Goal: Contribute content: Contribute content

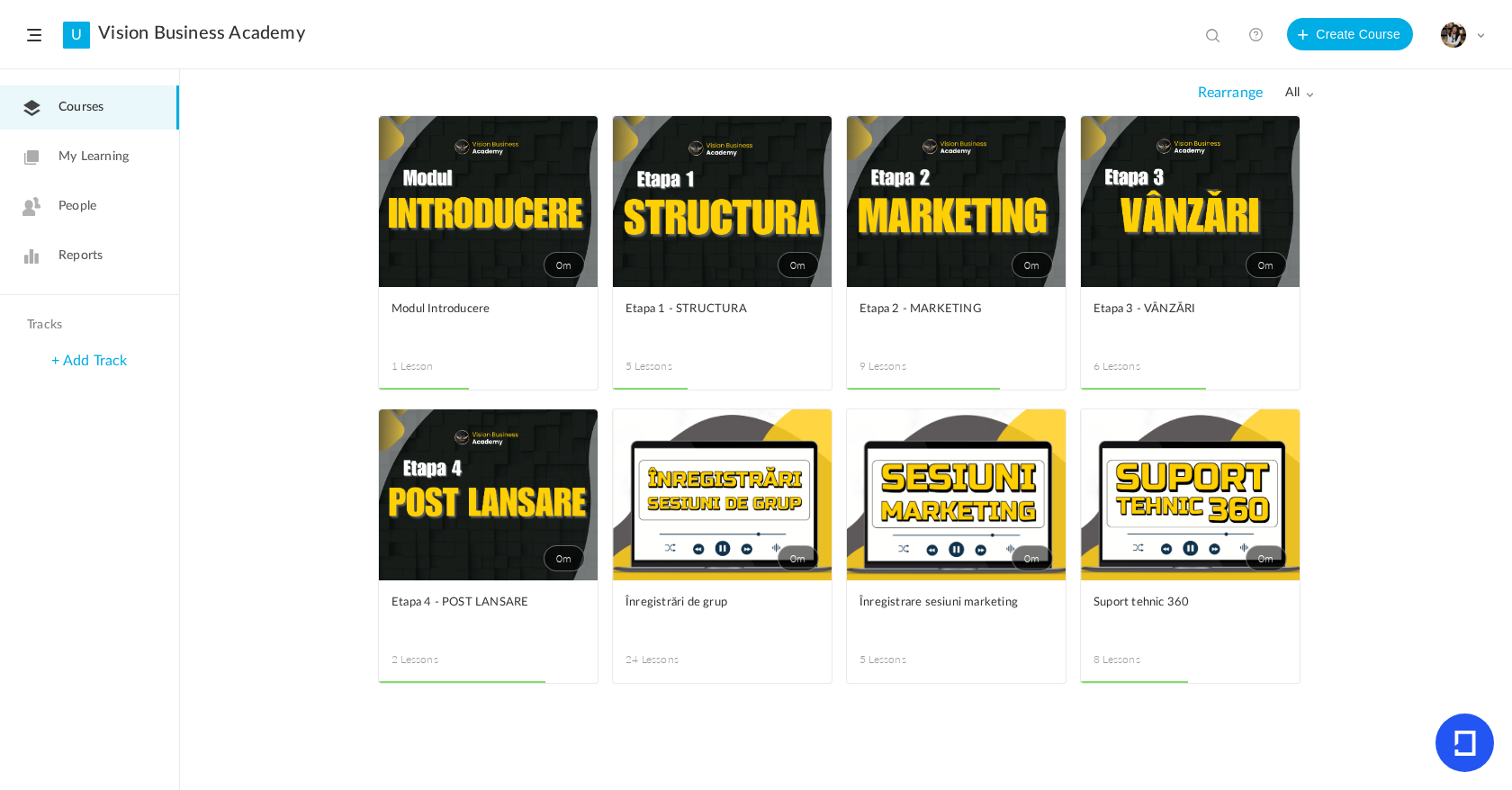
click at [890, 234] on link "0m" at bounding box center [955, 202] width 218 height 171
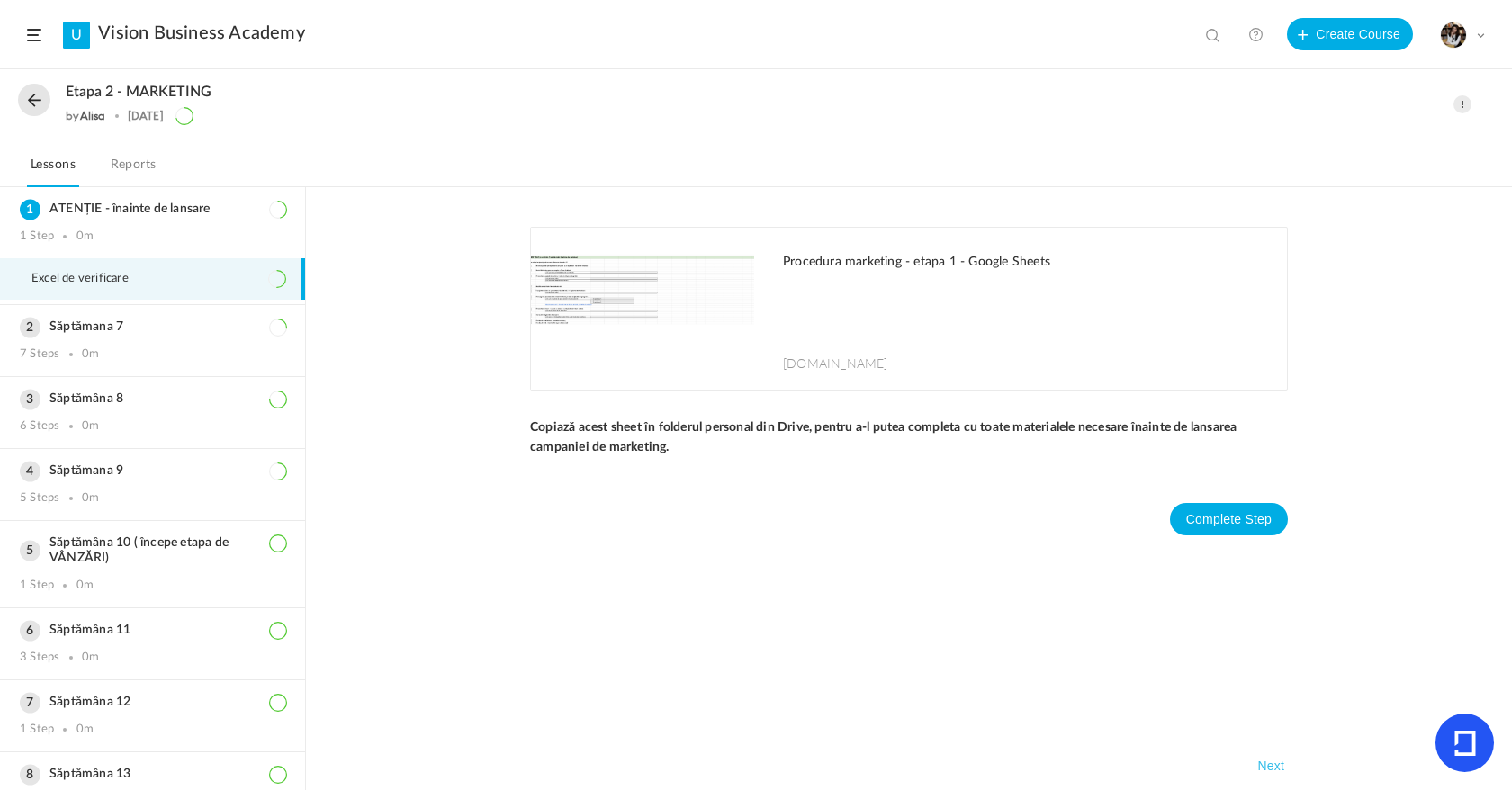
click at [33, 82] on div "Etapa 2 - MARKETING by [PERSON_NAME] [DATE] Edit Delete Move to draft Remove Pr…" at bounding box center [756, 104] width 1512 height 69
click at [33, 88] on button at bounding box center [34, 100] width 32 height 32
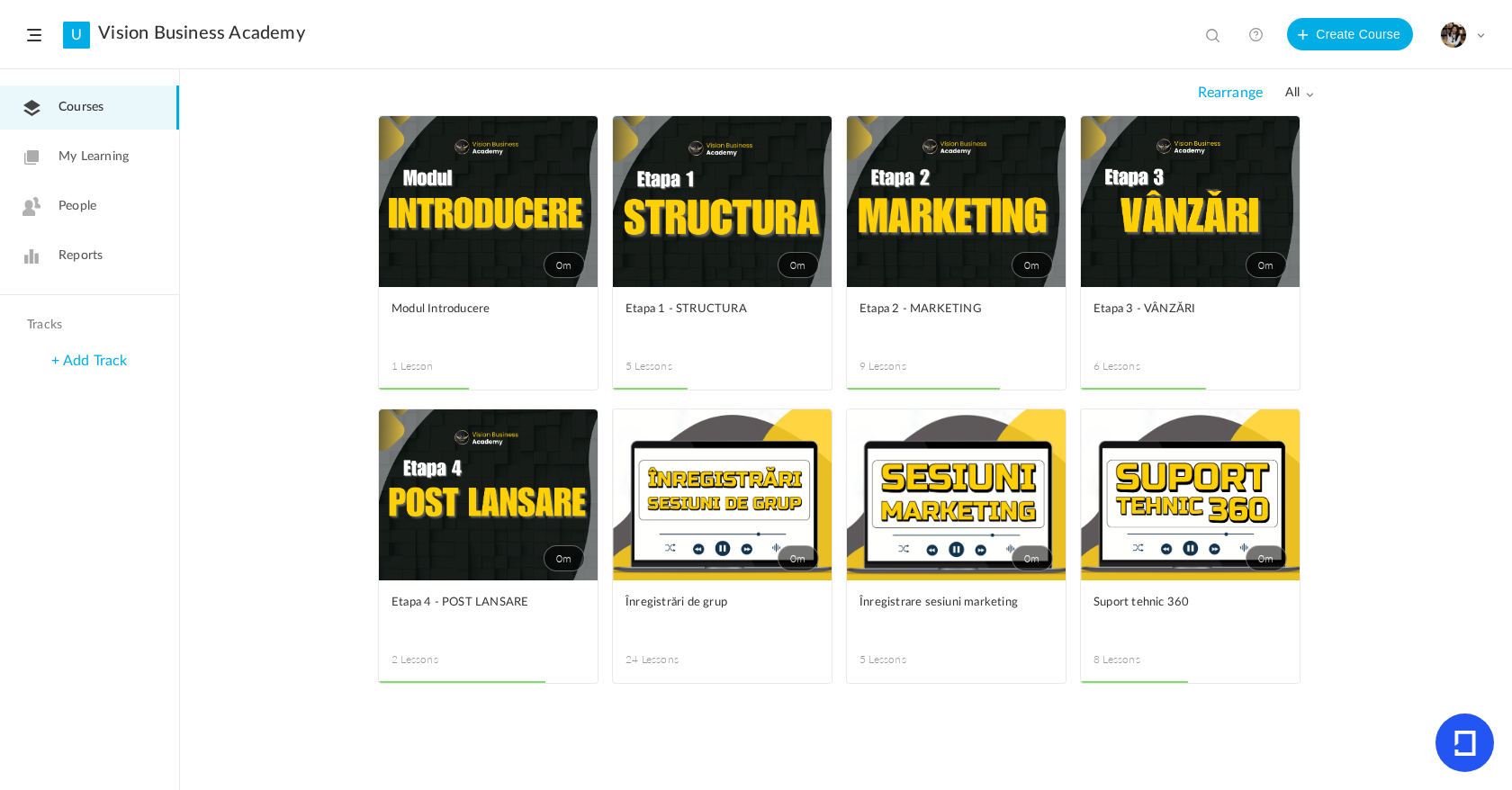
click at [973, 492] on link "0m" at bounding box center [955, 495] width 218 height 171
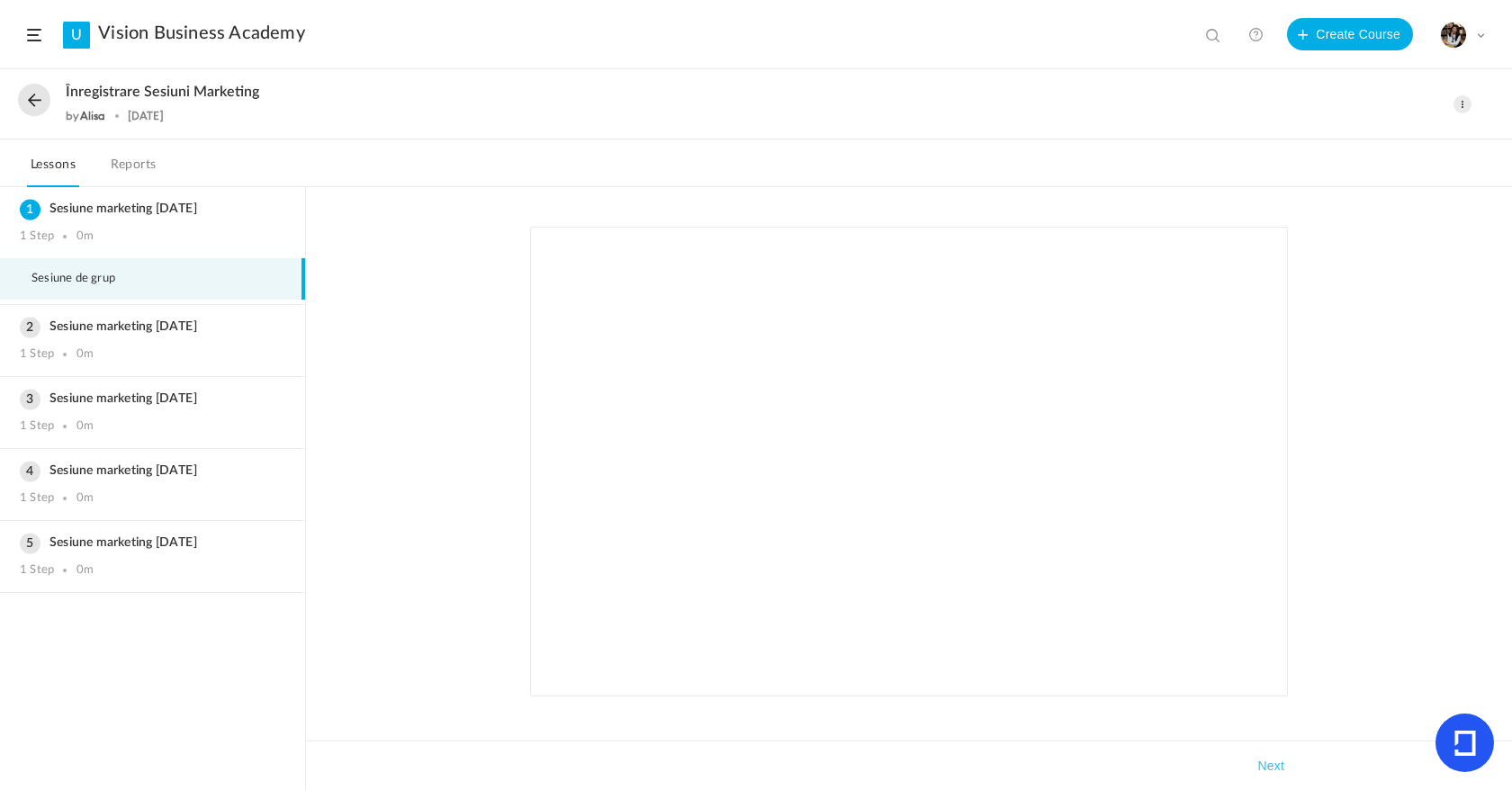
click at [24, 90] on button at bounding box center [34, 100] width 32 height 32
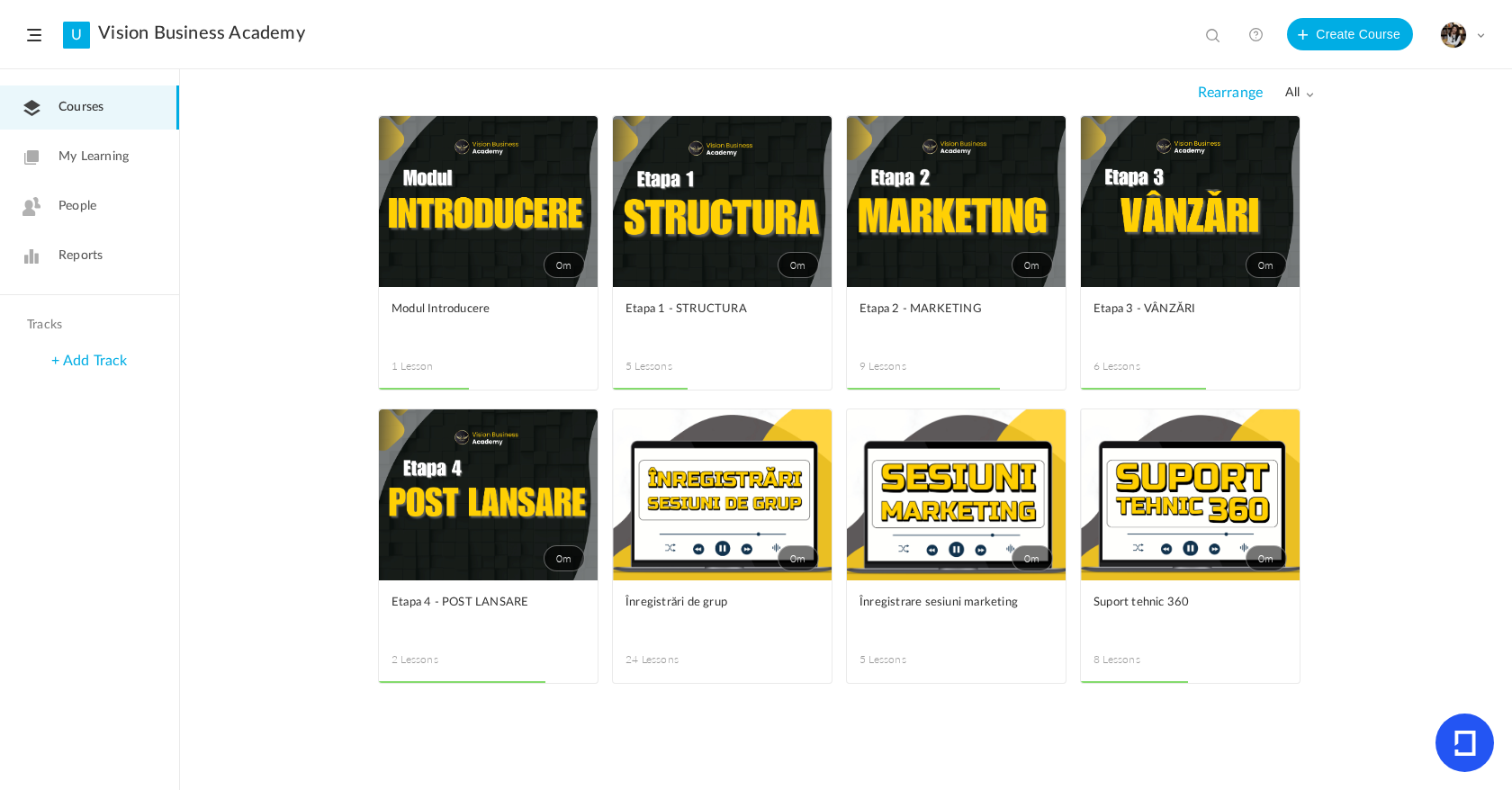
click at [0, 0] on span at bounding box center [0, 0] width 0 height 0
click at [0, 0] on link "Edit" at bounding box center [0, 0] width 0 height 0
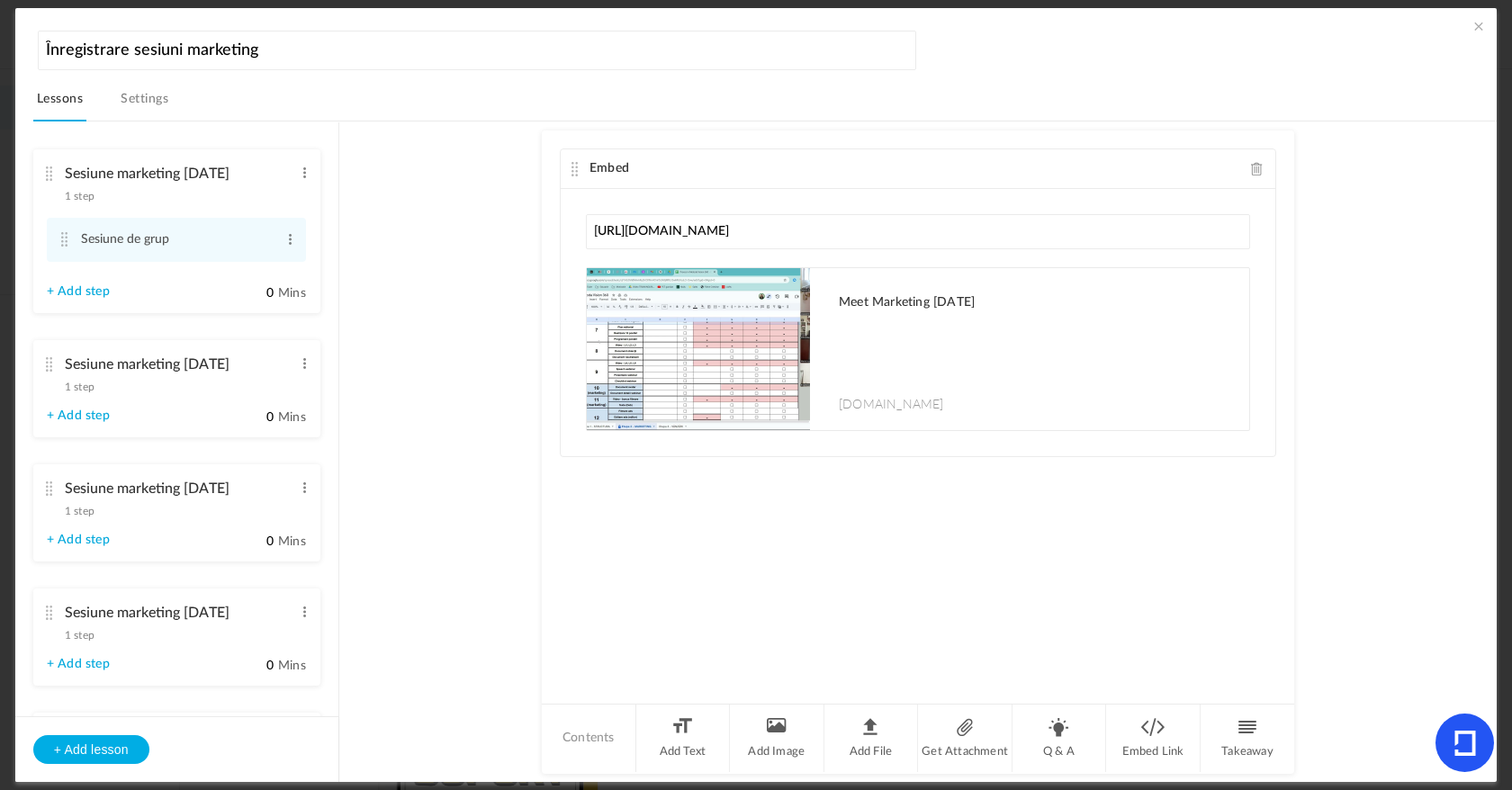
scroll to position [151, 0]
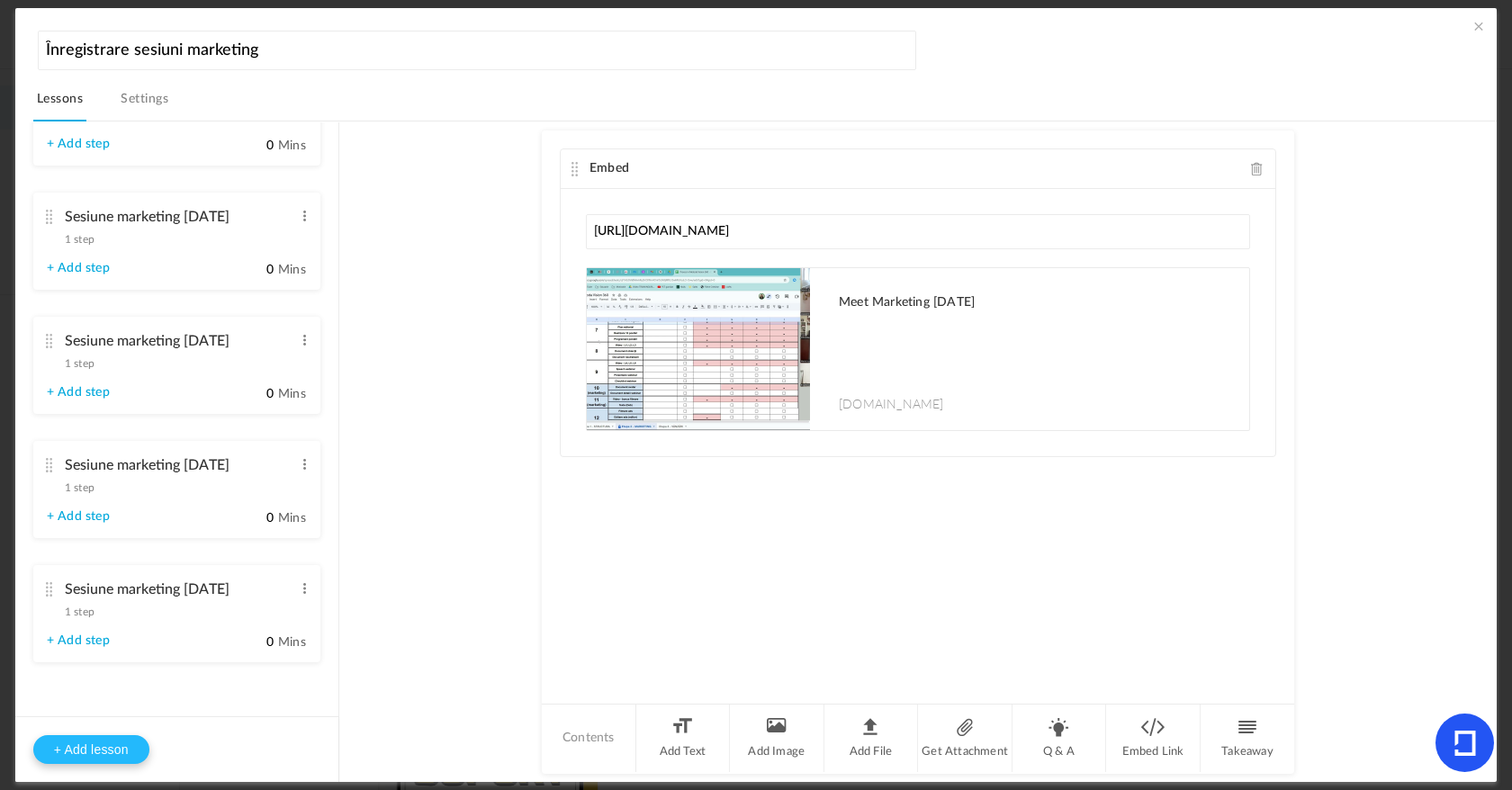
click at [127, 742] on button "+ Add lesson" at bounding box center [91, 749] width 116 height 29
type input "Lesson 6"
type input "0"
type input "Step 1"
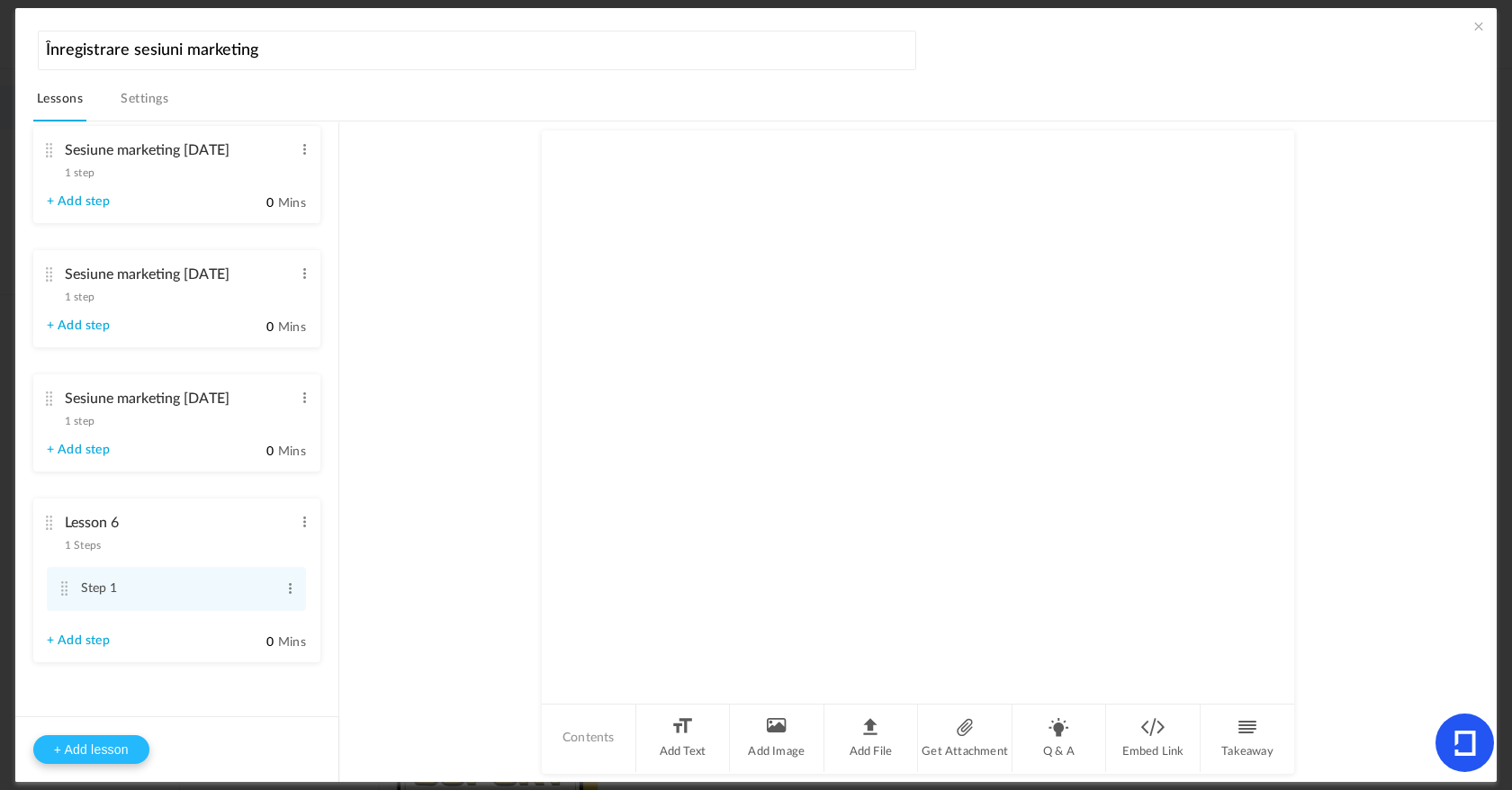
scroll to position [273, 0]
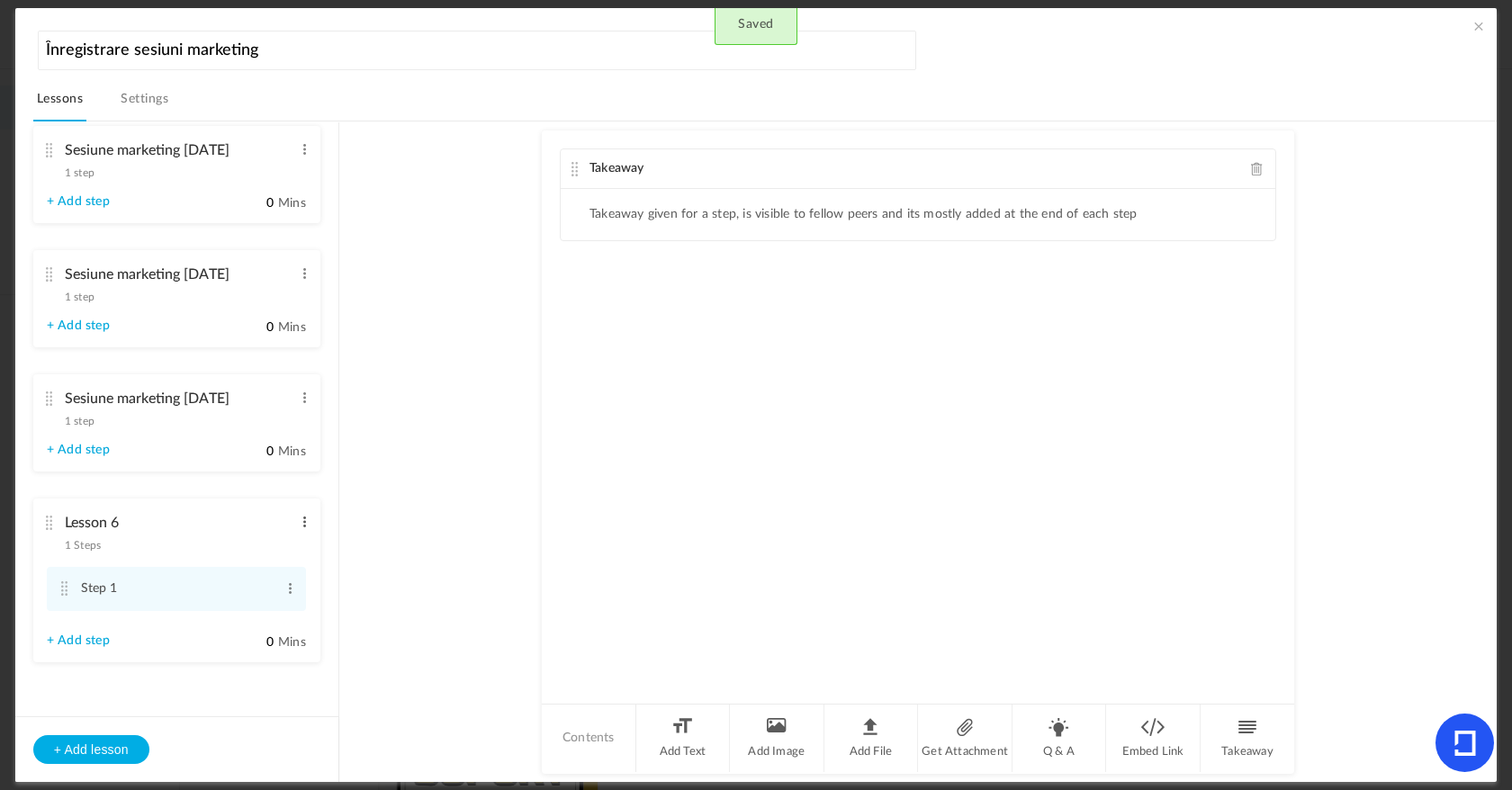
click at [303, 525] on span at bounding box center [304, 523] width 14 height 18
click at [285, 551] on link "Edit" at bounding box center [275, 551] width 70 height 21
type input "Sesiune marketing [DATE]"
click at [82, 426] on span "1 step" at bounding box center [79, 420] width 29 height 11
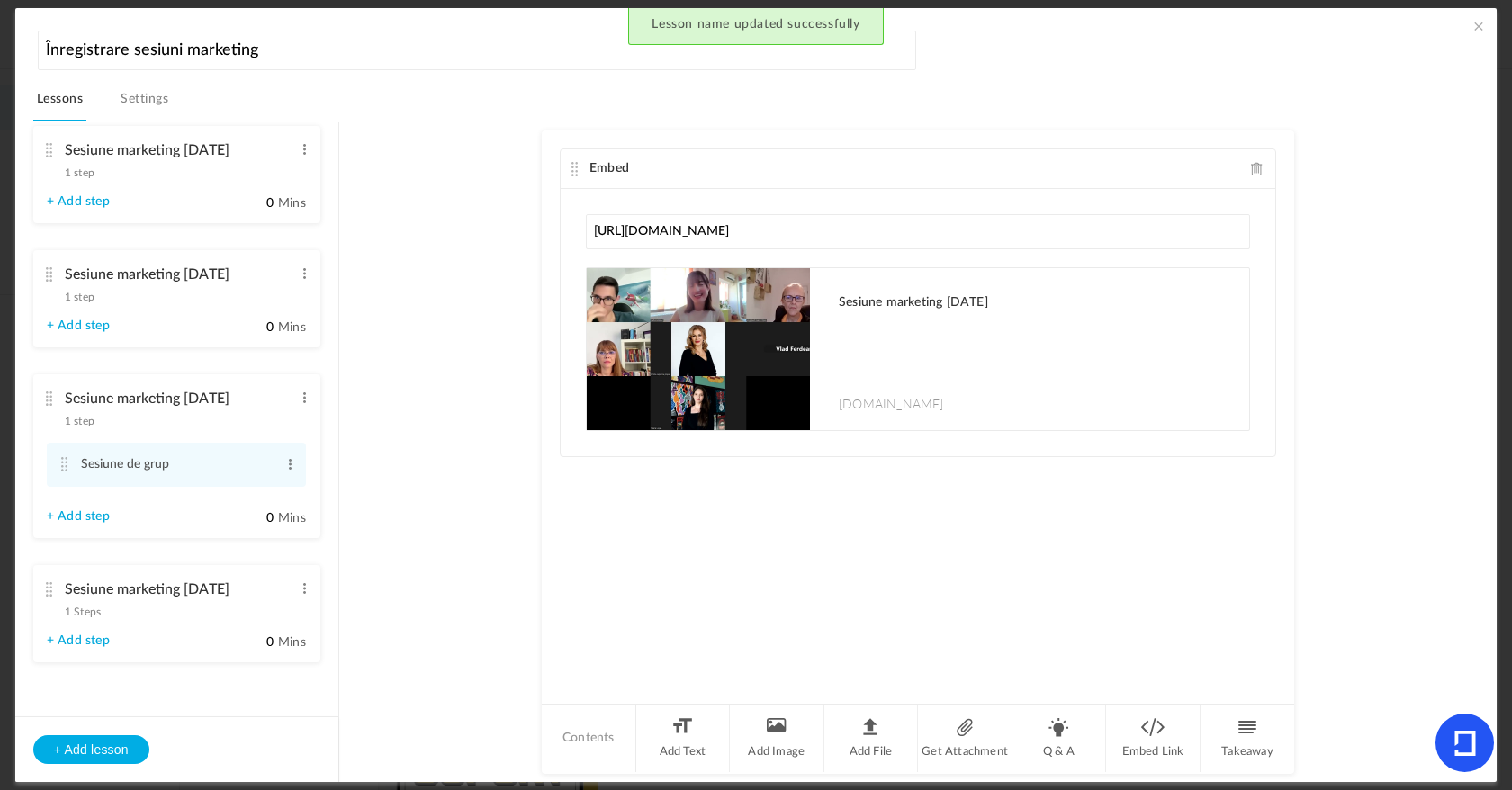
click at [80, 612] on span "1 Steps" at bounding box center [82, 612] width 36 height 11
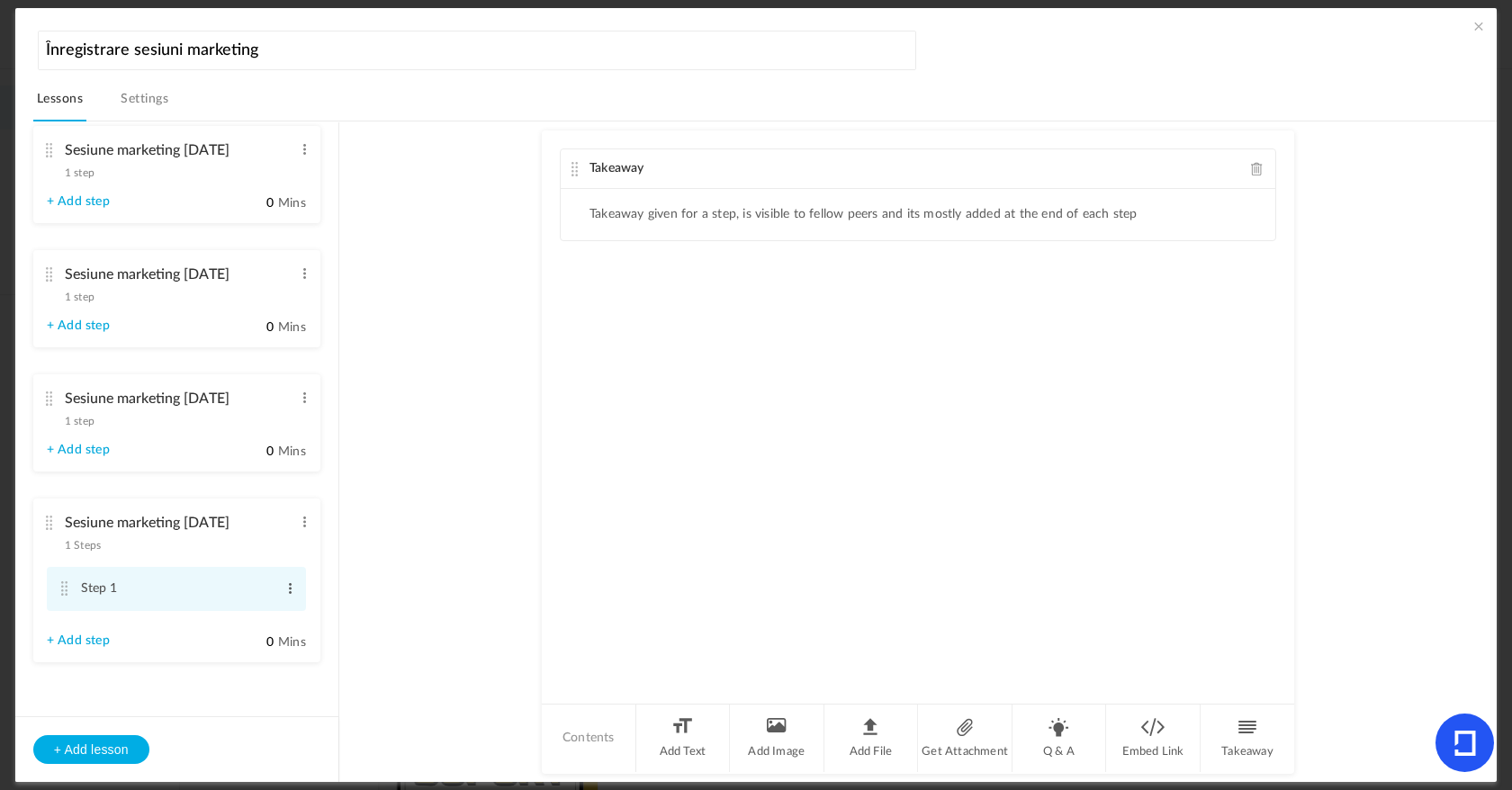
click at [286, 597] on span at bounding box center [290, 589] width 14 height 18
click at [278, 630] on link "Edit" at bounding box center [261, 618] width 70 height 21
type input "Sesiune de grup"
click at [1256, 171] on span at bounding box center [1258, 169] width 13 height 14
click at [860, 749] on li "Add File" at bounding box center [872, 738] width 95 height 67
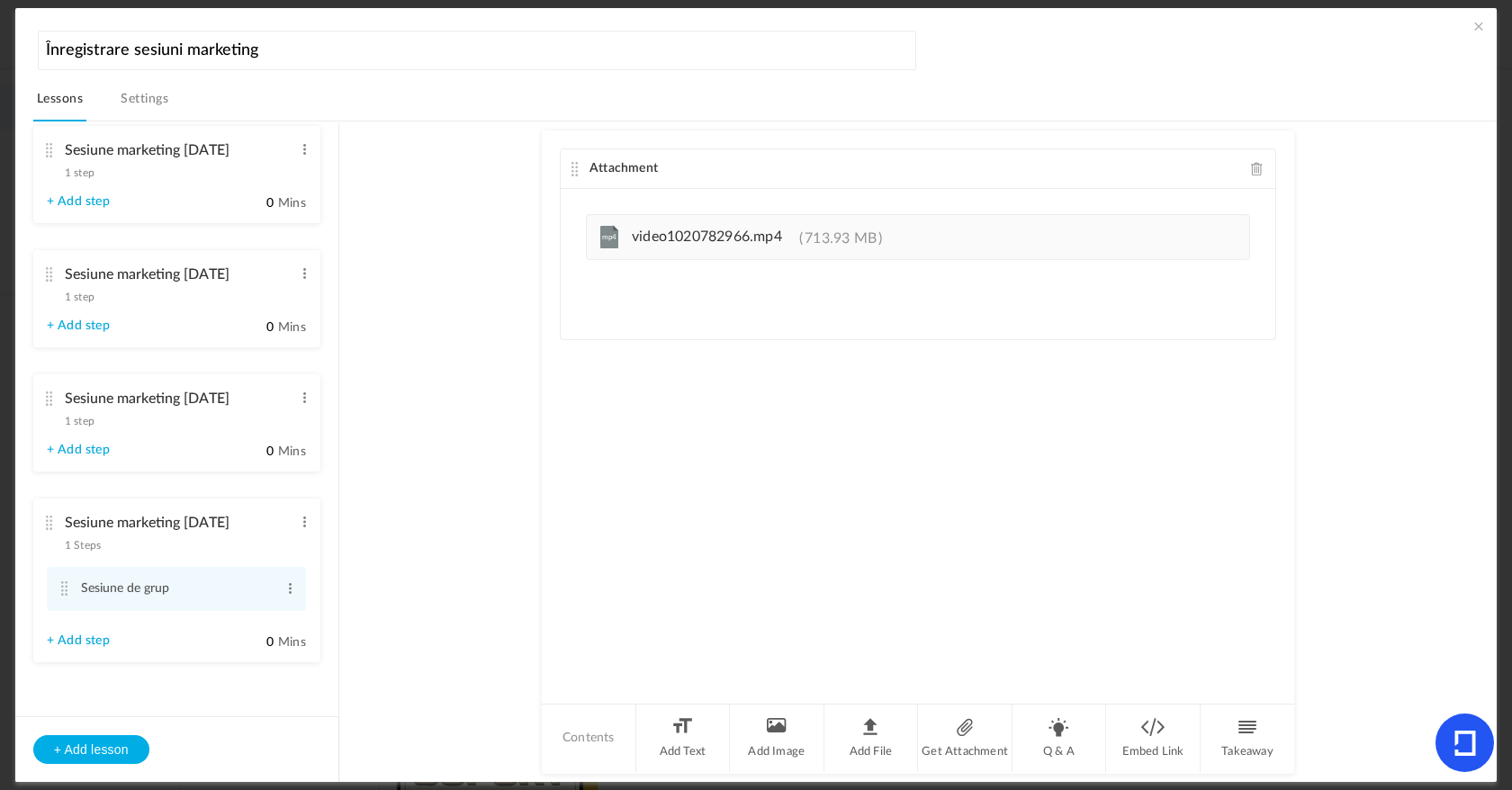
click at [1473, 27] on span at bounding box center [1479, 27] width 18 height 18
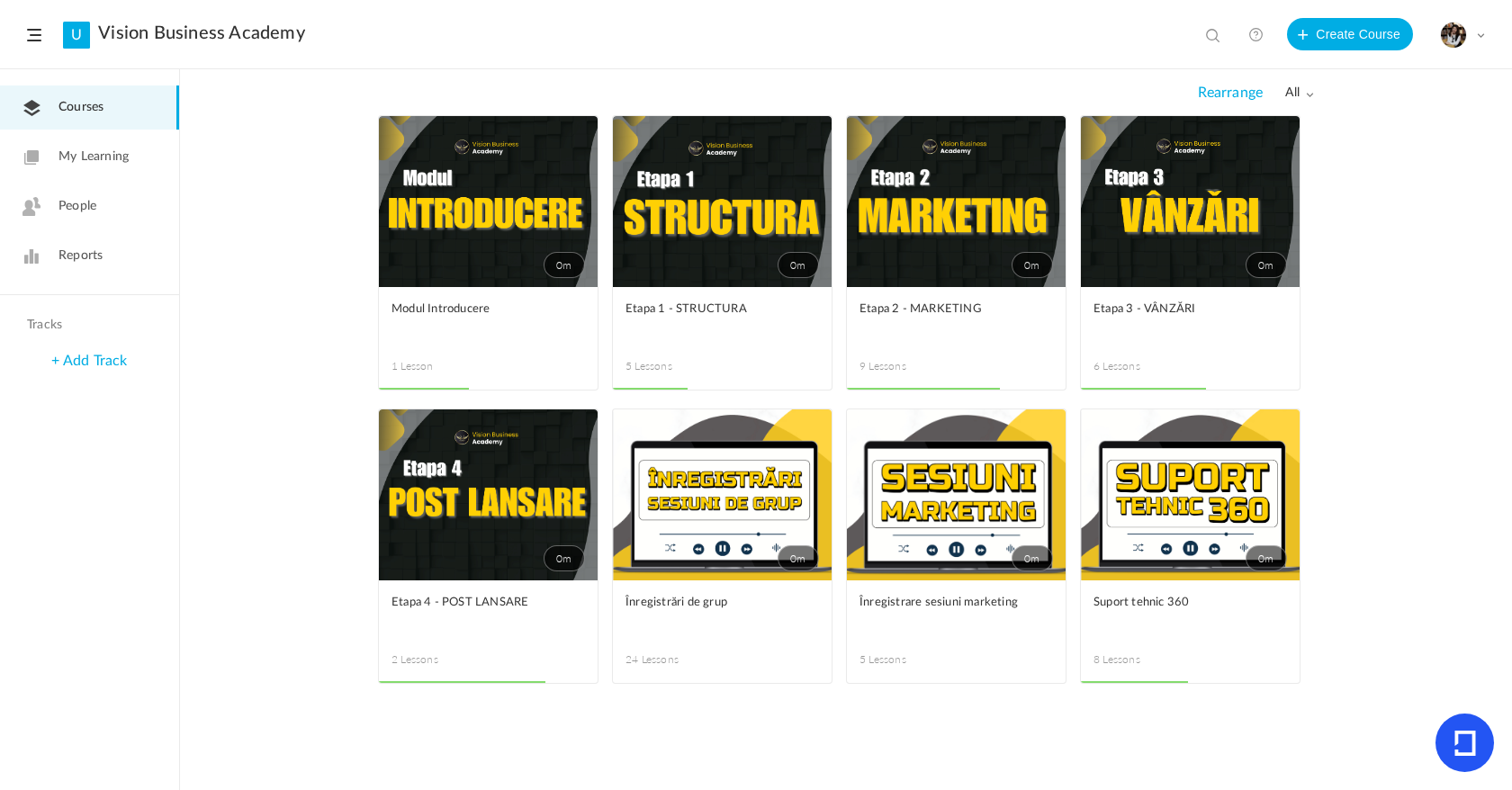
click at [919, 517] on link "0m" at bounding box center [955, 495] width 218 height 171
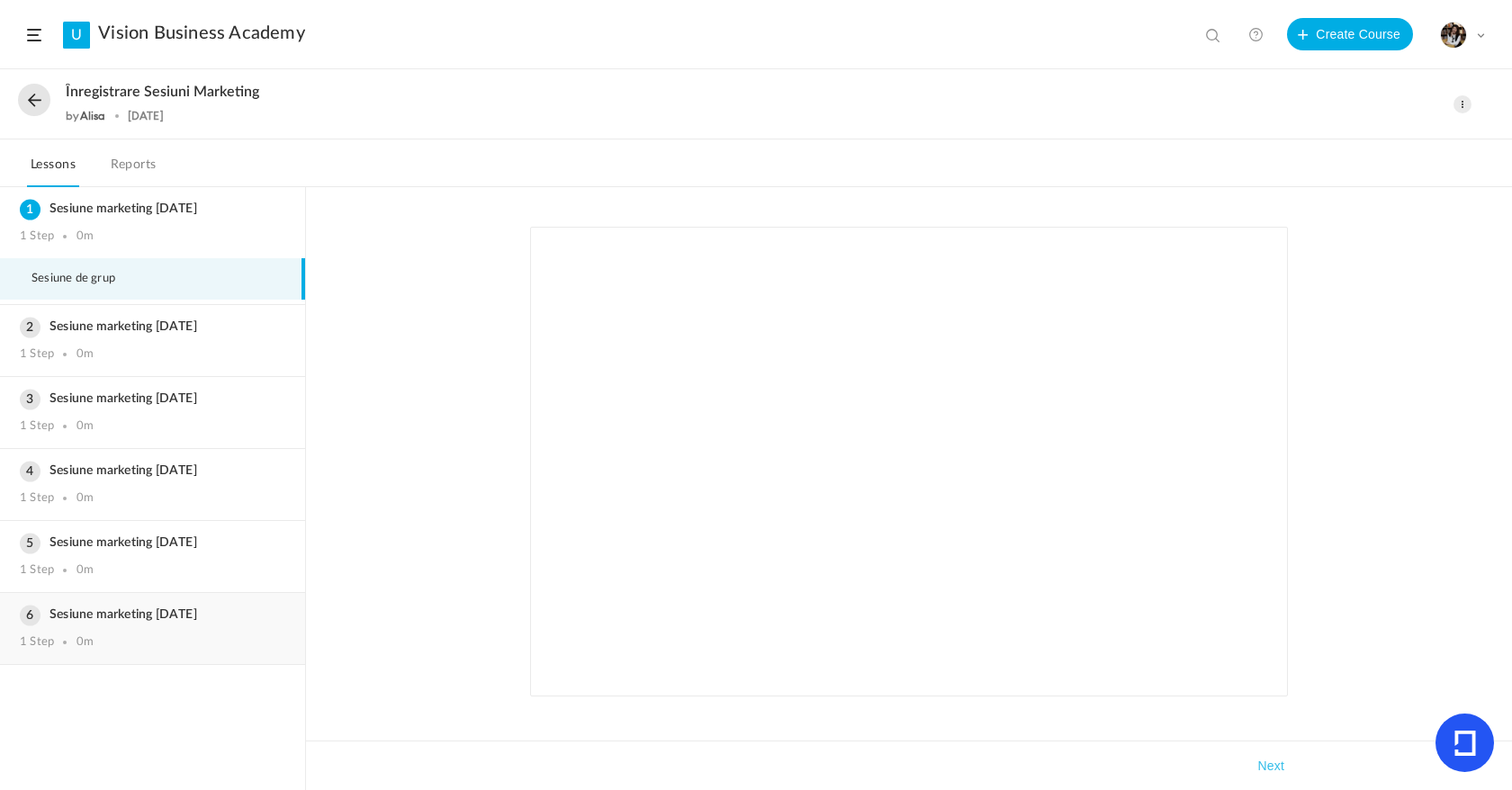
click at [145, 619] on h3 "Sesiune marketing [DATE]" at bounding box center [152, 615] width 265 height 16
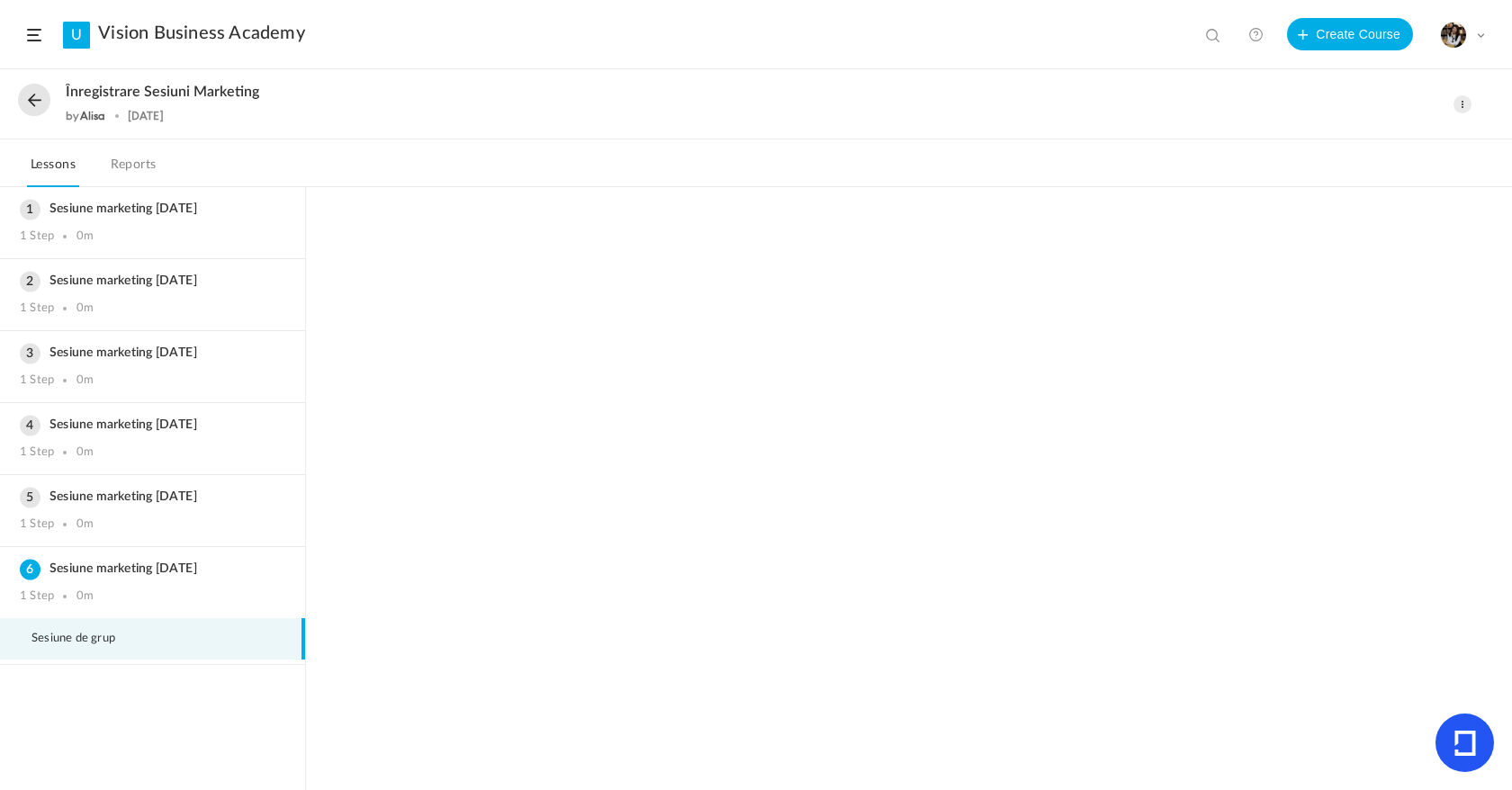
click at [41, 109] on button at bounding box center [34, 100] width 32 height 32
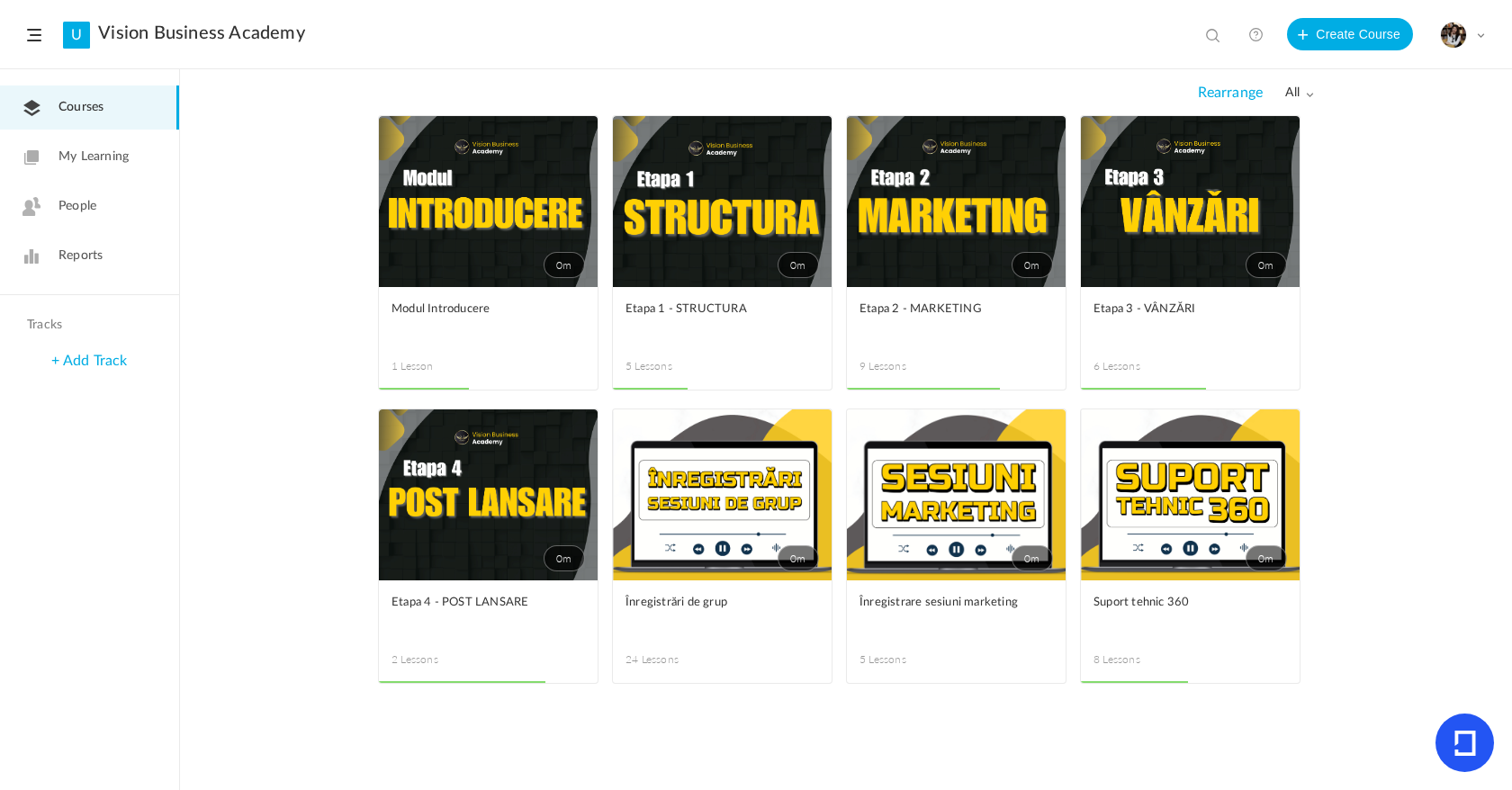
click at [1146, 190] on link "0m" at bounding box center [1190, 202] width 218 height 171
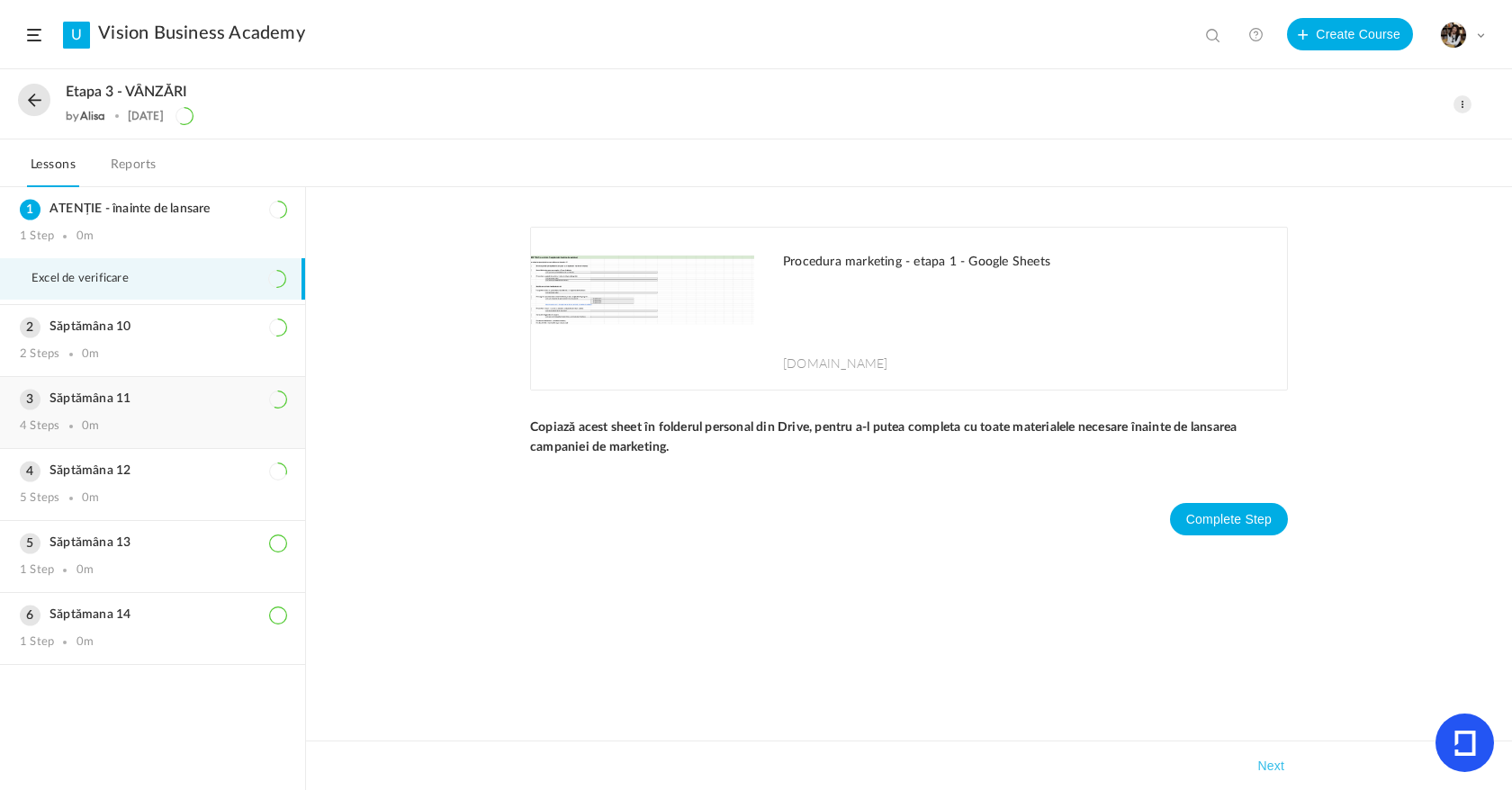
click at [153, 407] on div "Săptămâna 11 4 Steps 0m" at bounding box center [152, 412] width 305 height 71
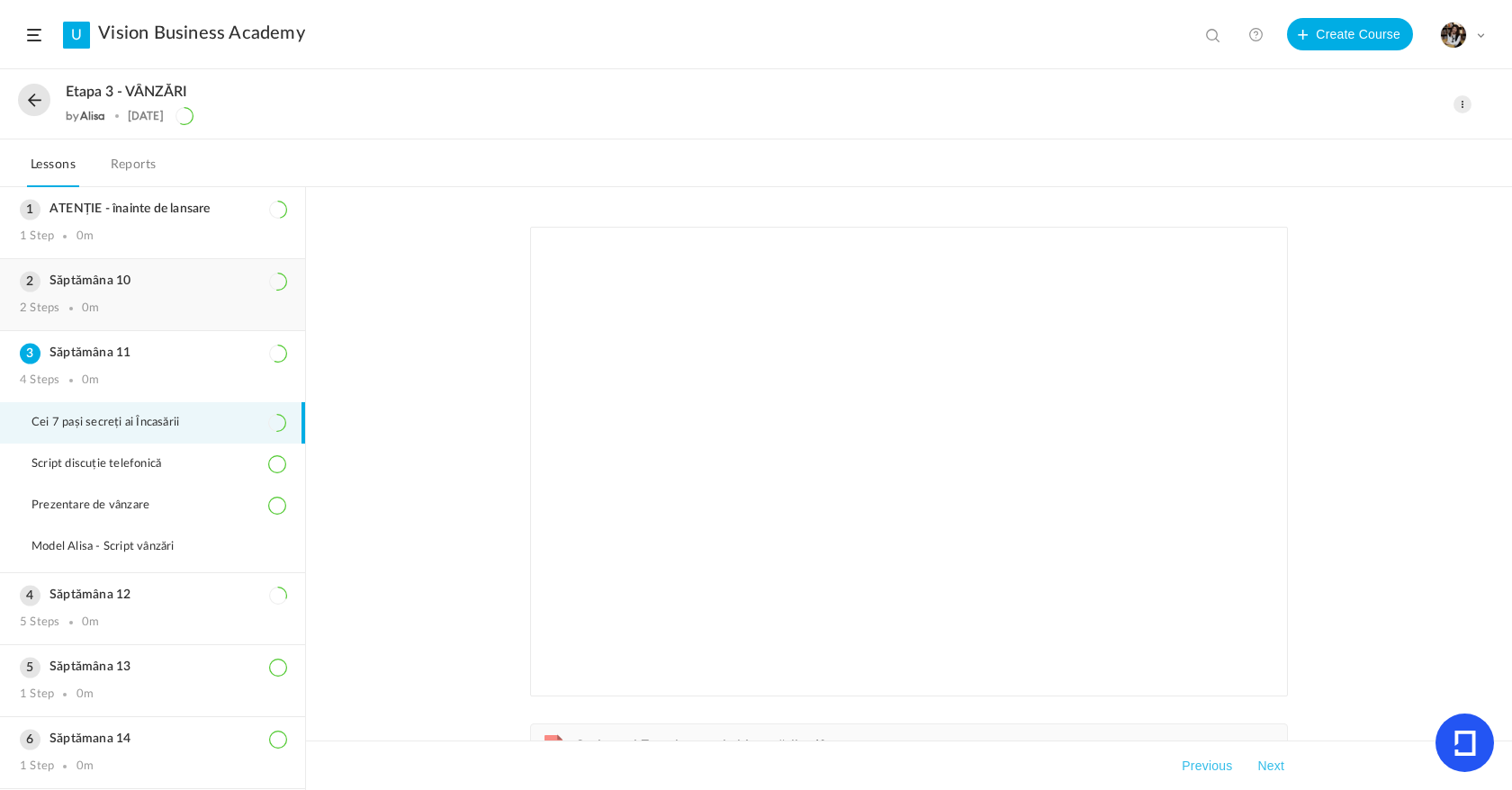
click at [165, 294] on div "Săptămâna 10 2 Steps 0m" at bounding box center [152, 294] width 305 height 71
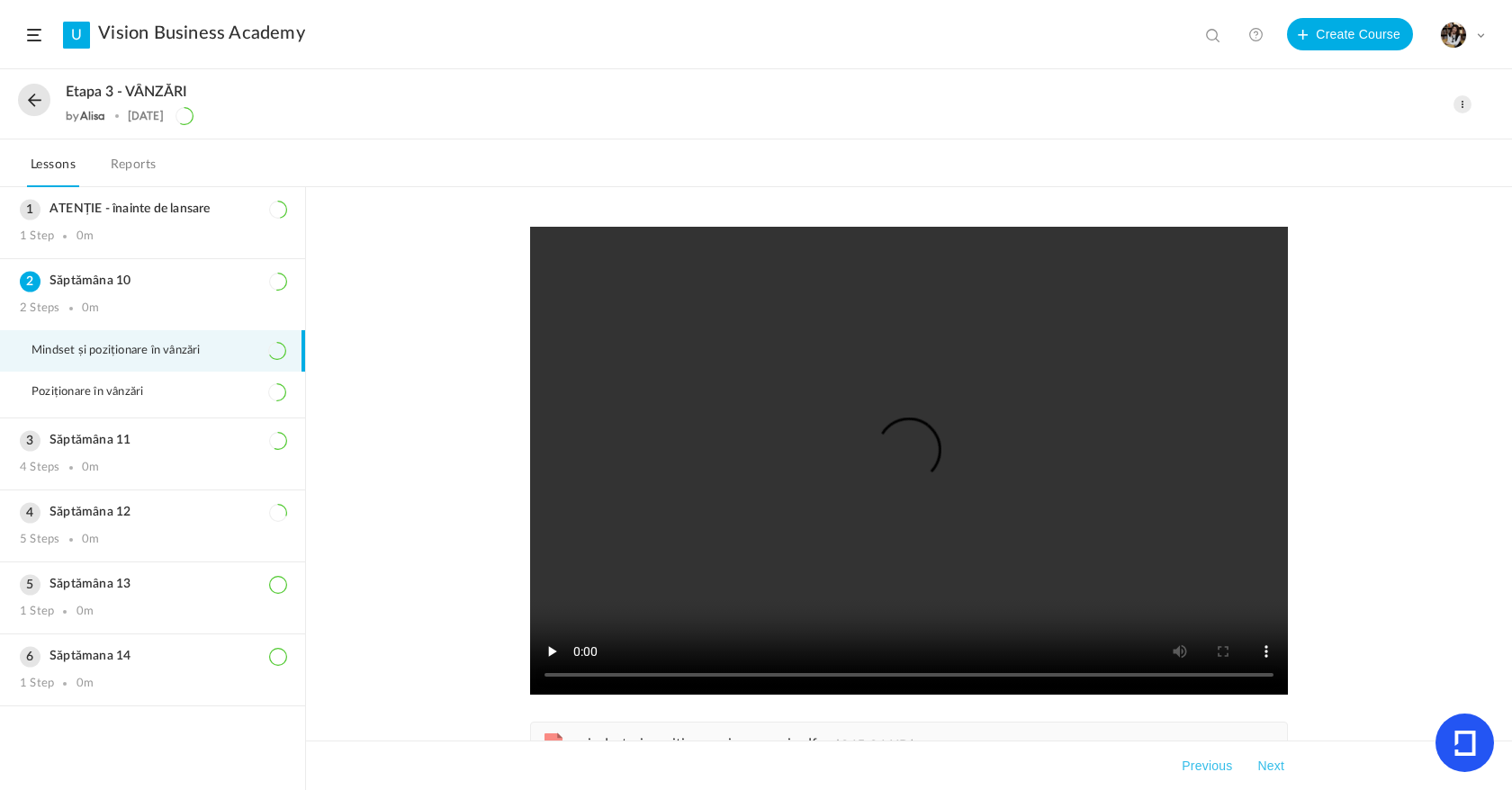
click at [29, 93] on button at bounding box center [34, 100] width 32 height 32
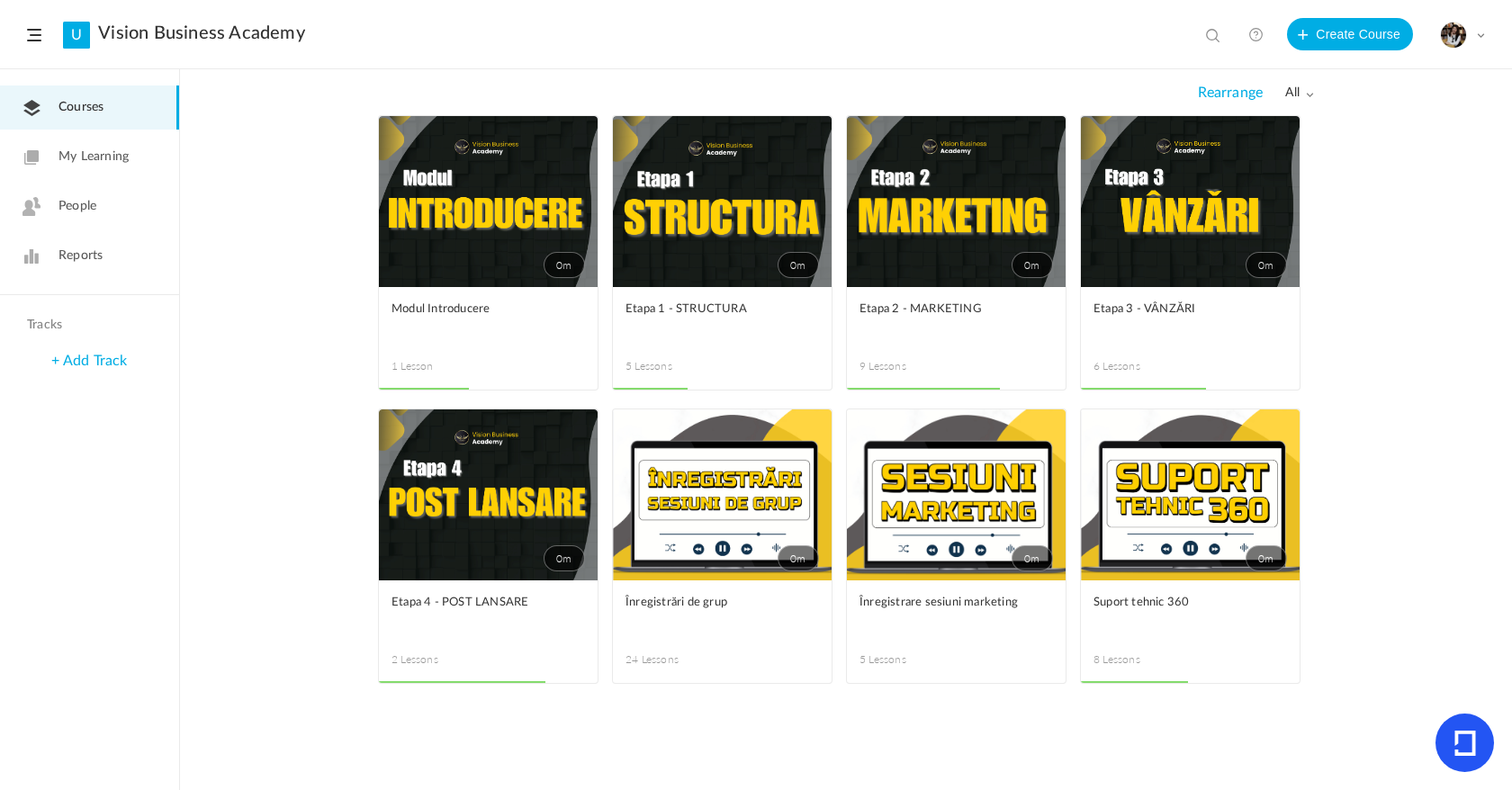
click at [971, 559] on link "0m" at bounding box center [955, 495] width 218 height 171
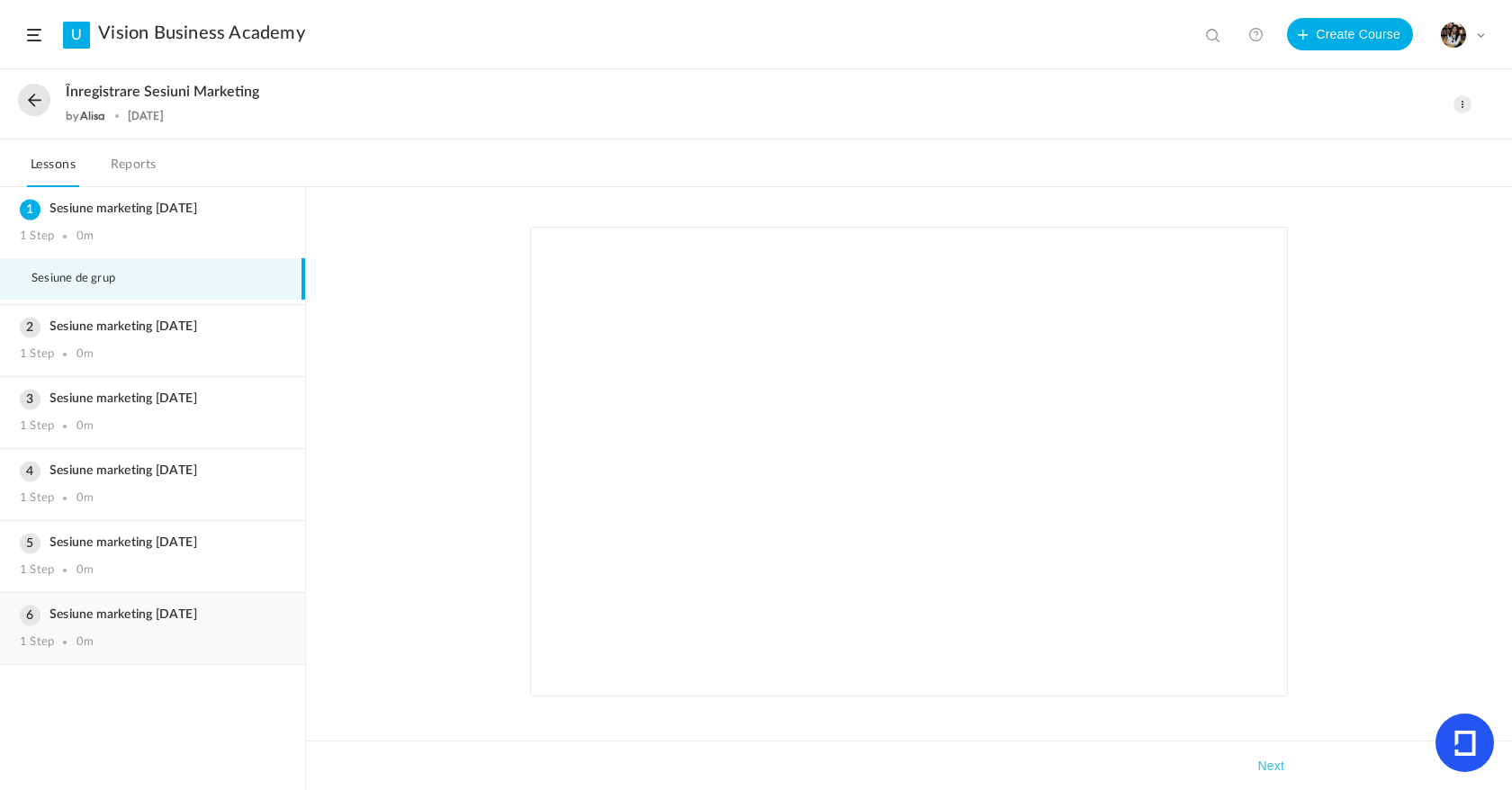
click at [163, 598] on div "Sesiune marketing [DATE] 1 Step 0m" at bounding box center [152, 629] width 305 height 71
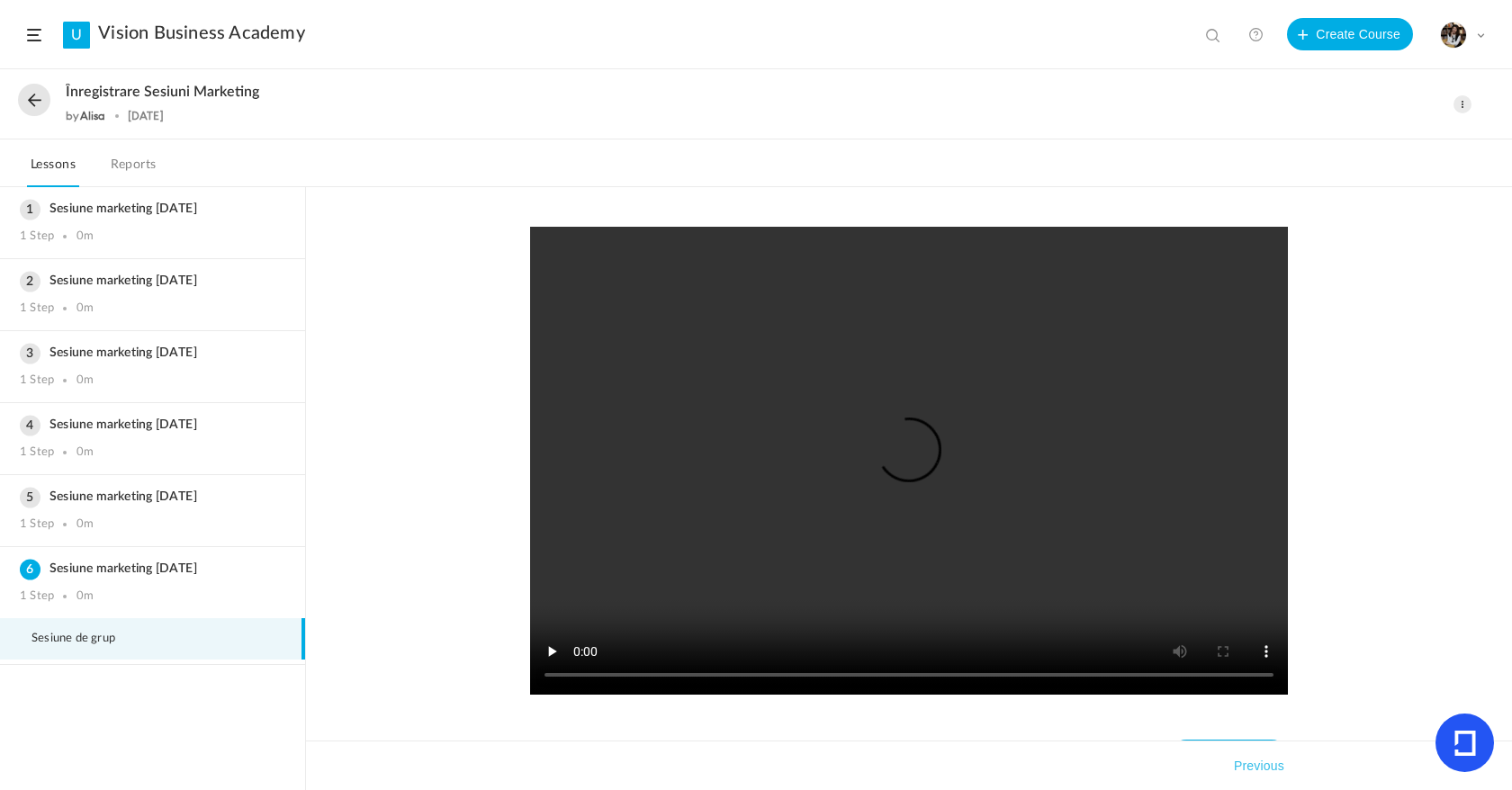
click at [828, 592] on video at bounding box center [908, 461] width 757 height 468
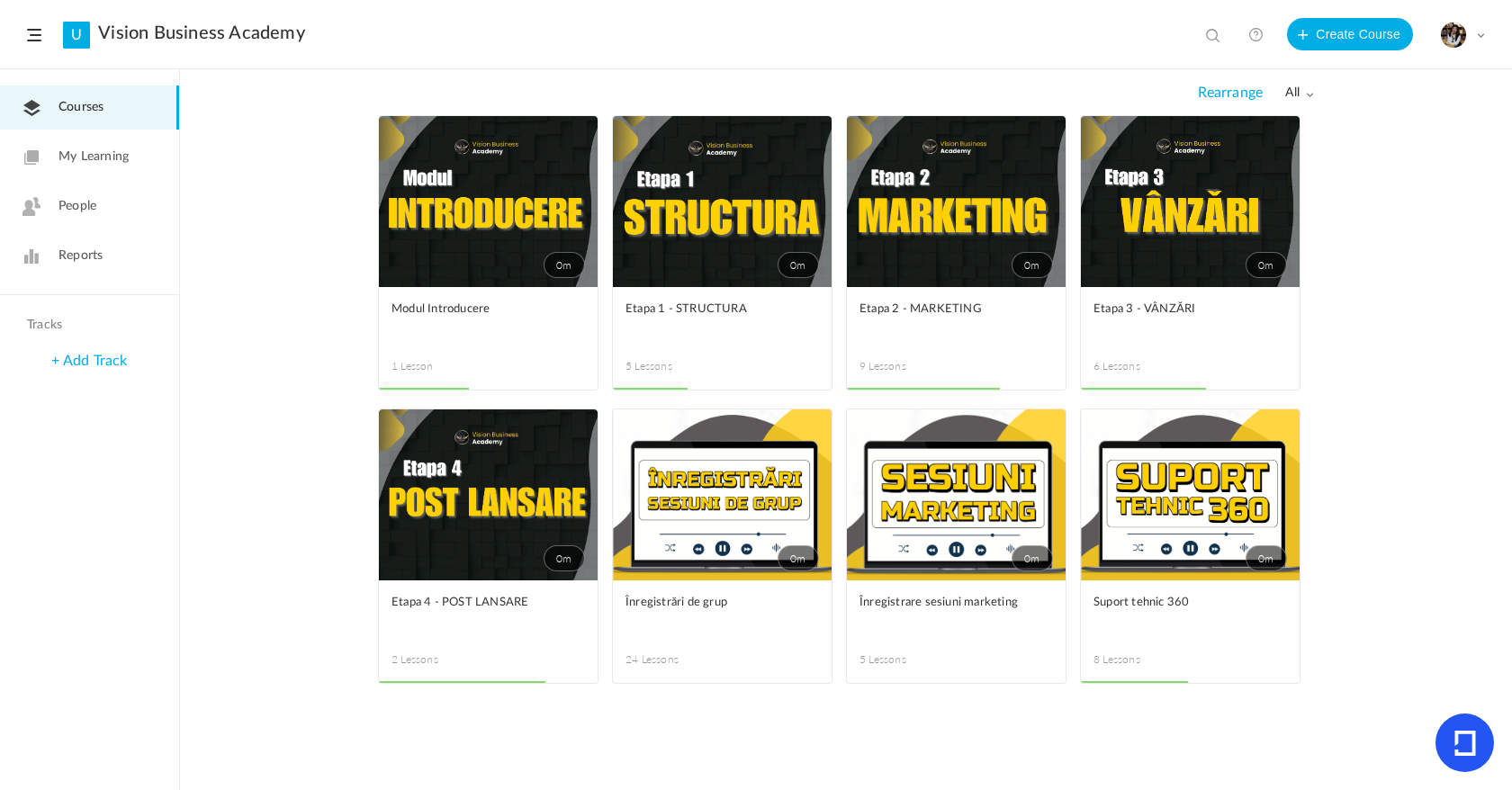
click at [961, 206] on link "0m" at bounding box center [955, 202] width 218 height 171
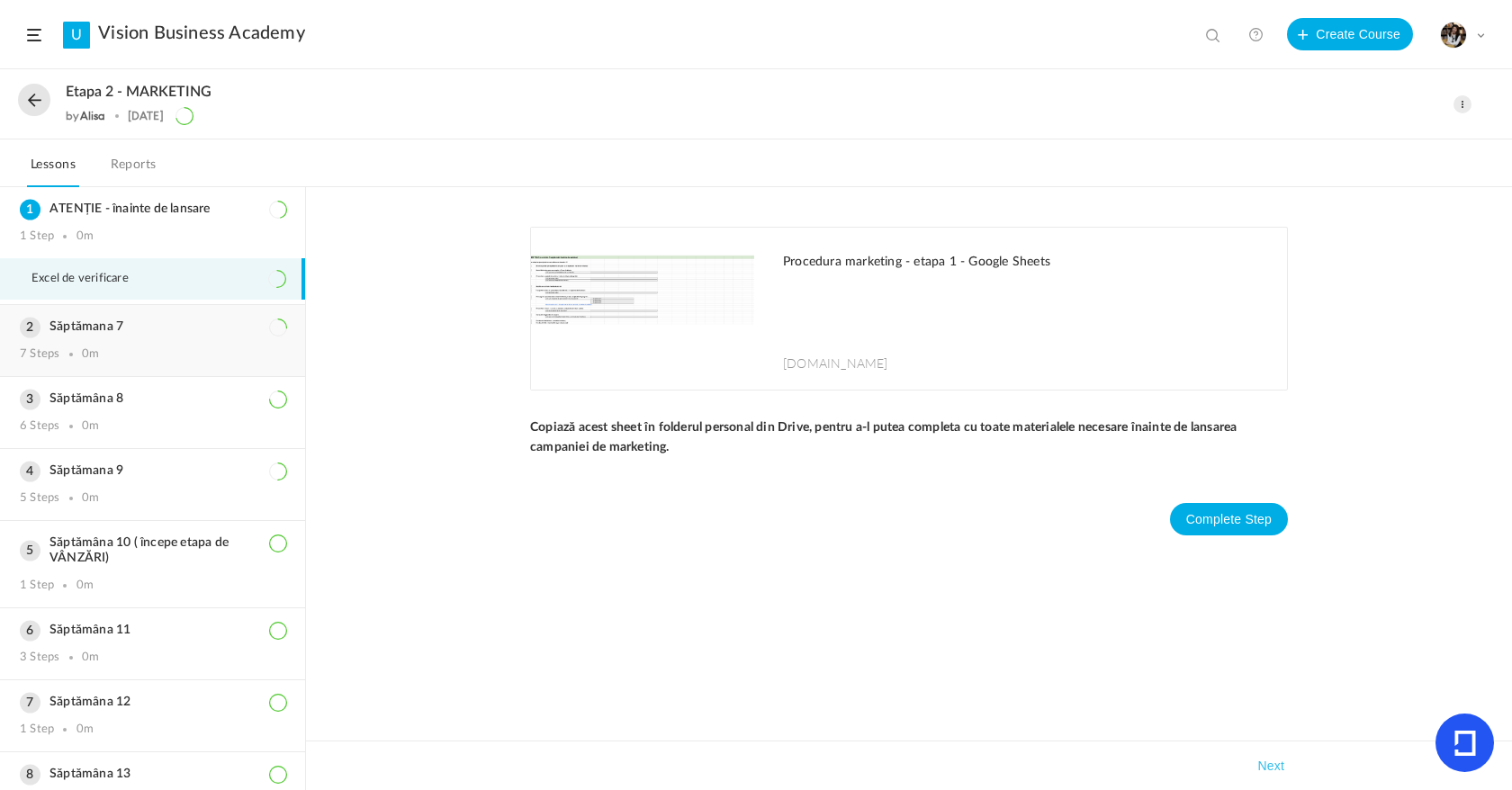
click at [103, 322] on h3 "Săptămana 7" at bounding box center [152, 327] width 265 height 16
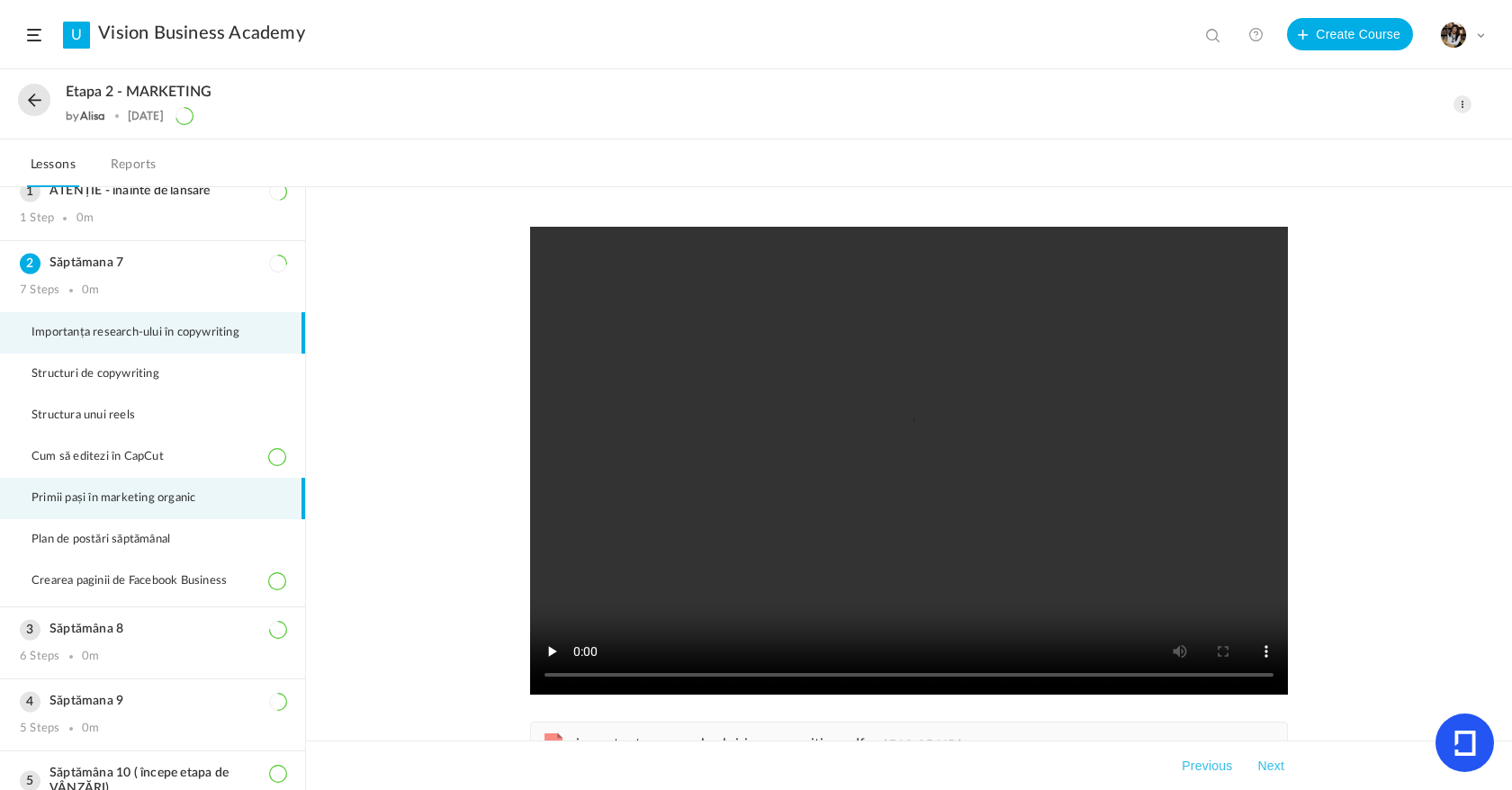
scroll to position [21, 0]
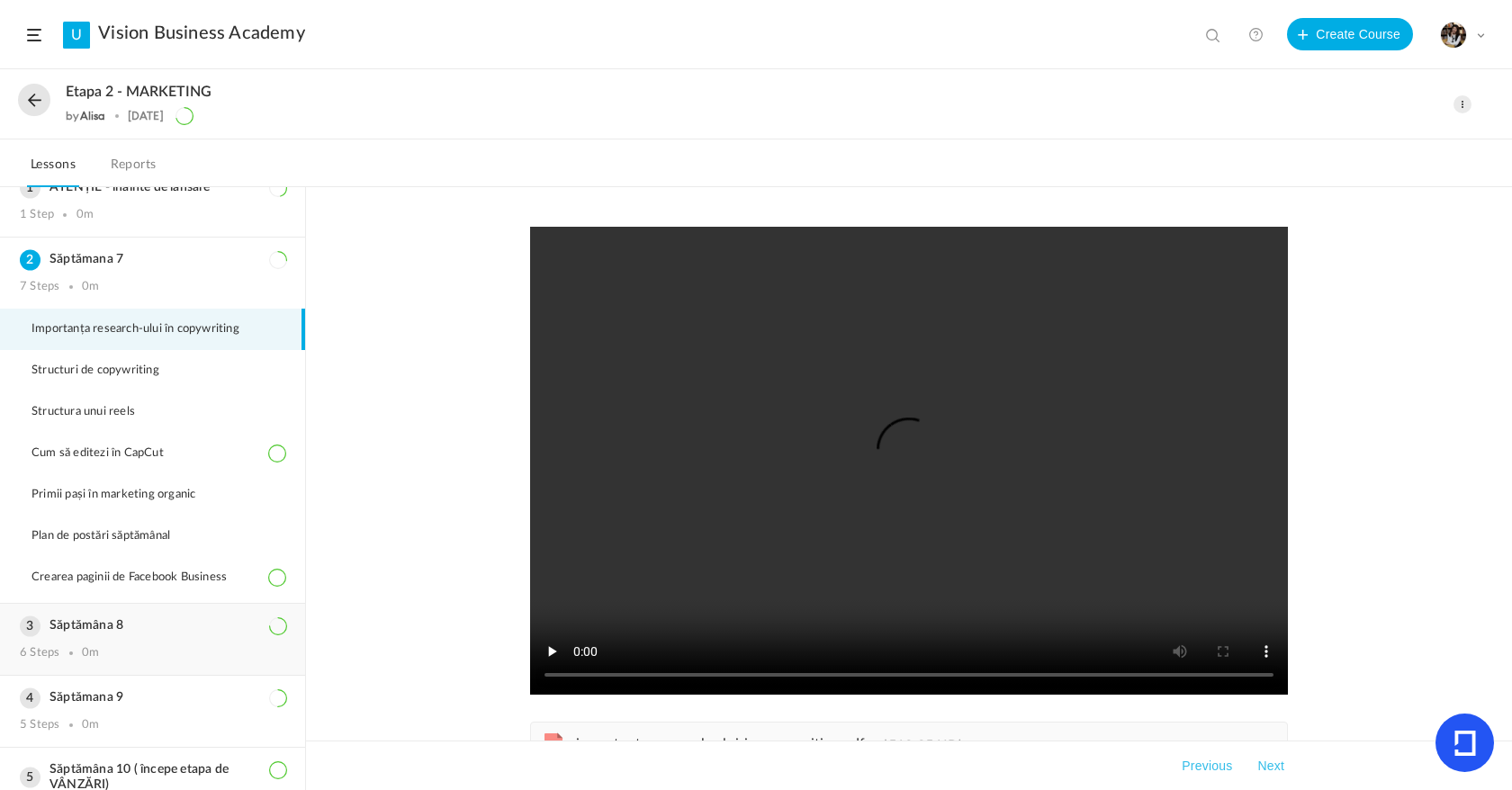
click at [113, 615] on div "Săptămâna 8 6 Steps 0m" at bounding box center [152, 639] width 305 height 71
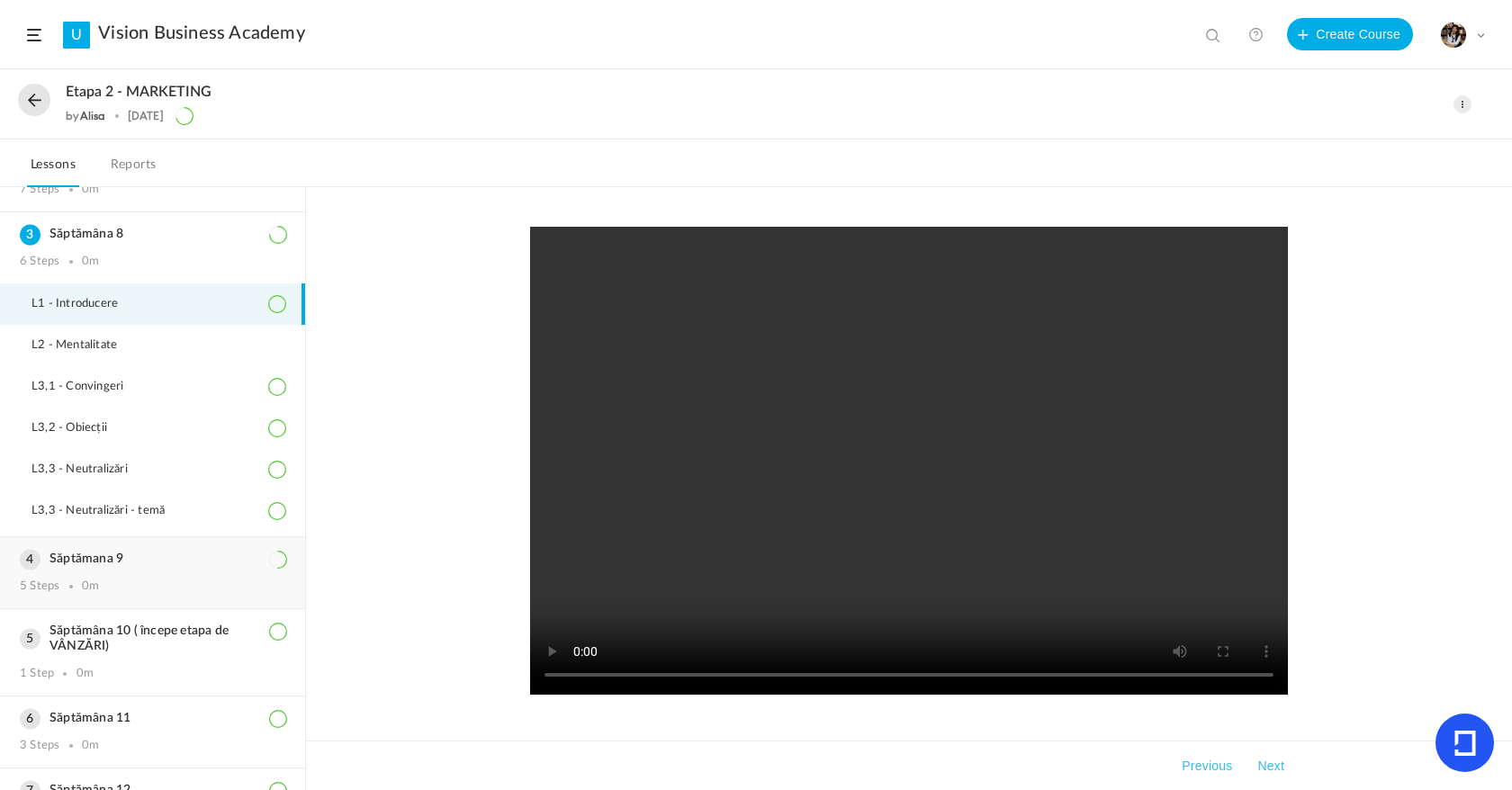
click at [160, 560] on h3 "Săptămana 9" at bounding box center [152, 560] width 265 height 16
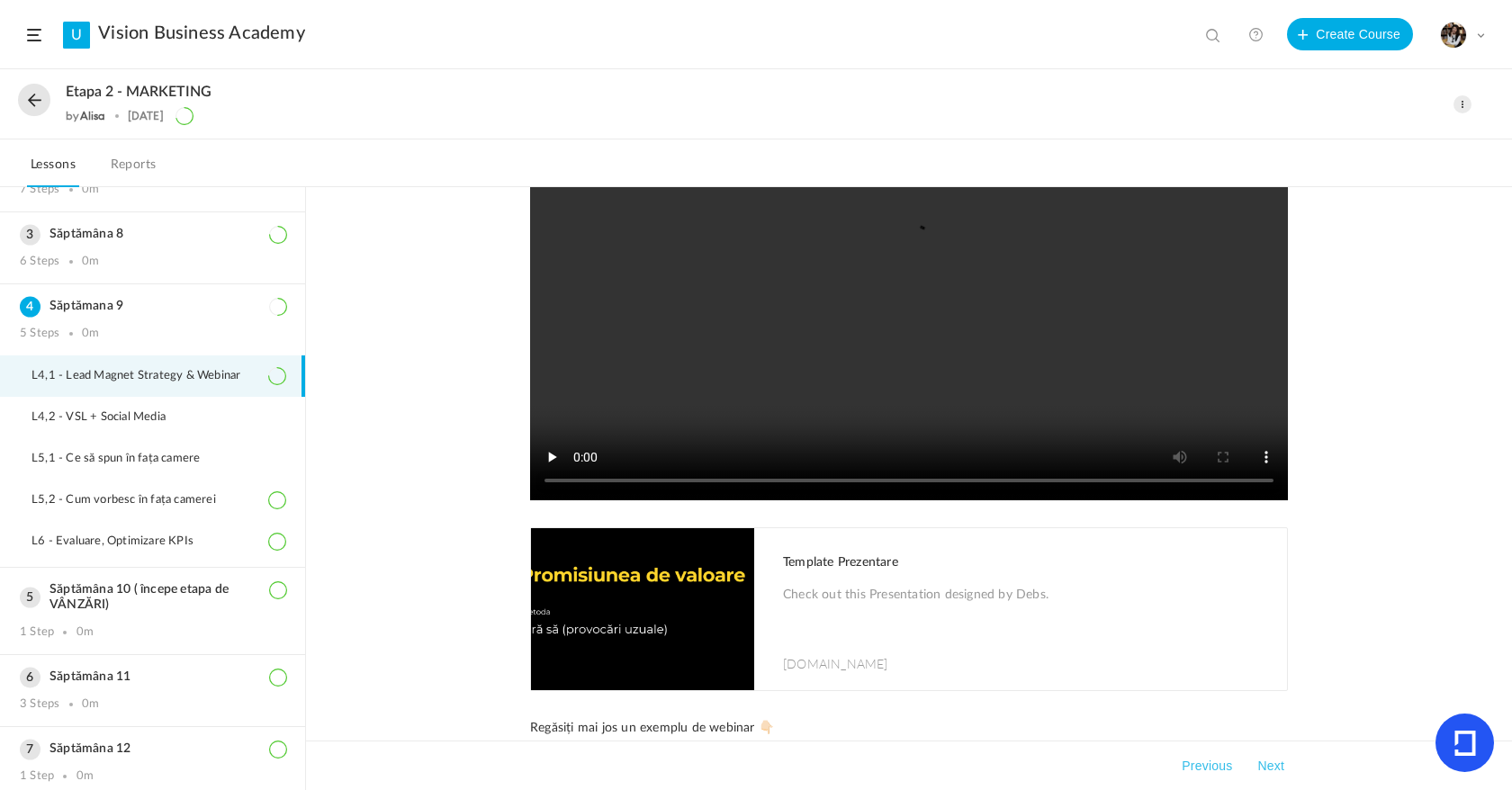
scroll to position [294, 0]
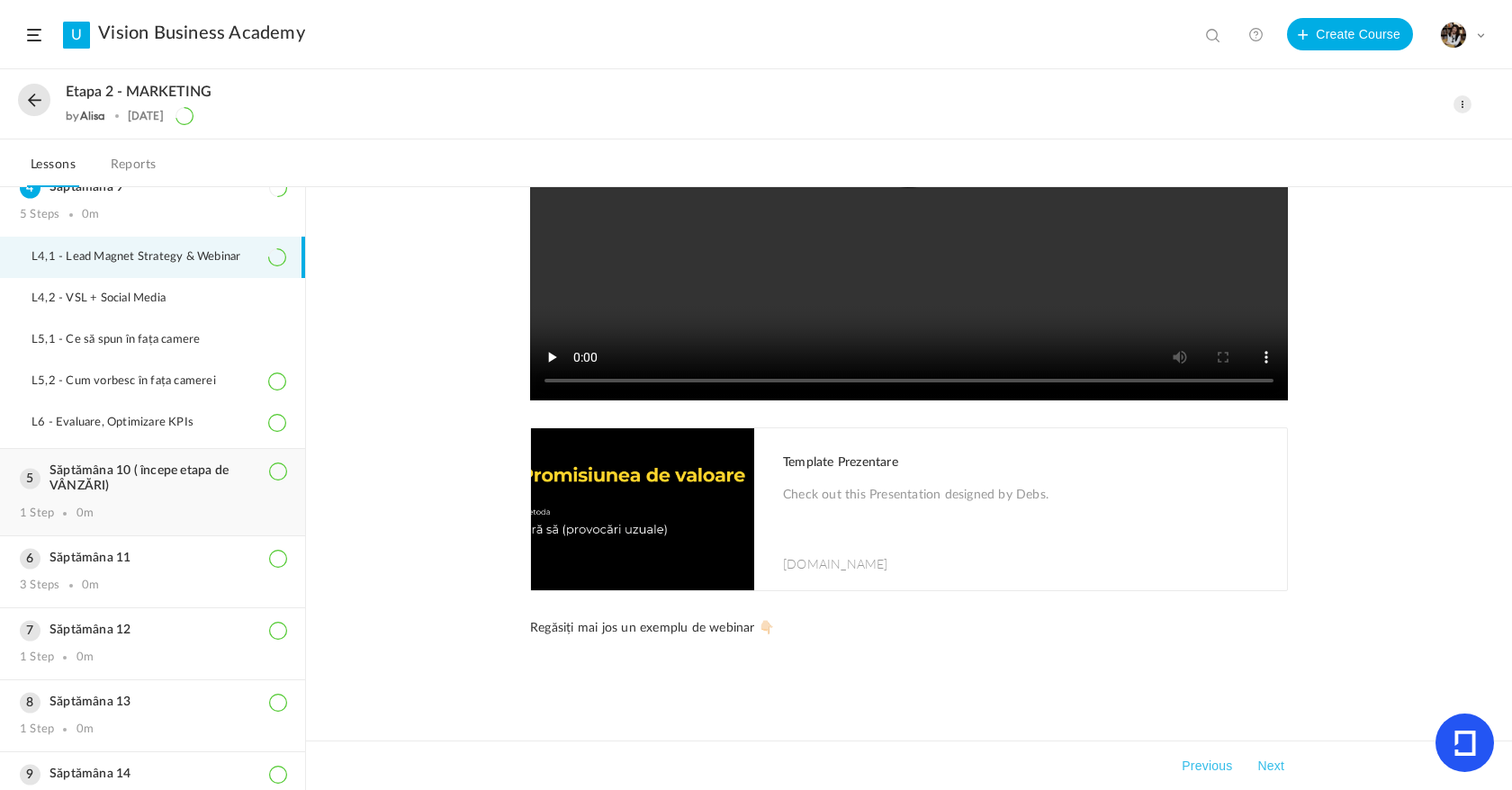
click at [163, 497] on div "Săptămâna 10 ( începe etapa de VÂNZĂRI) 1 Step 0m" at bounding box center [152, 492] width 305 height 87
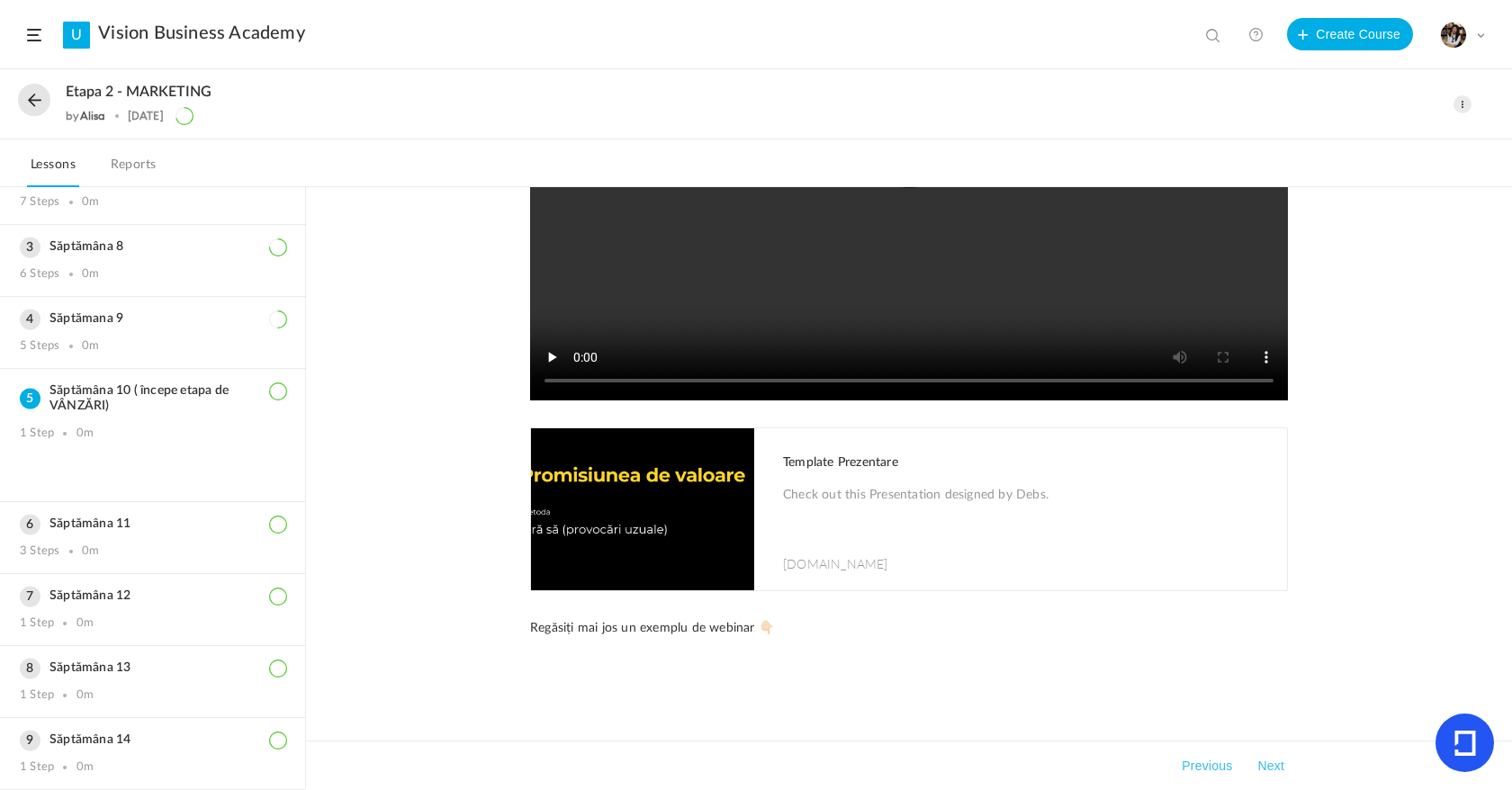
scroll to position [121, 0]
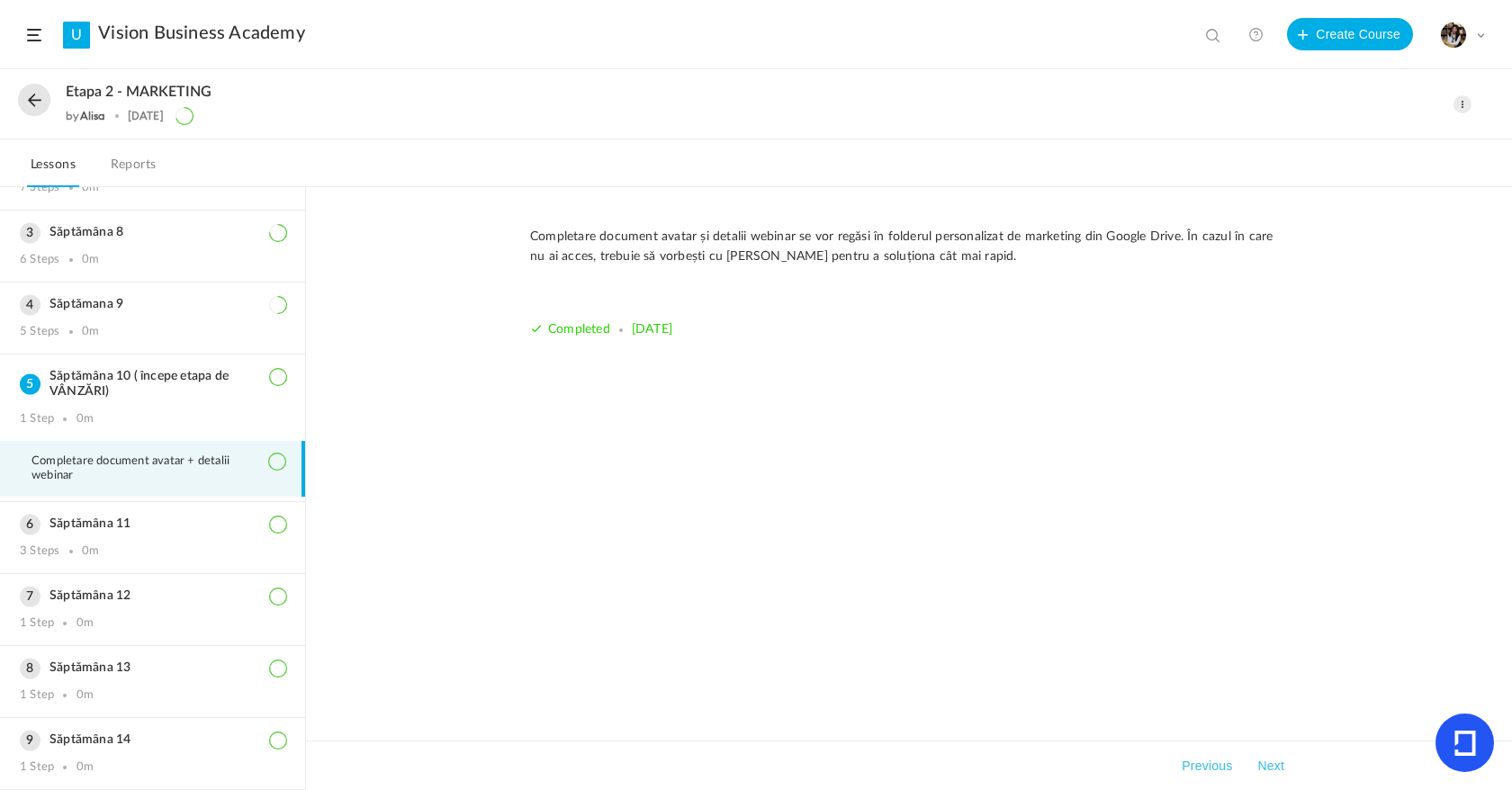
click at [41, 100] on button at bounding box center [34, 100] width 32 height 32
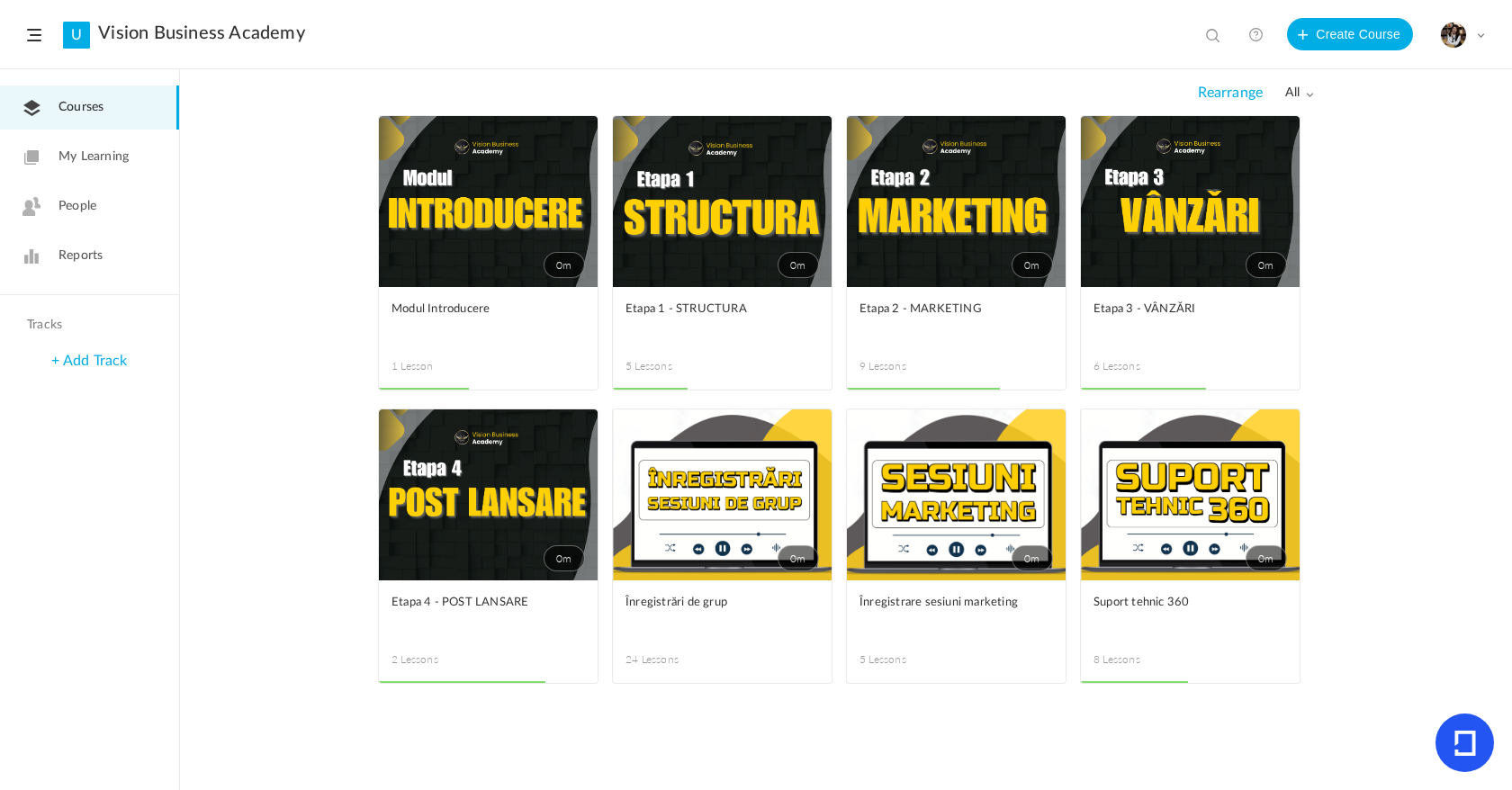
click at [116, 211] on link "People" at bounding box center [89, 206] width 179 height 44
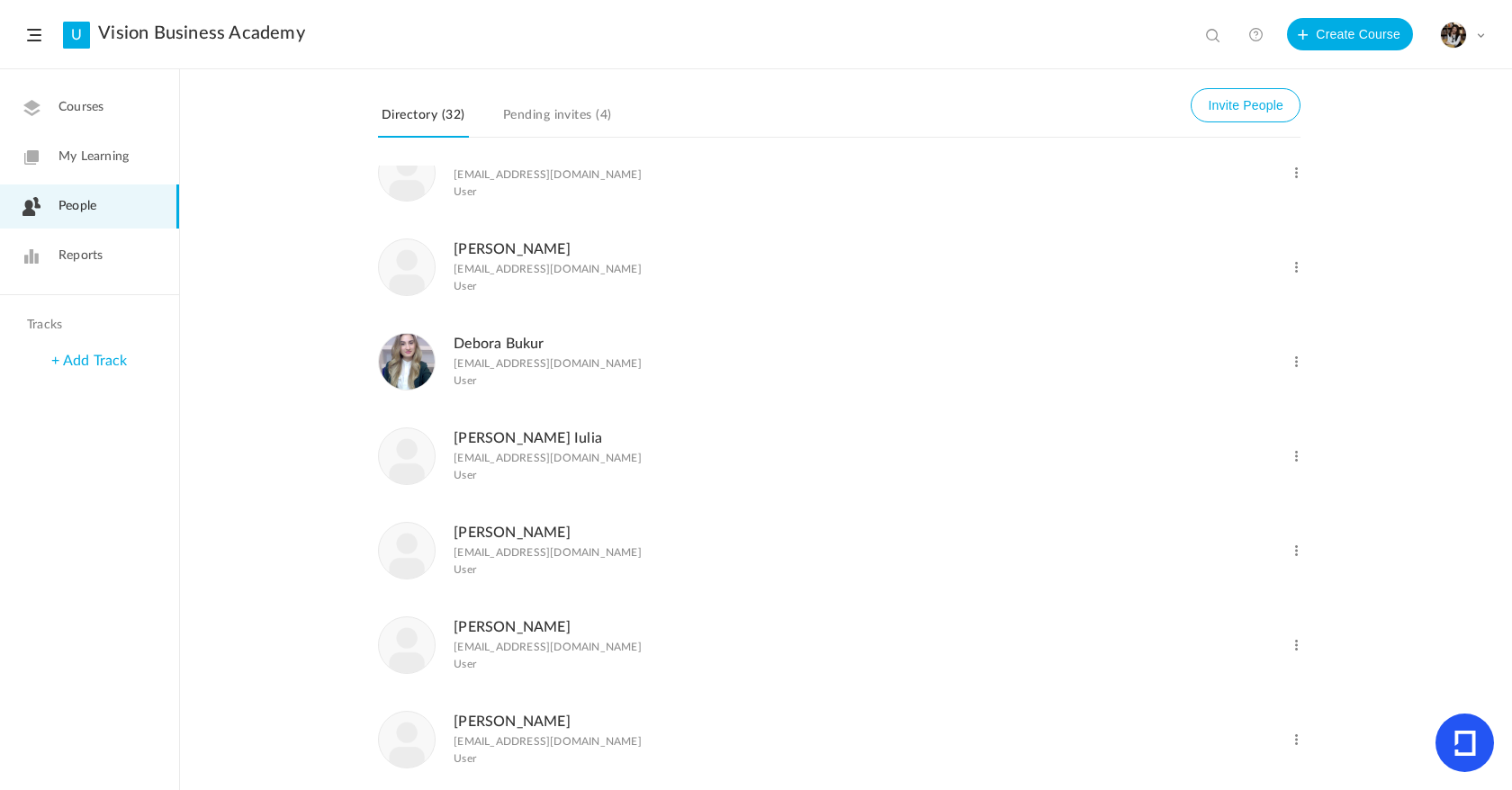
scroll to position [1185, 0]
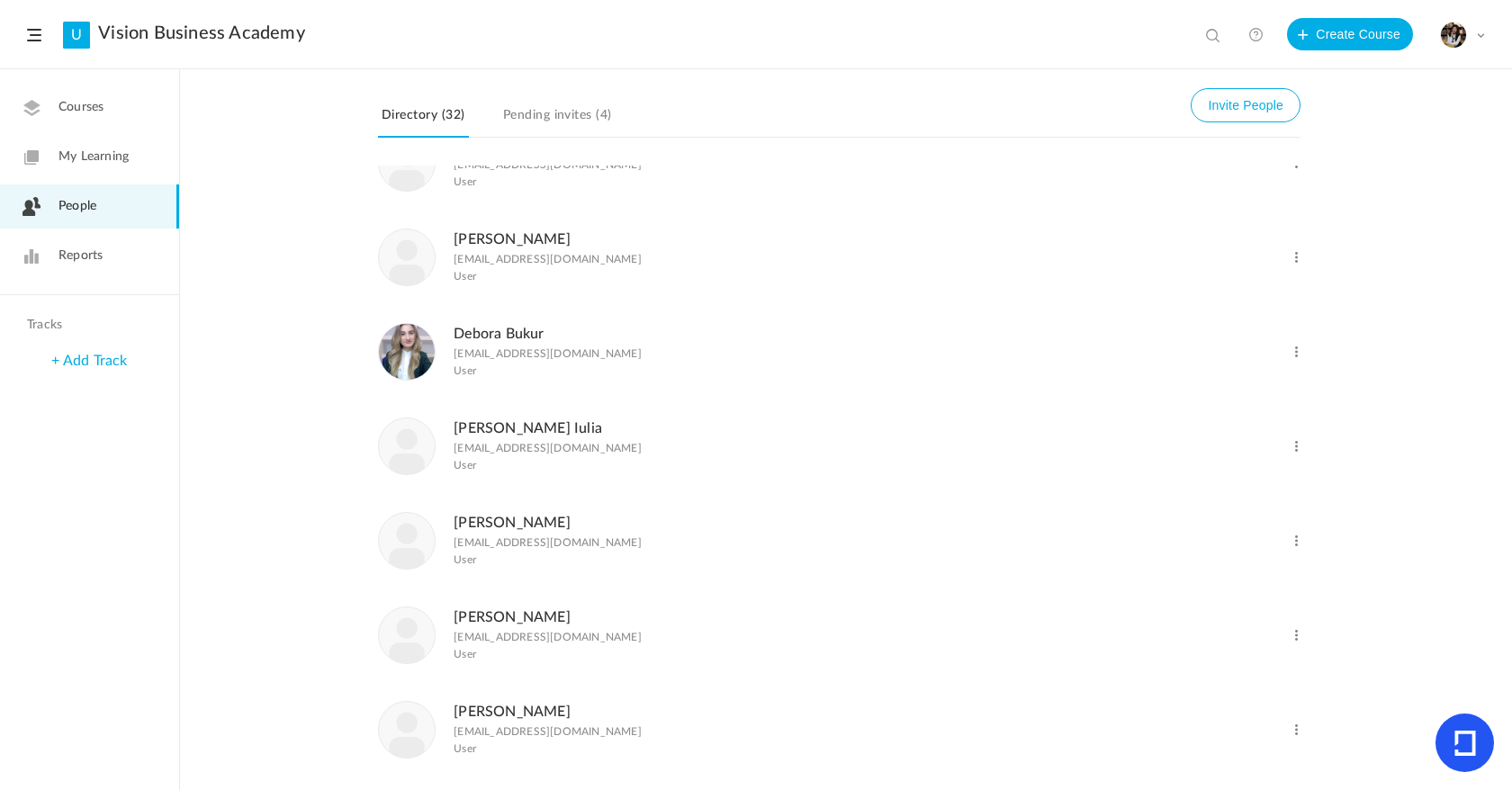
click at [418, 459] on img at bounding box center [406, 446] width 56 height 56
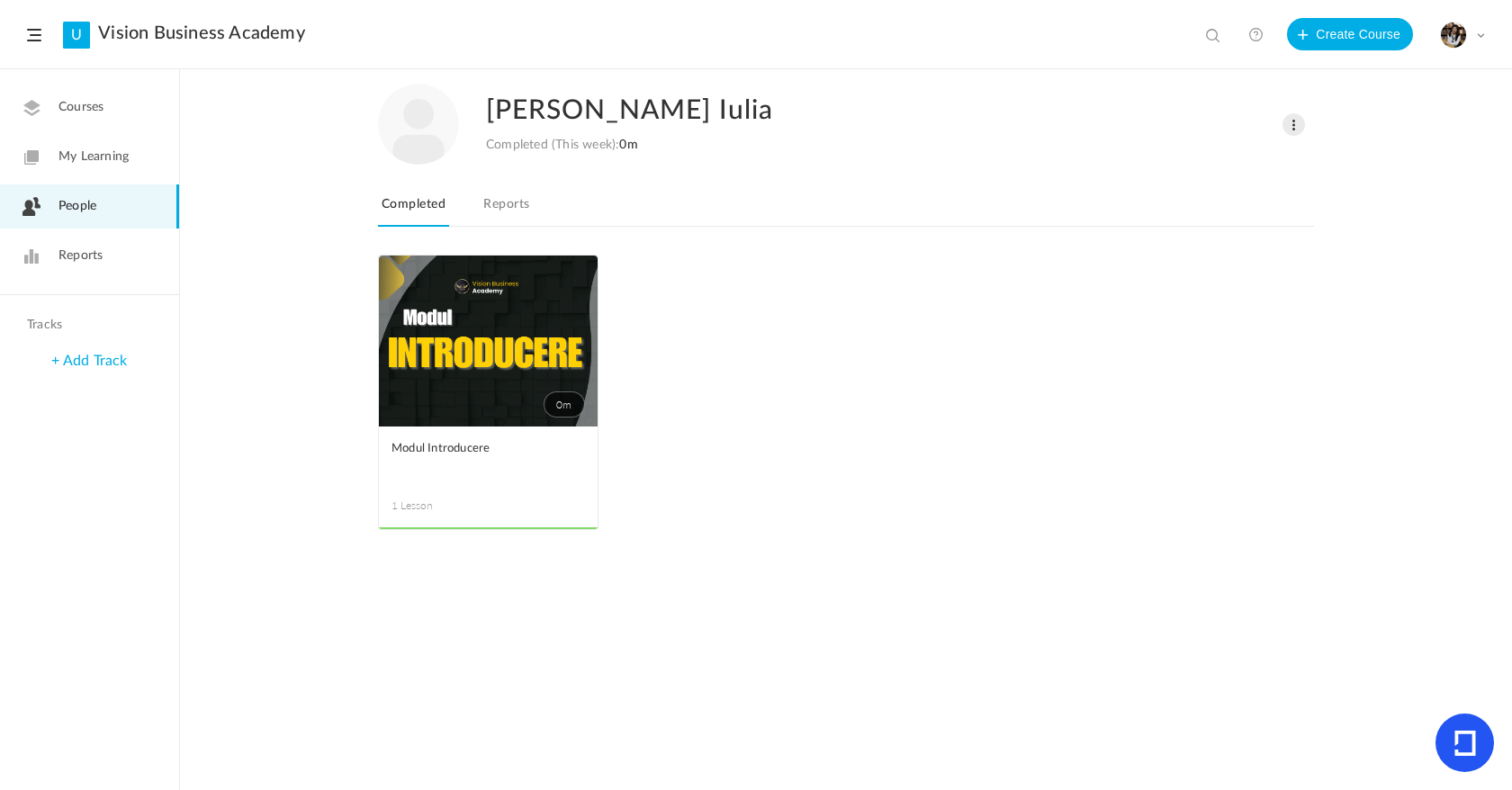
click at [518, 212] on link "Reports" at bounding box center [507, 209] width 53 height 34
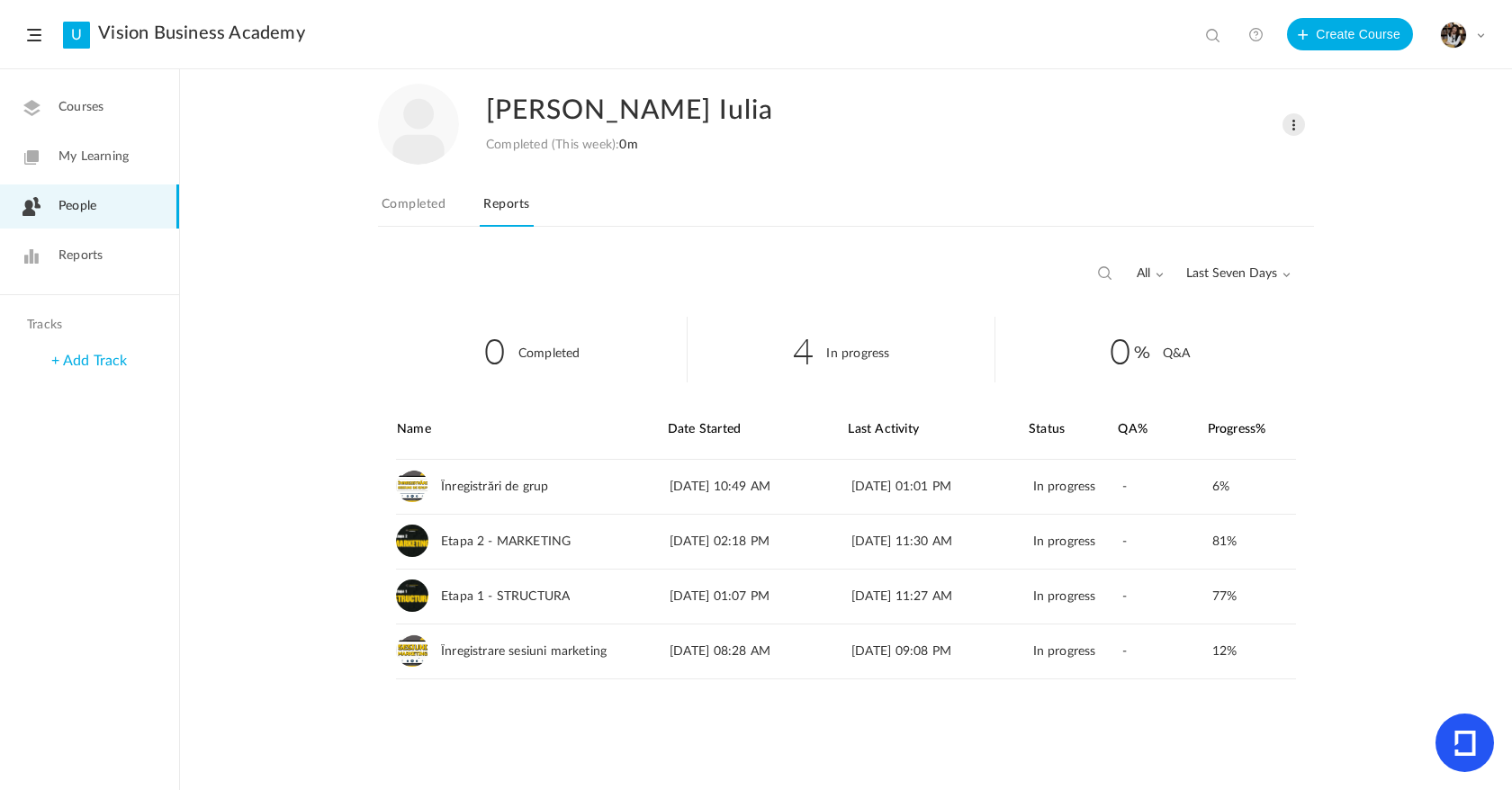
click at [1296, 122] on span at bounding box center [1294, 124] width 22 height 22
click at [1264, 273] on span "Last Seven Days" at bounding box center [1237, 274] width 104 height 16
click at [1191, 304] on link "All Time" at bounding box center [1205, 312] width 170 height 33
click at [839, 192] on nav "To Learn In Progress Completed Reports" at bounding box center [846, 209] width 936 height 35
click at [1287, 124] on span at bounding box center [1294, 124] width 22 height 22
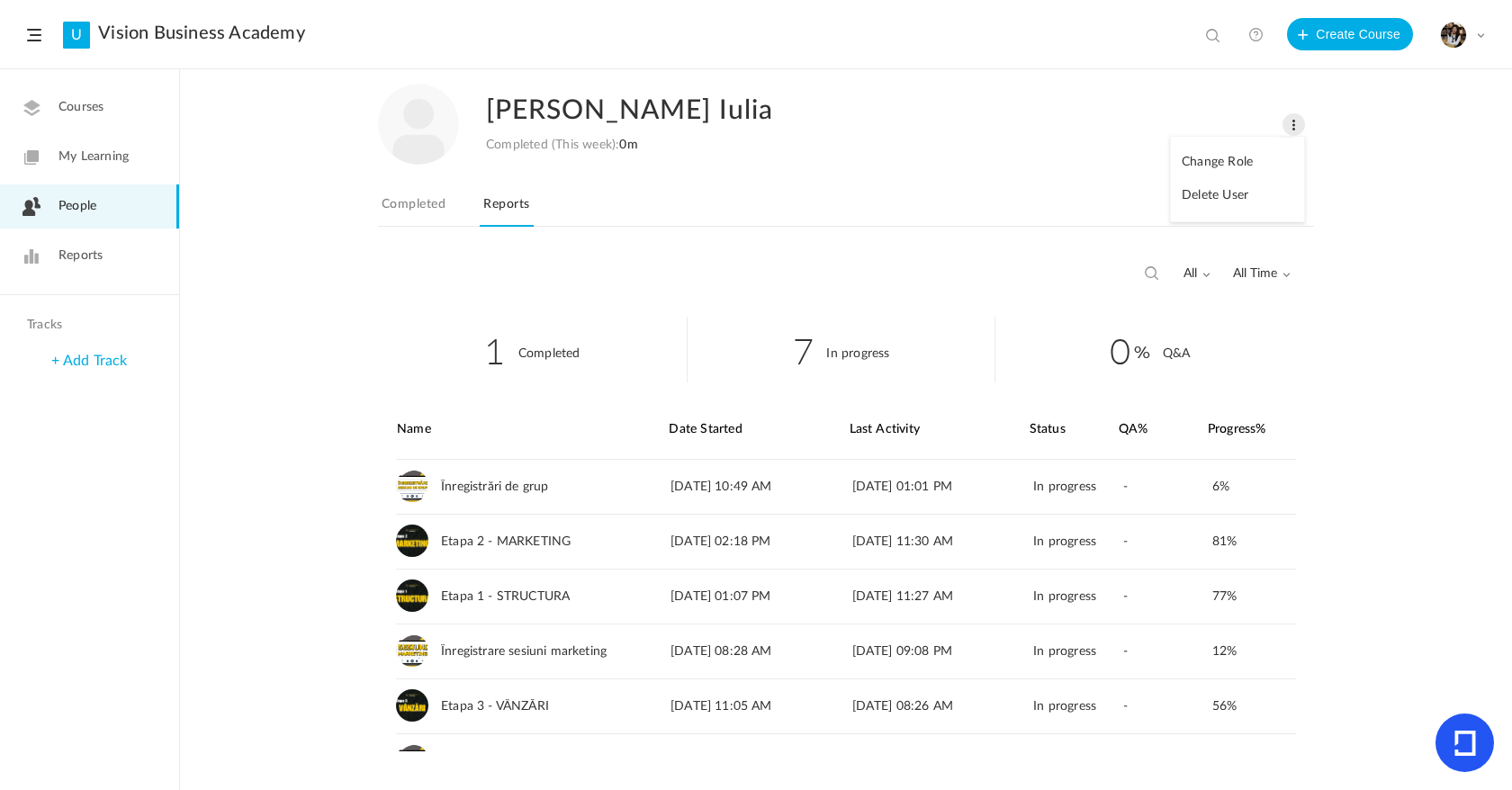
click at [995, 110] on h2 "[PERSON_NAME] Iulia" at bounding box center [860, 111] width 749 height 54
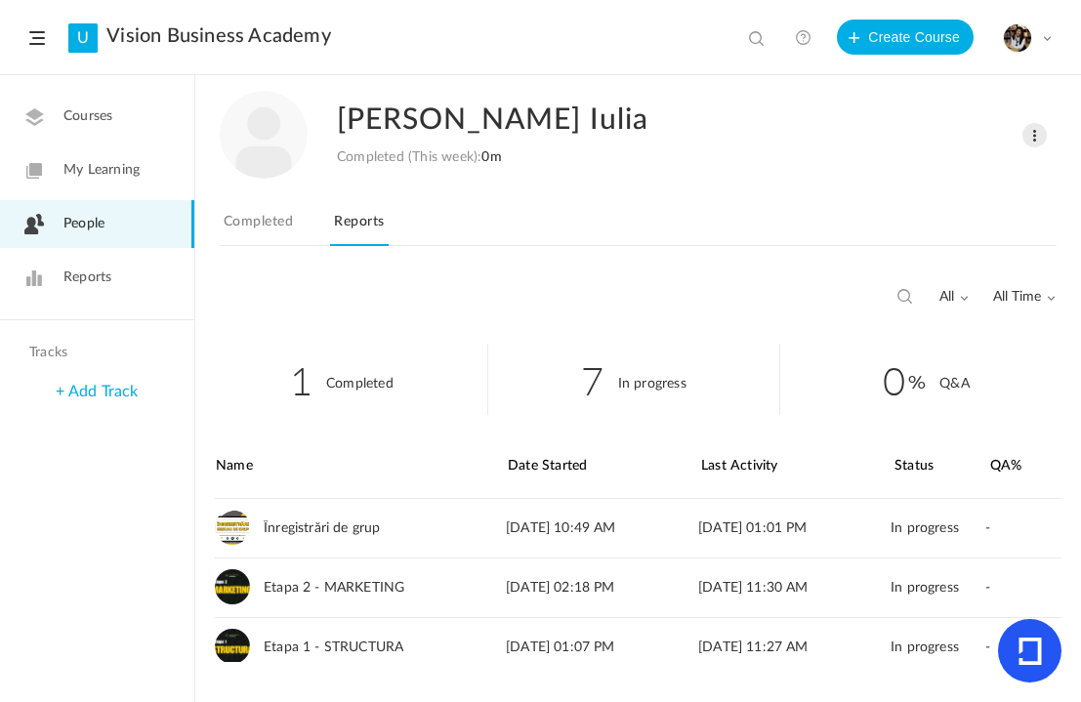
click at [668, 697] on div "0m Modul Introducere 1 Lesson This course is no longer available all All Comple…" at bounding box center [638, 489] width 886 height 426
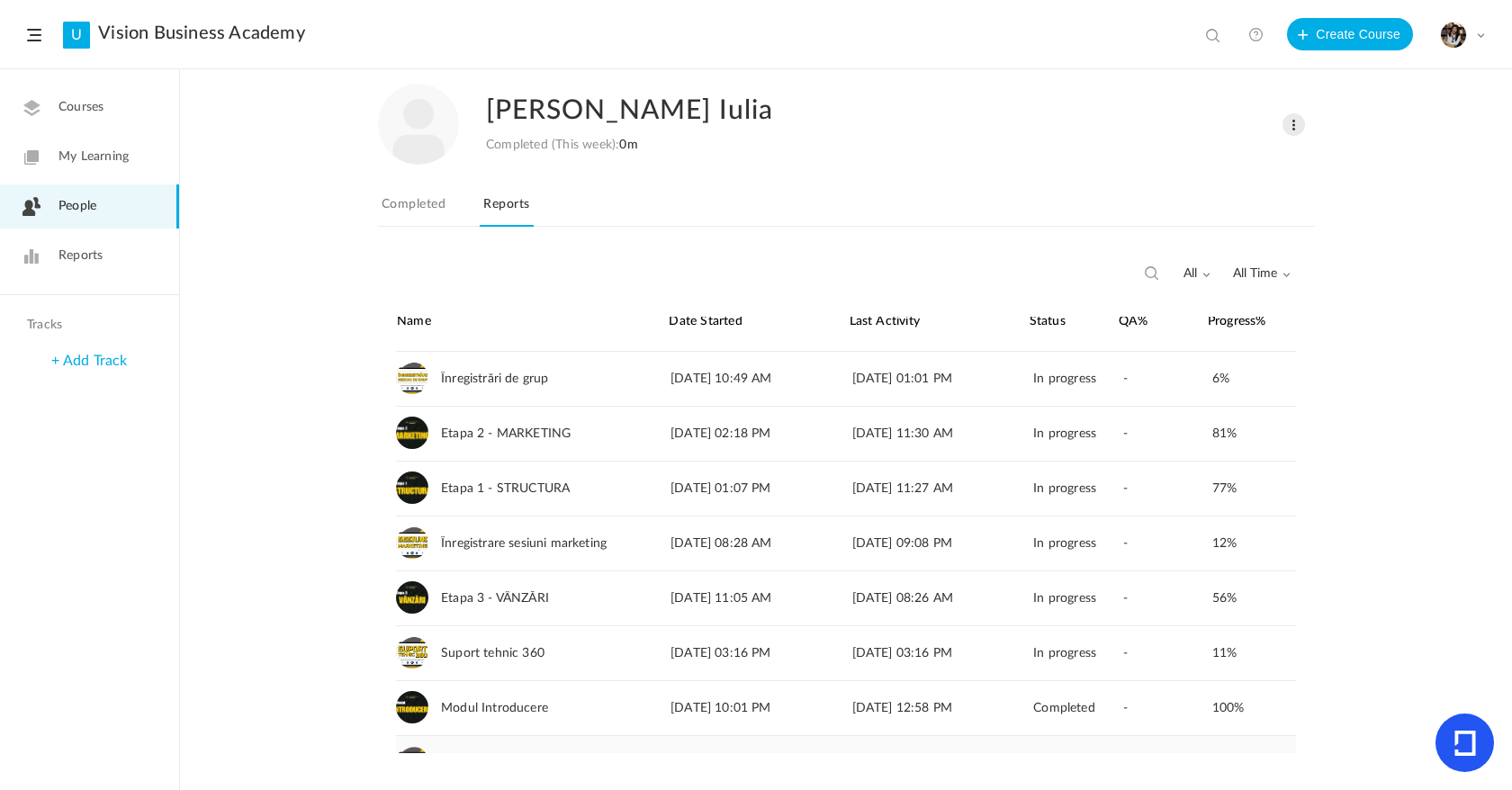
scroll to position [97, 0]
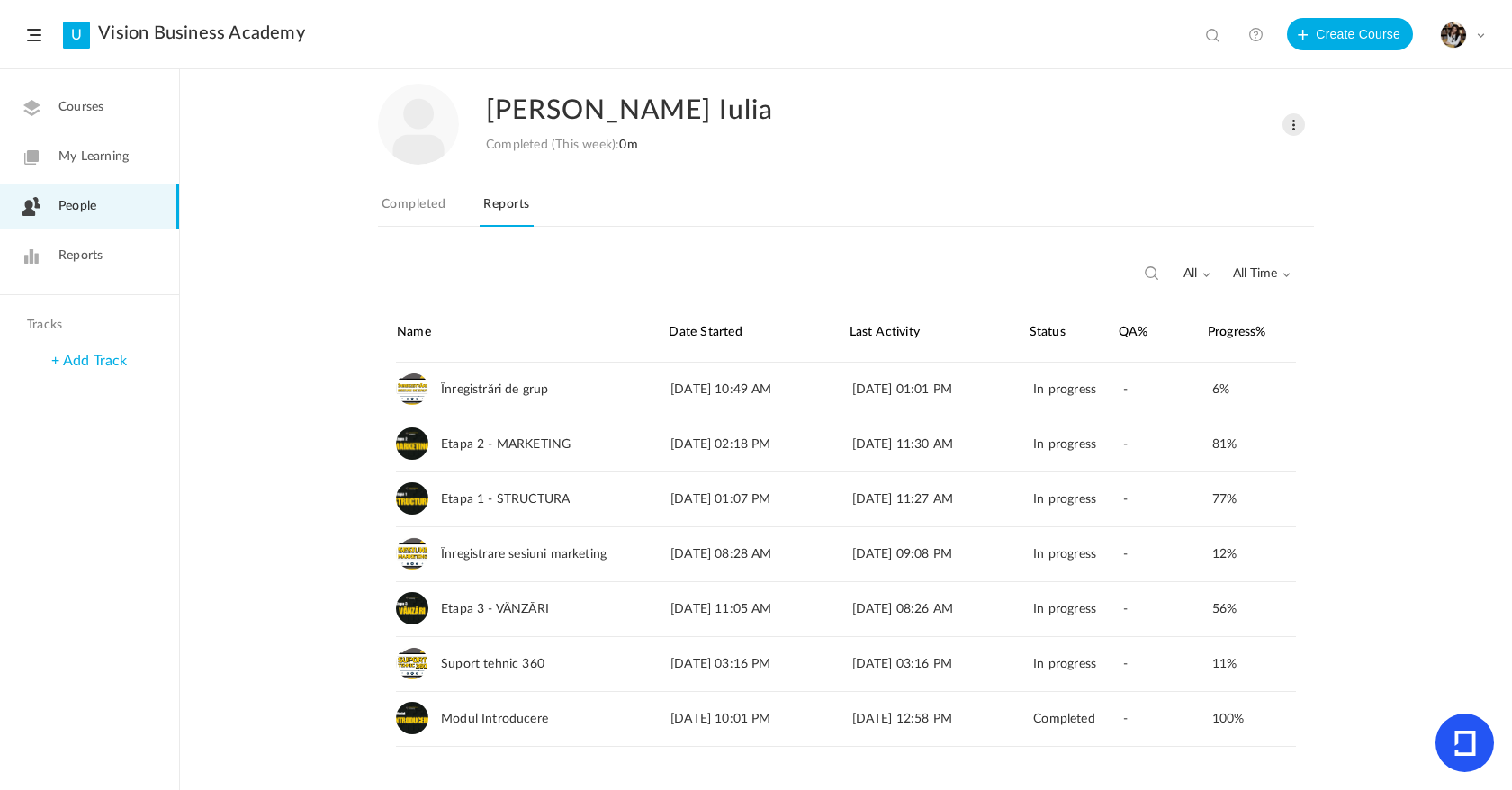
click at [101, 136] on link "My Learning" at bounding box center [89, 157] width 179 height 44
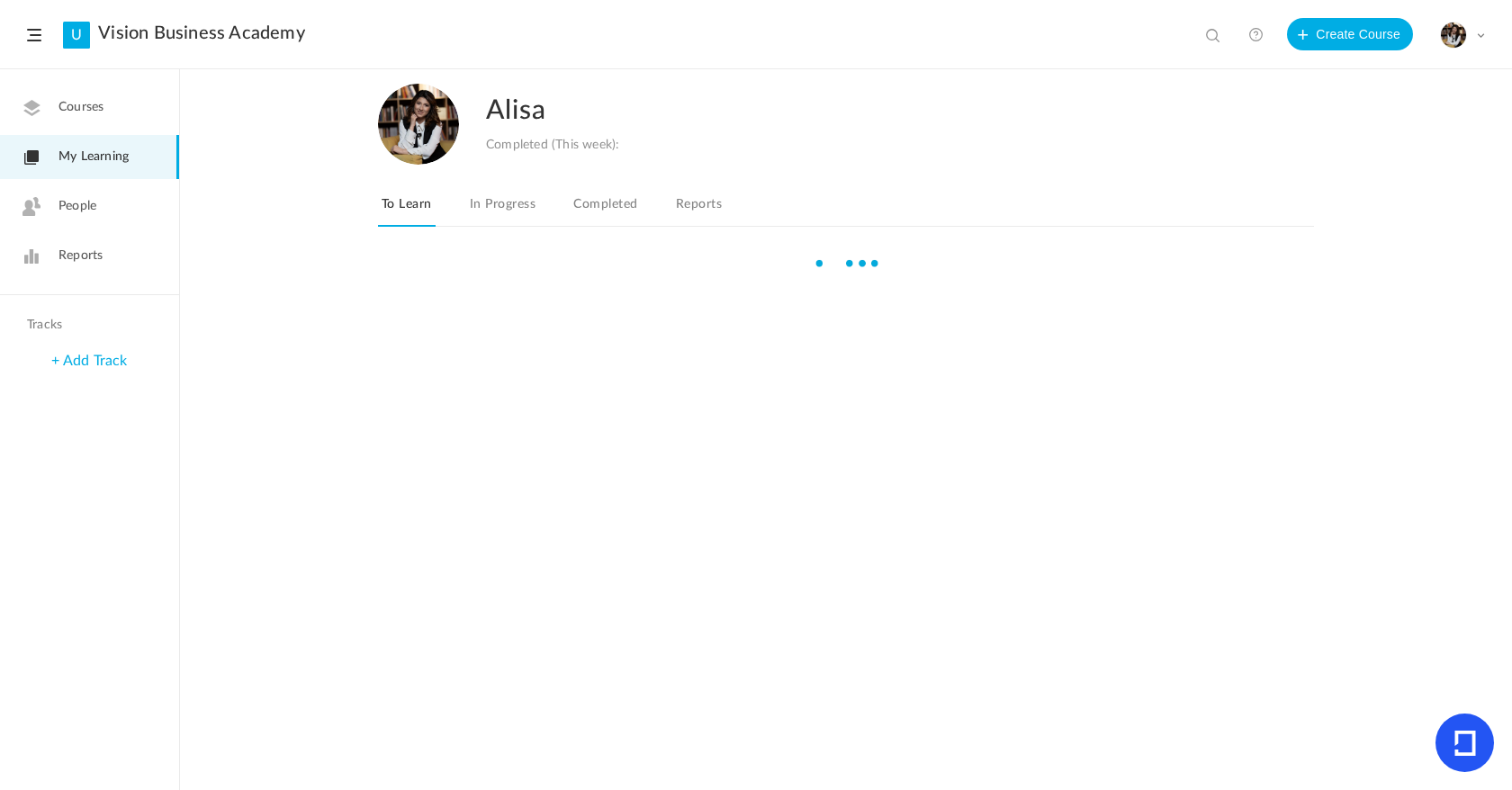
click at [101, 98] on span "Courses" at bounding box center [80, 107] width 45 height 19
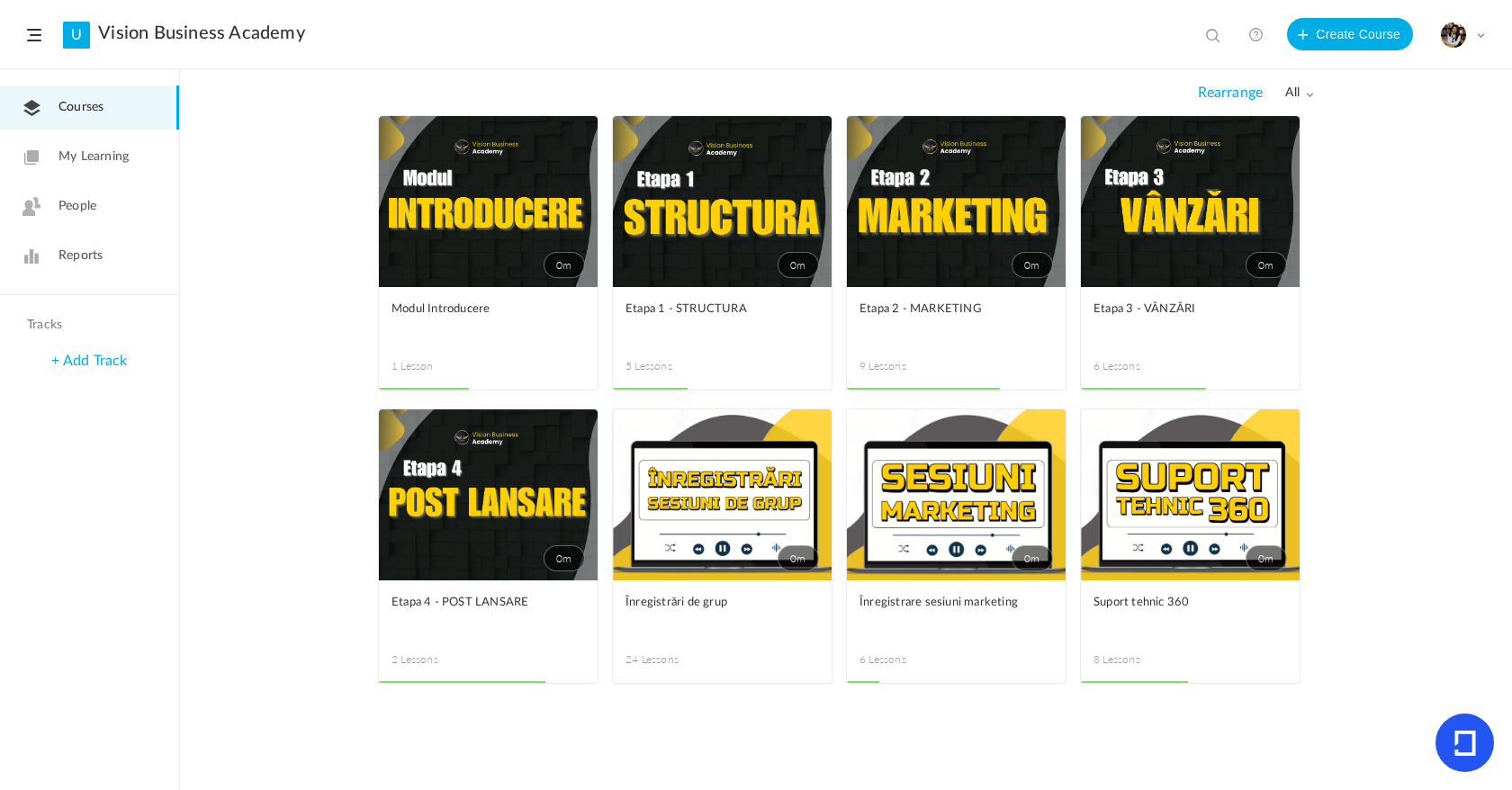
click at [904, 265] on link "0m" at bounding box center [955, 202] width 218 height 171
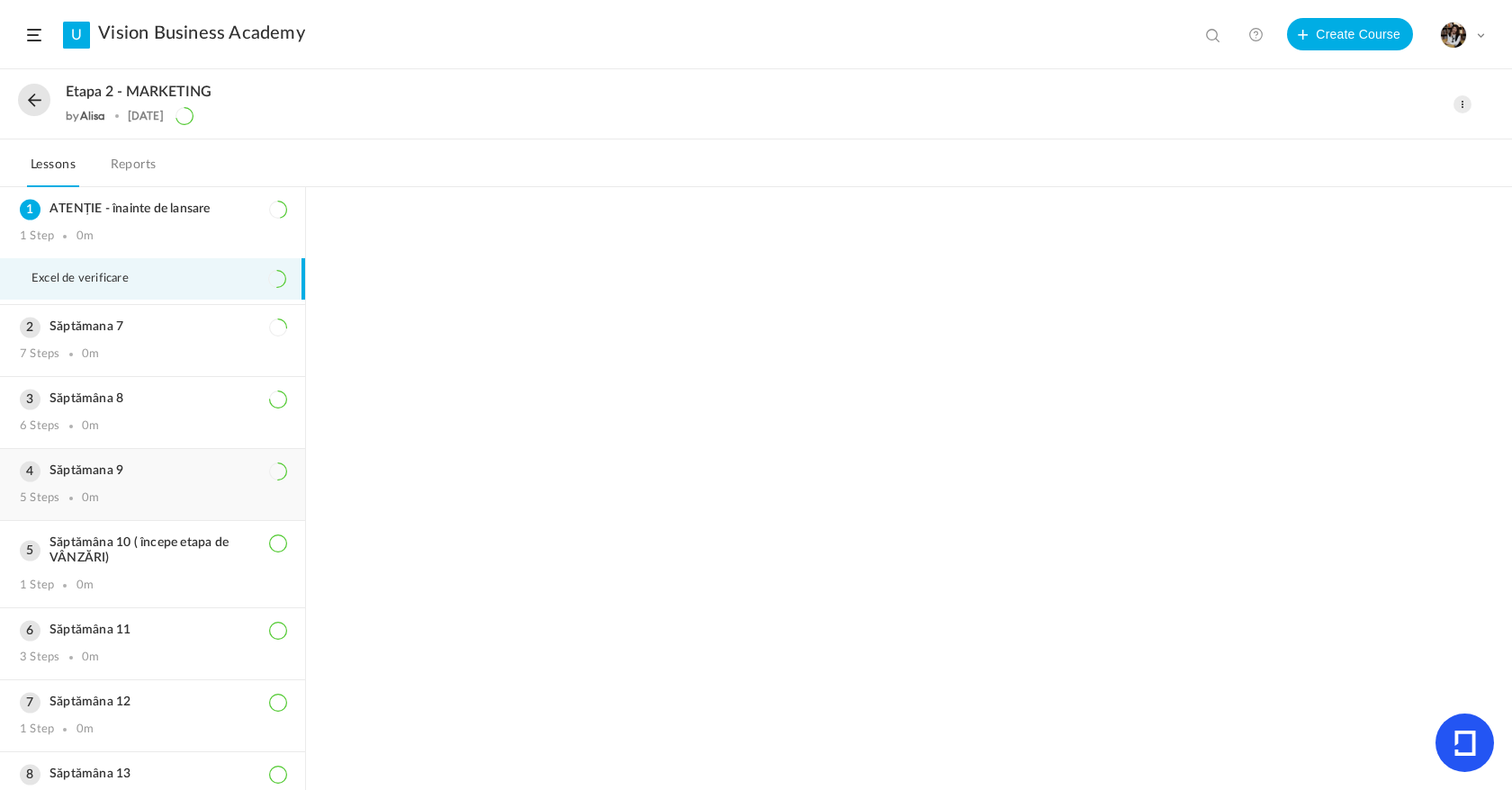
scroll to position [106, 0]
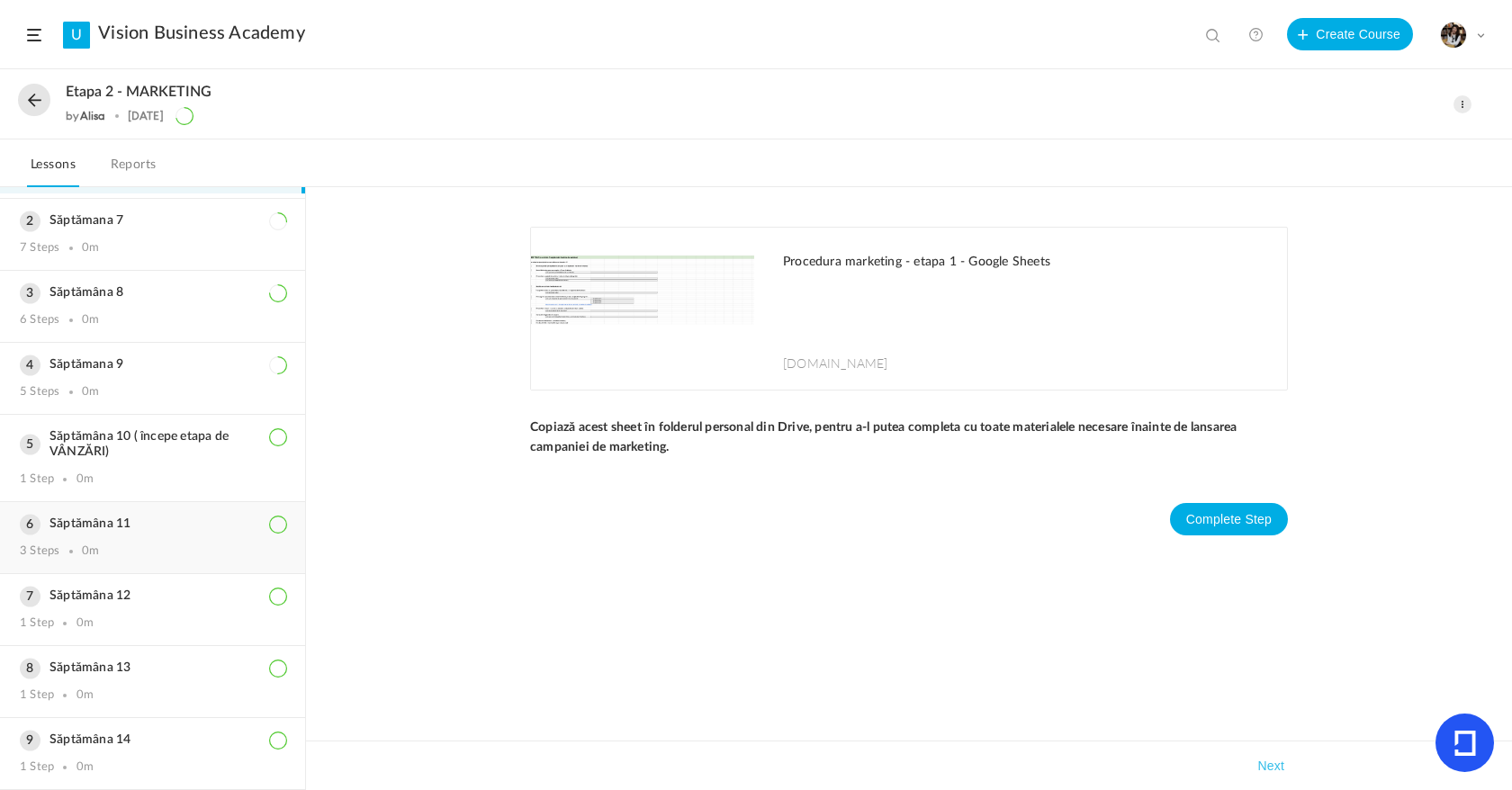
click at [175, 523] on h3 "Săptămâna 11" at bounding box center [152, 525] width 265 height 16
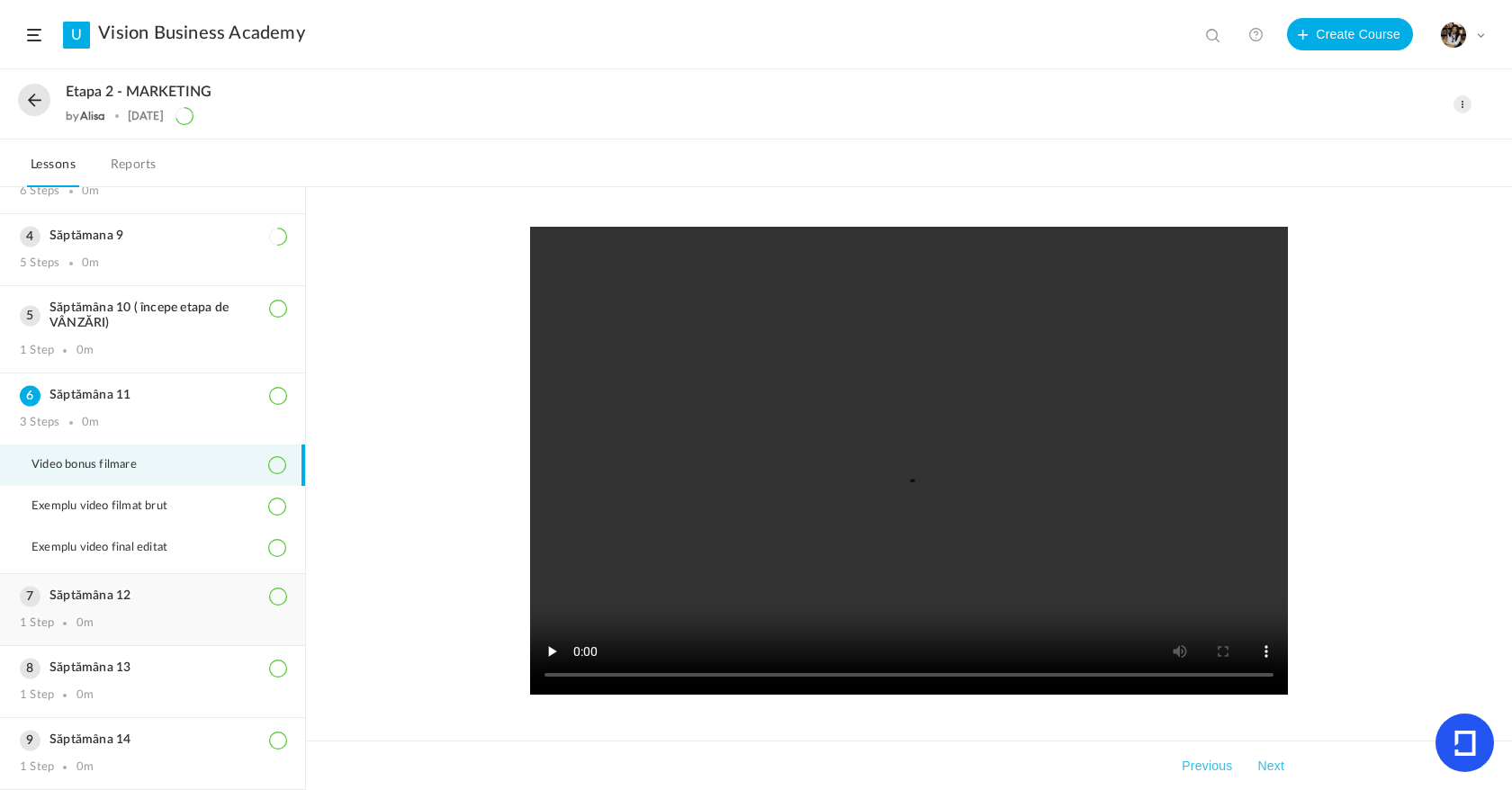
click at [135, 634] on div "Săptămâna 12 1 Step 0m" at bounding box center [152, 609] width 305 height 71
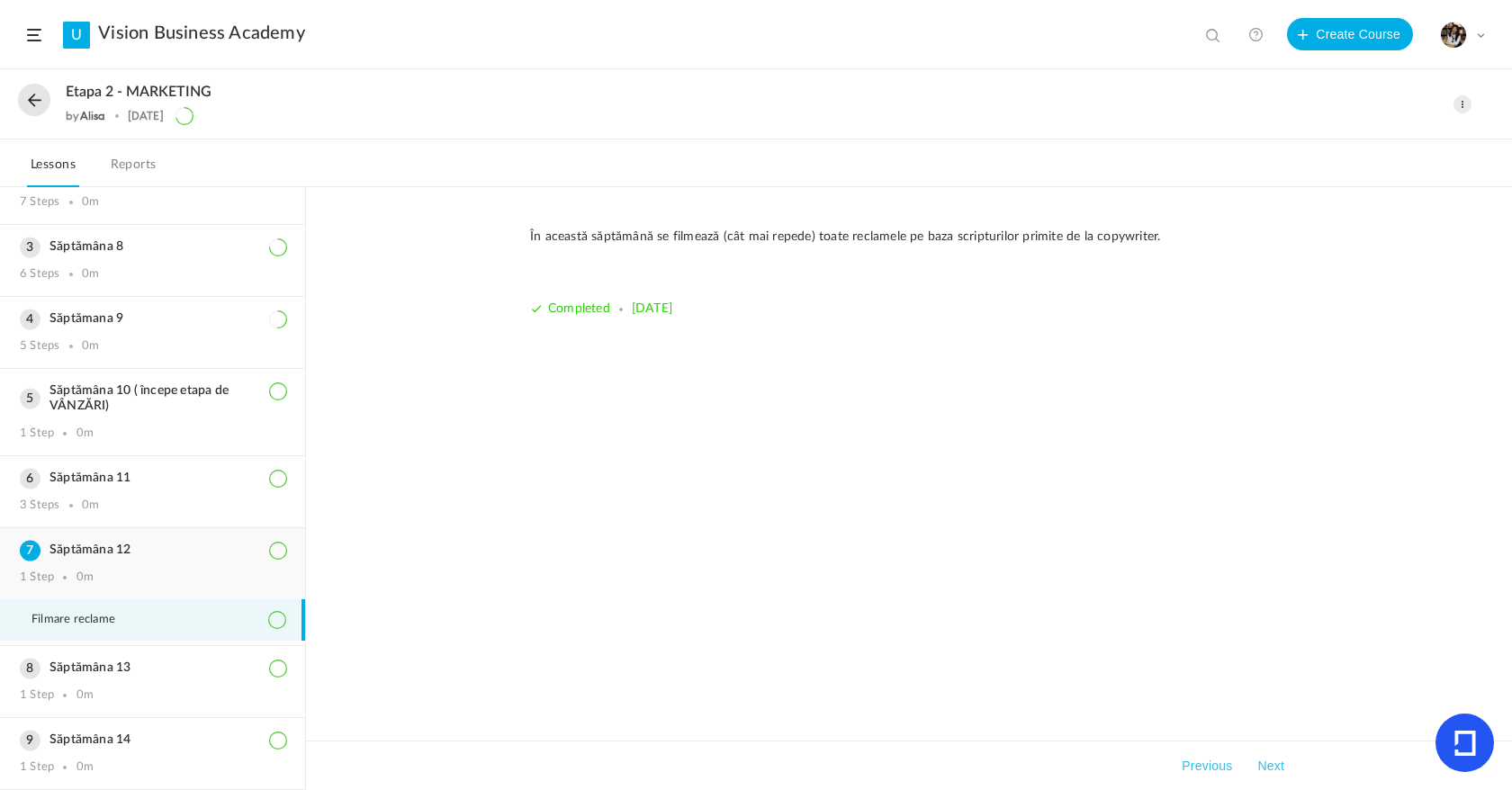
click at [138, 552] on h3 "Săptămâna 12" at bounding box center [152, 550] width 265 height 16
click at [124, 658] on div "Săptămâna 13 1 Step 0m" at bounding box center [152, 681] width 305 height 71
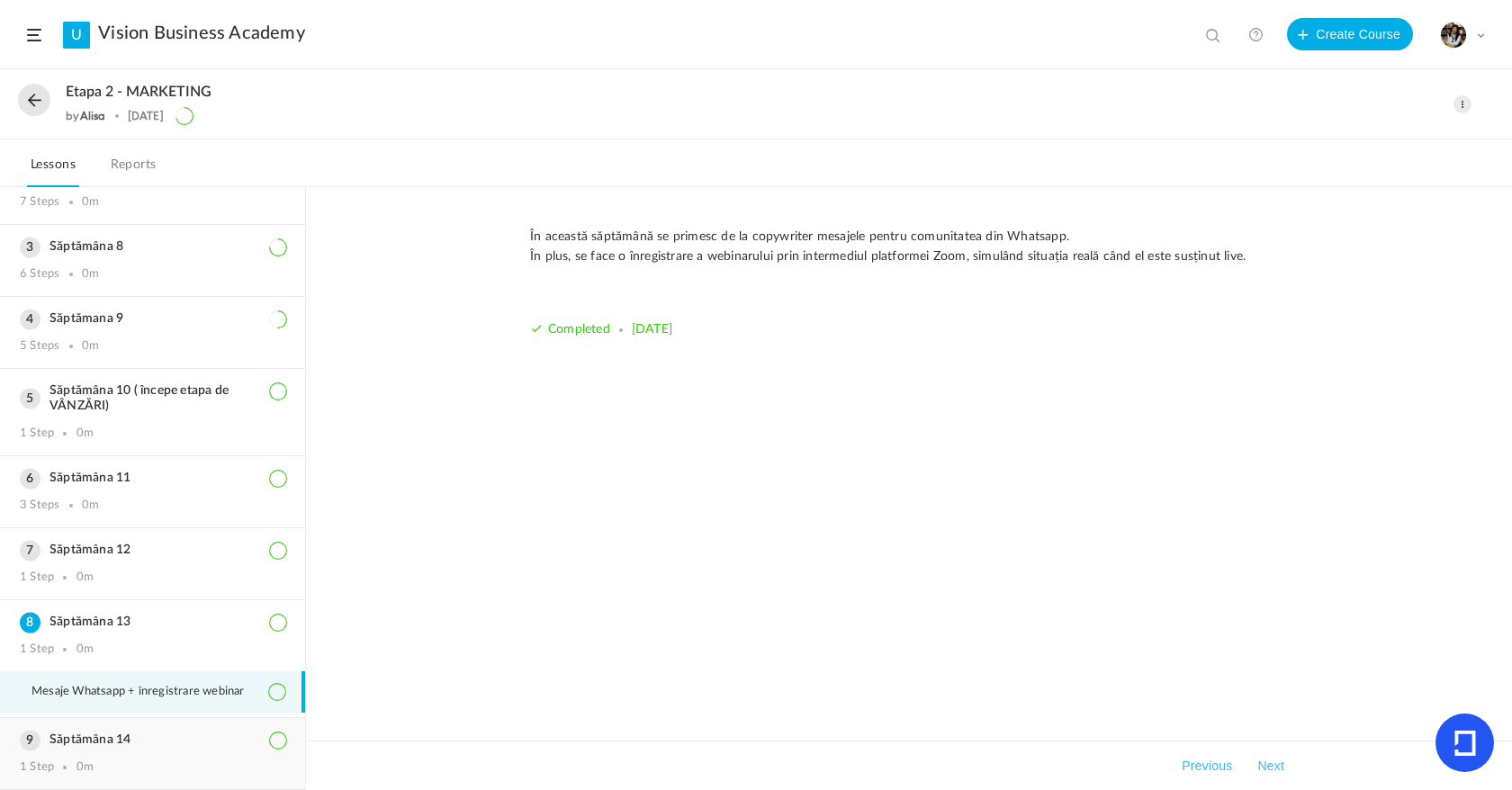
click at [111, 762] on div "1 Step 0m" at bounding box center [152, 768] width 265 height 15
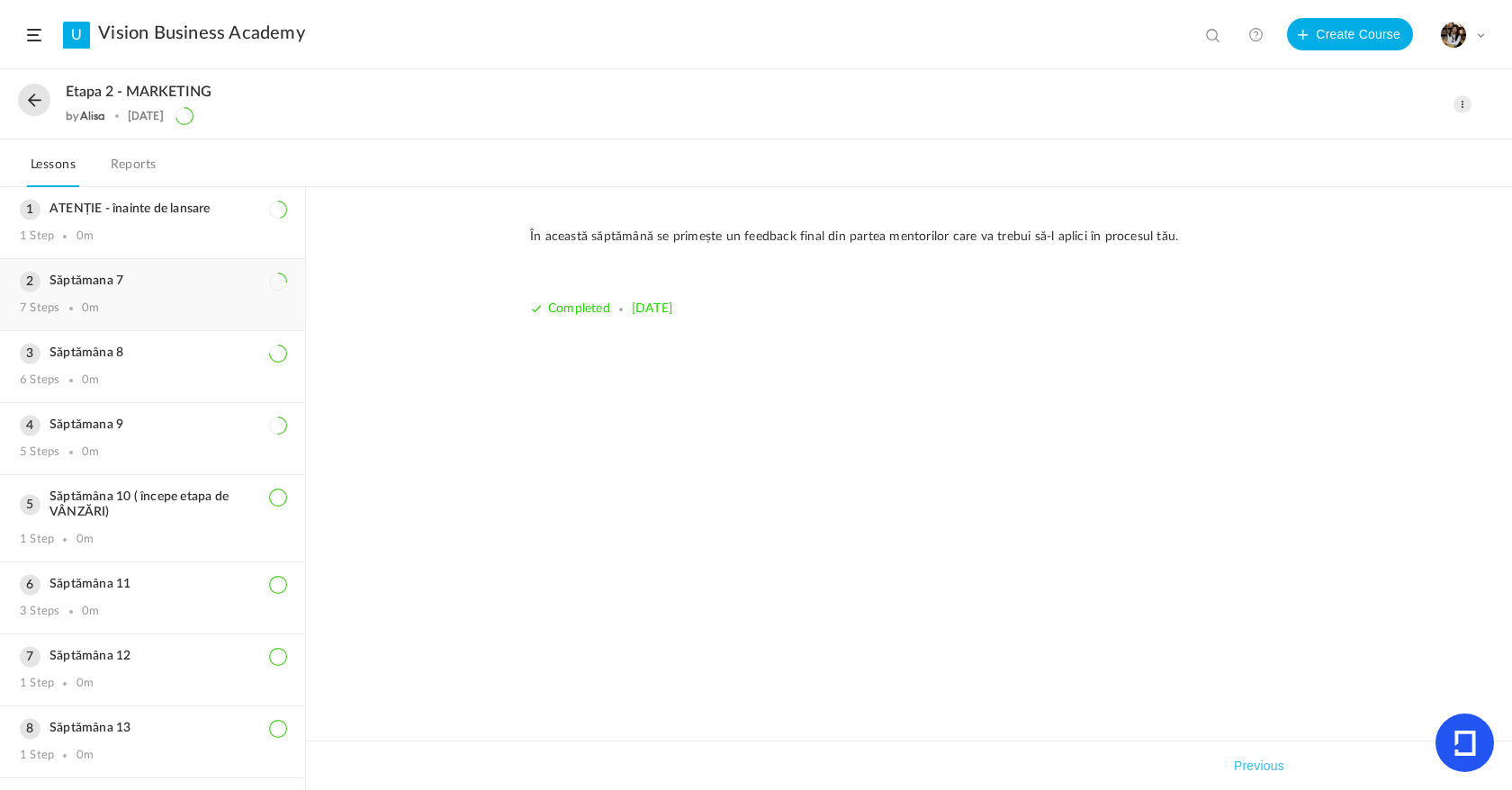
click at [118, 276] on h3 "Săptămana 7" at bounding box center [152, 281] width 265 height 16
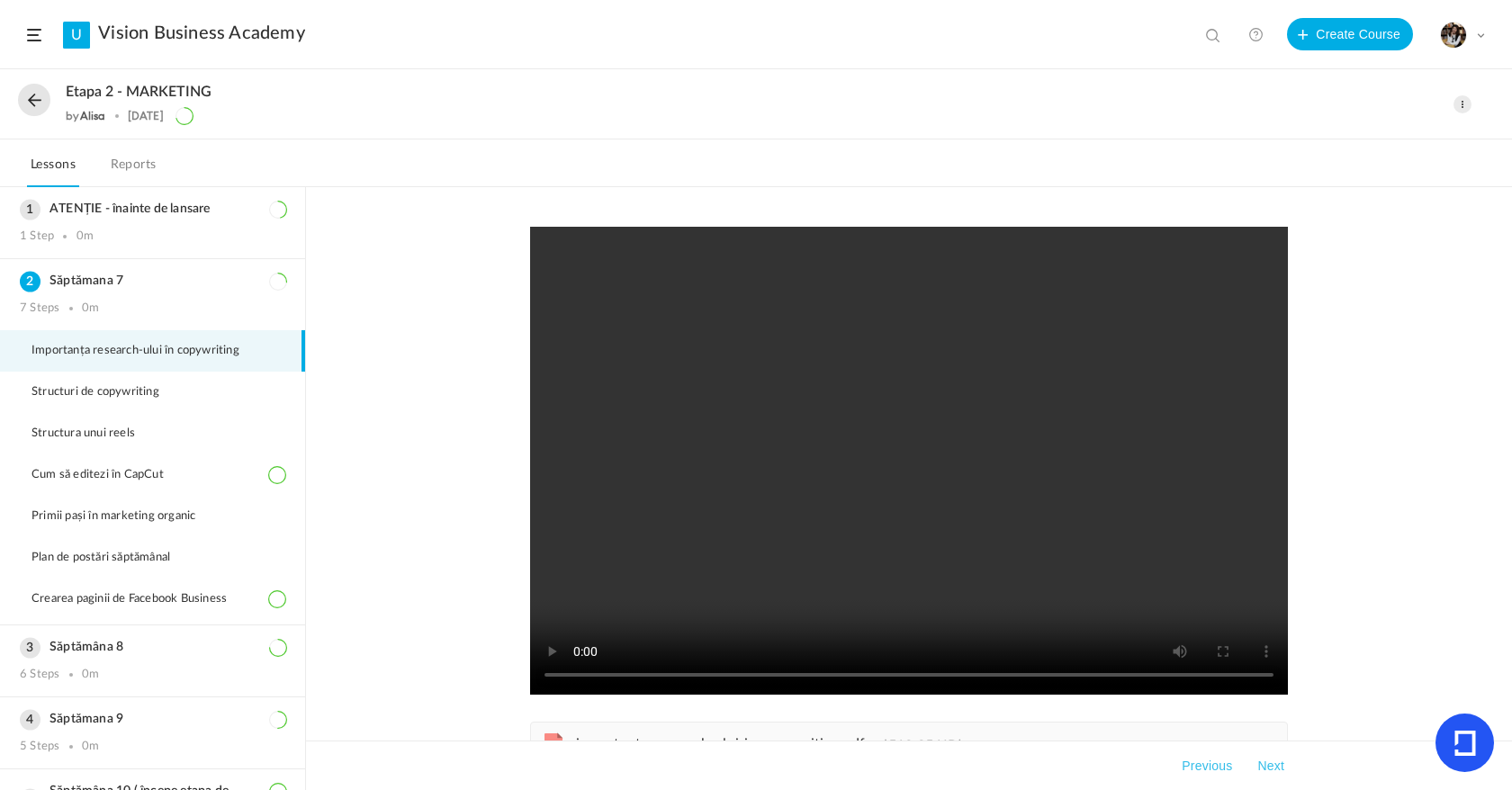
click at [29, 89] on button at bounding box center [34, 100] width 32 height 32
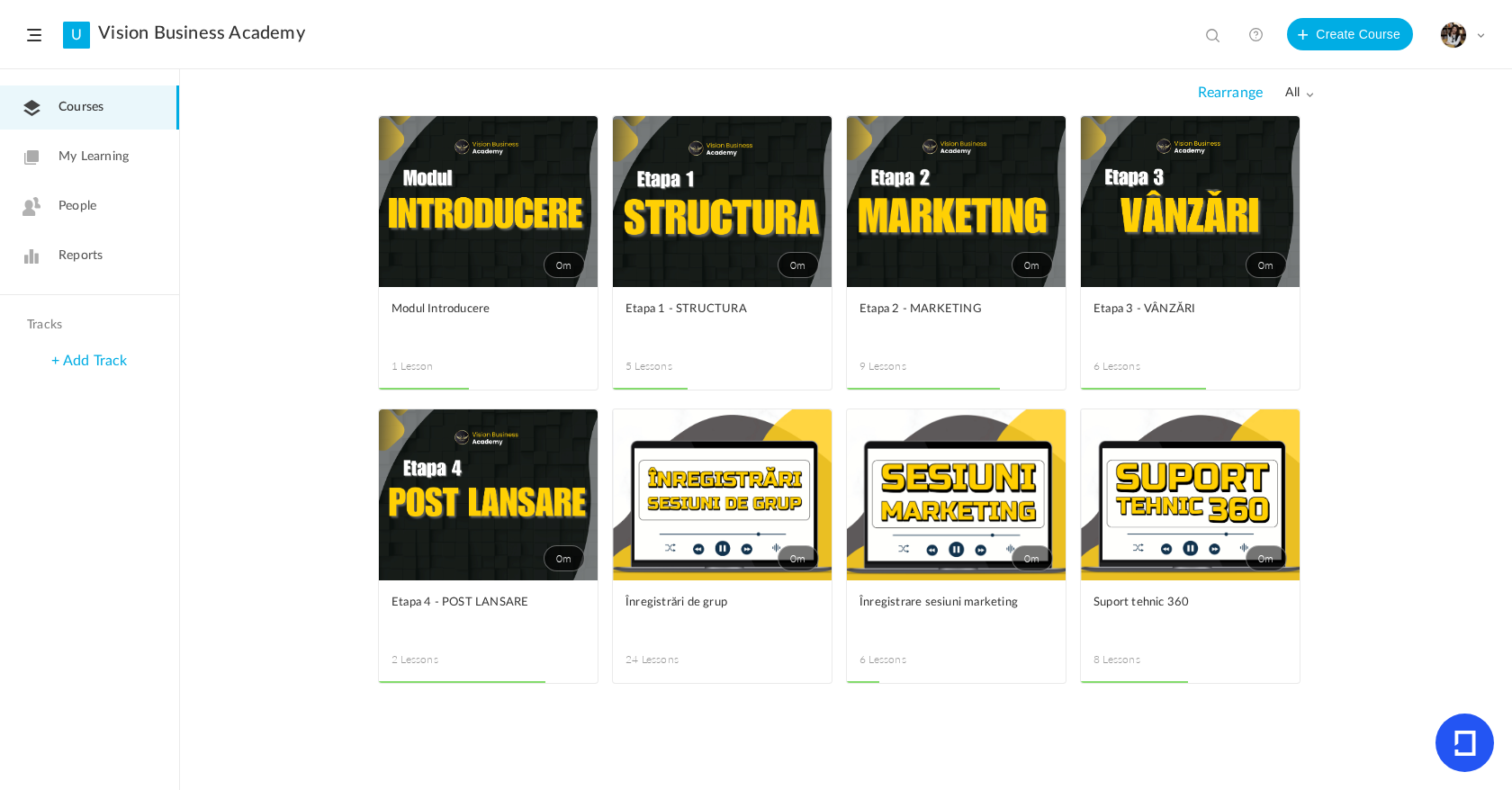
click at [948, 212] on link "0m" at bounding box center [955, 202] width 218 height 171
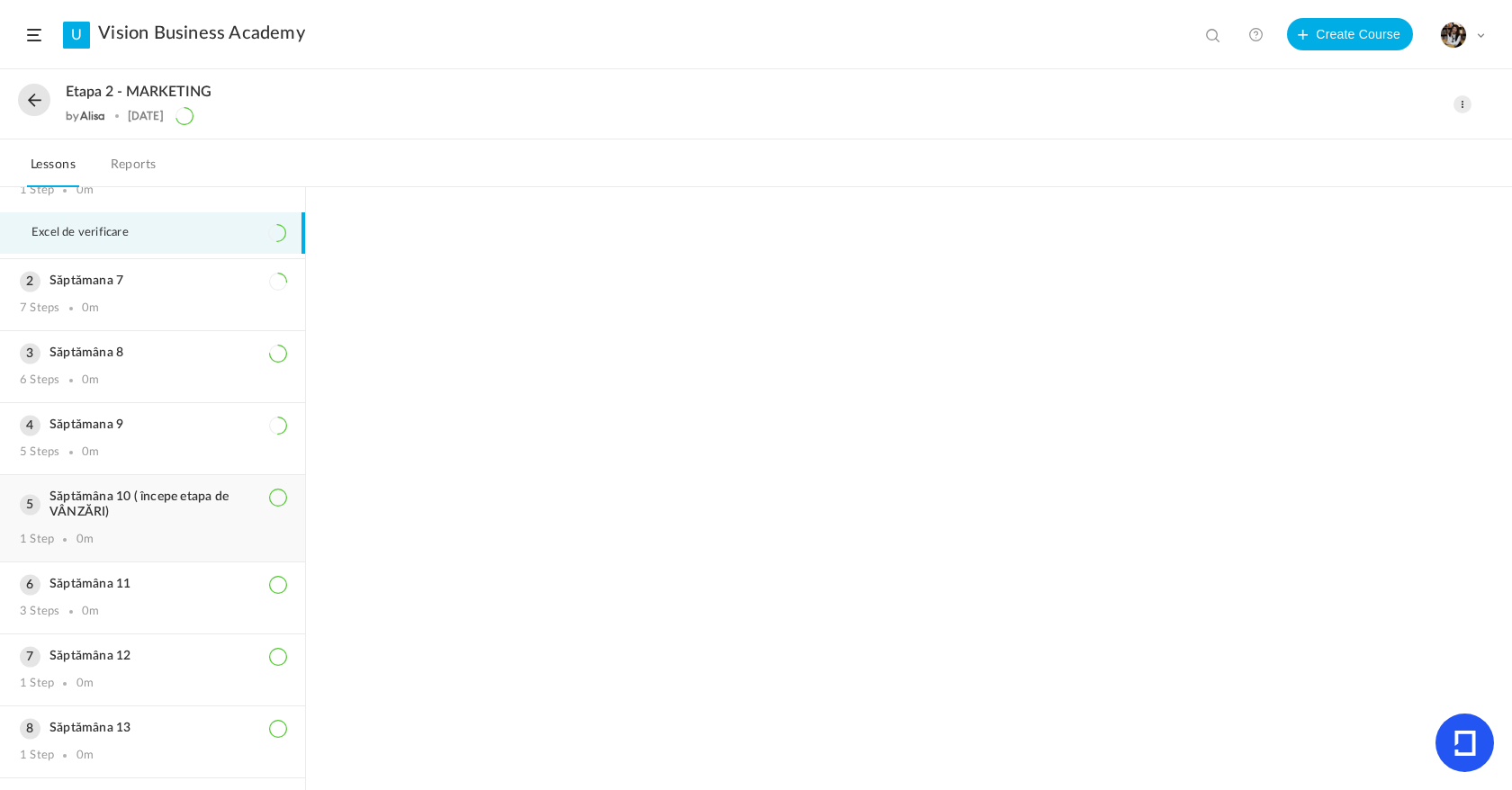
scroll to position [106, 0]
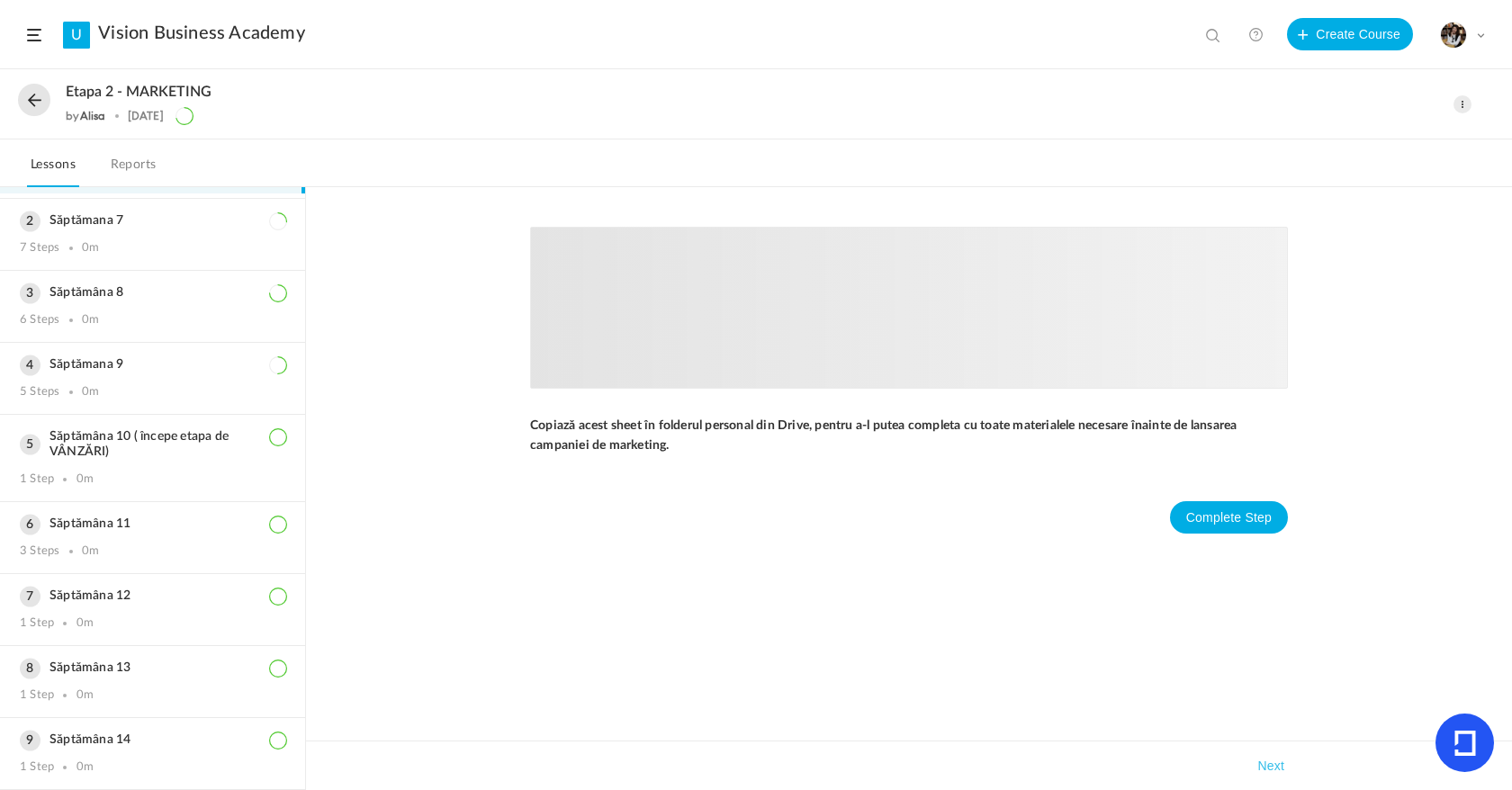
click at [29, 96] on button at bounding box center [34, 100] width 32 height 32
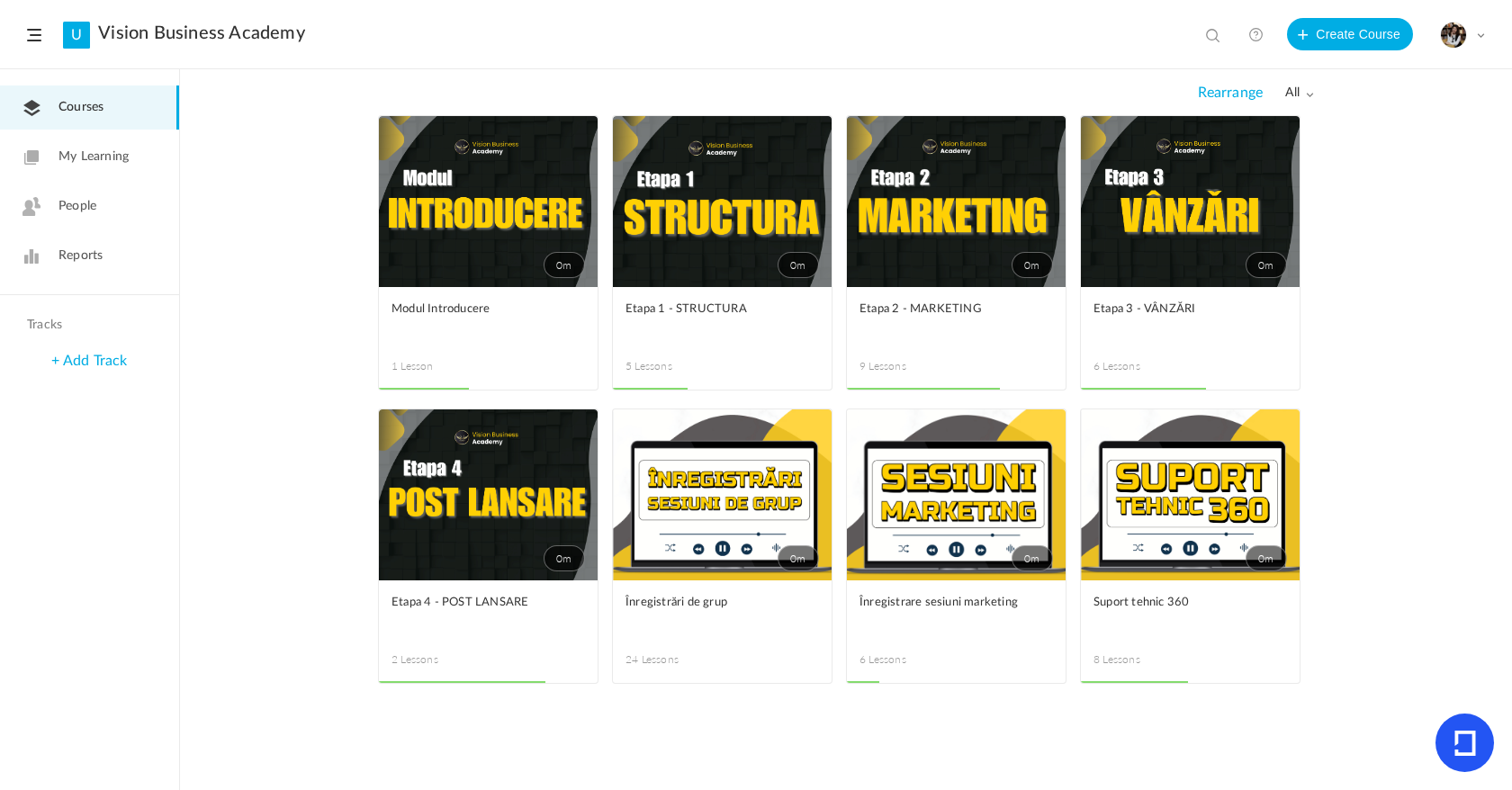
click at [0, 0] on span at bounding box center [0, 0] width 0 height 0
click at [0, 0] on link "Edit" at bounding box center [0, 0] width 0 height 0
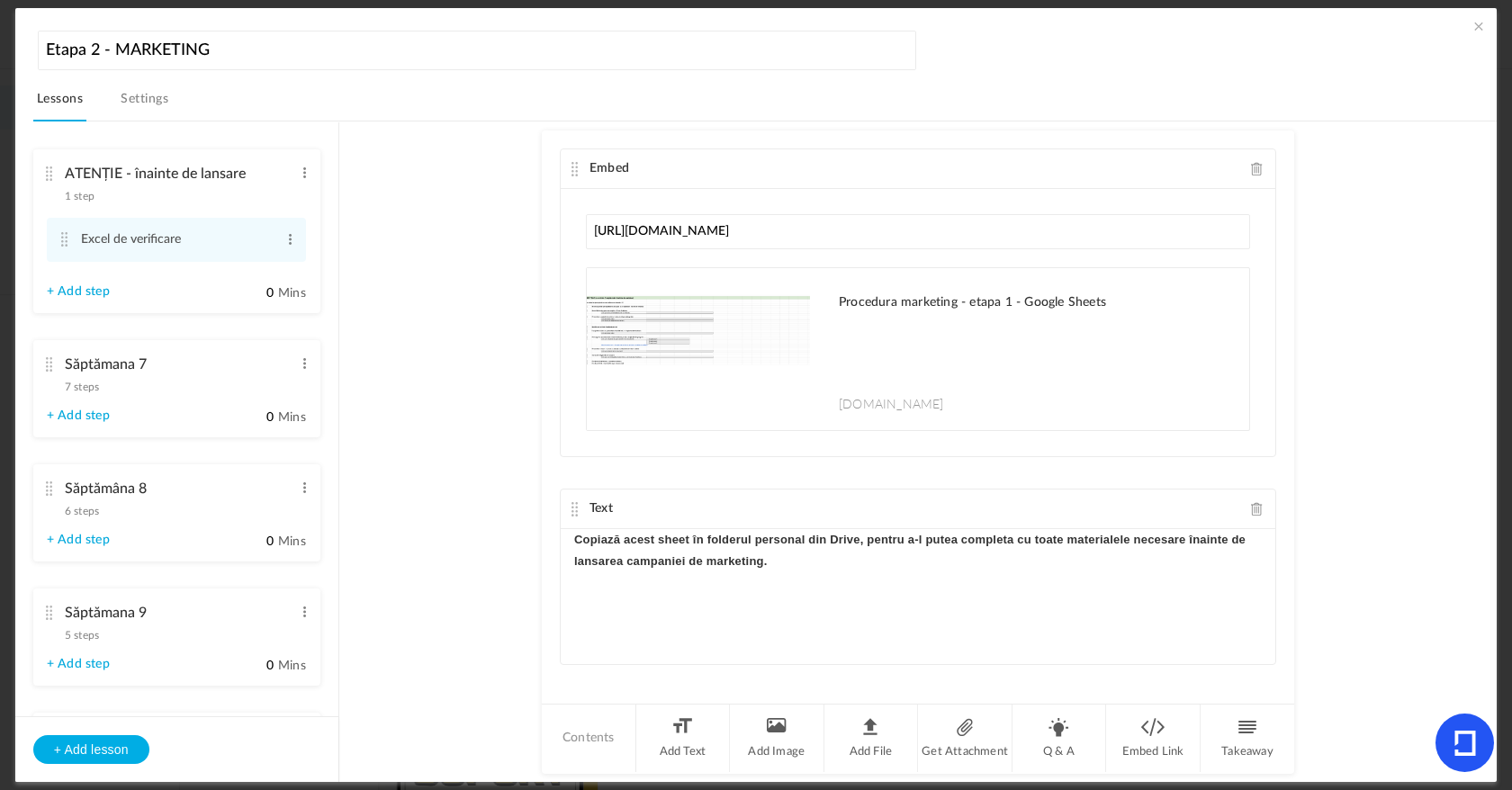
click at [87, 391] on span "7 steps" at bounding box center [81, 387] width 34 height 11
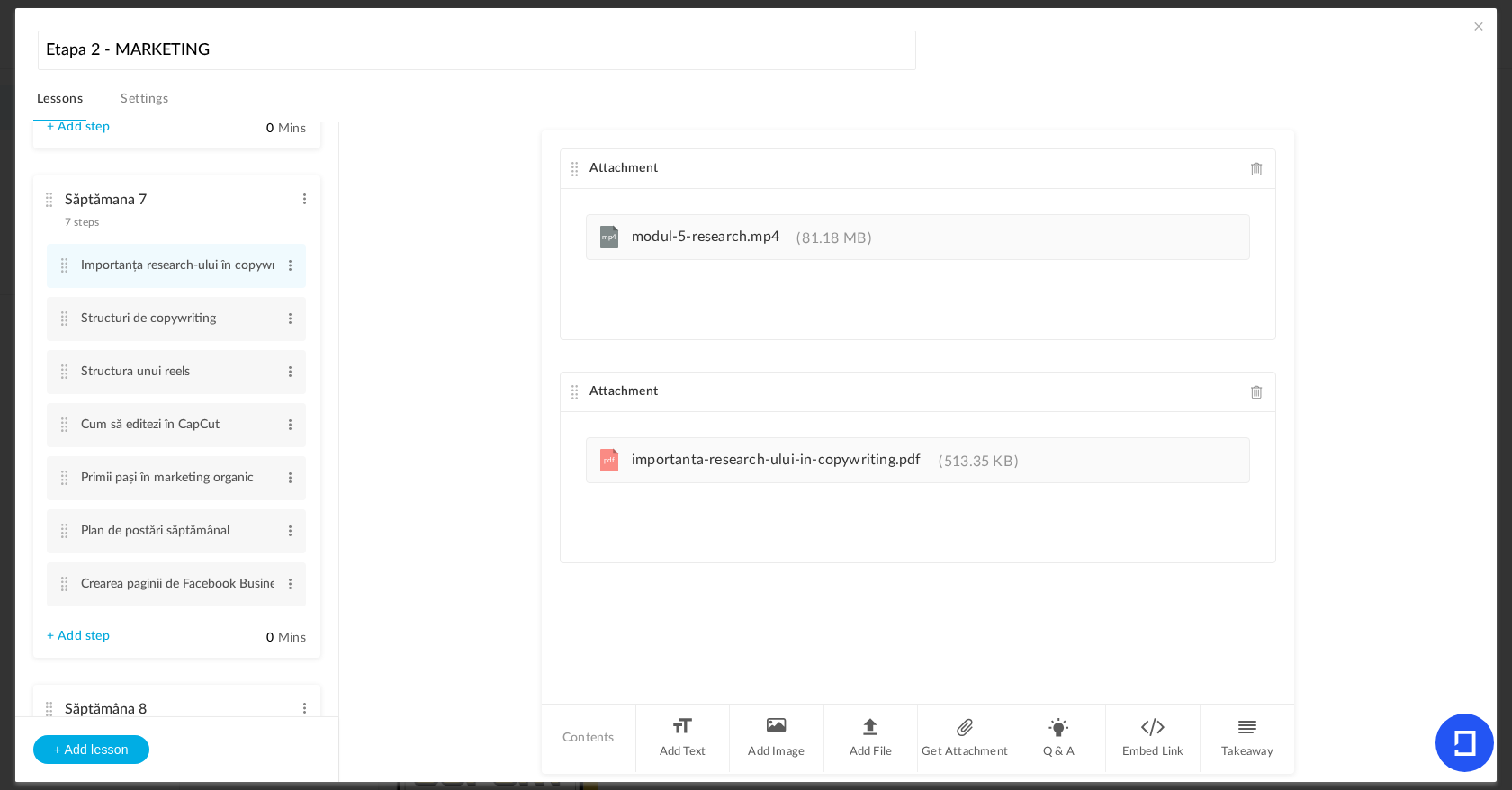
scroll to position [113, 0]
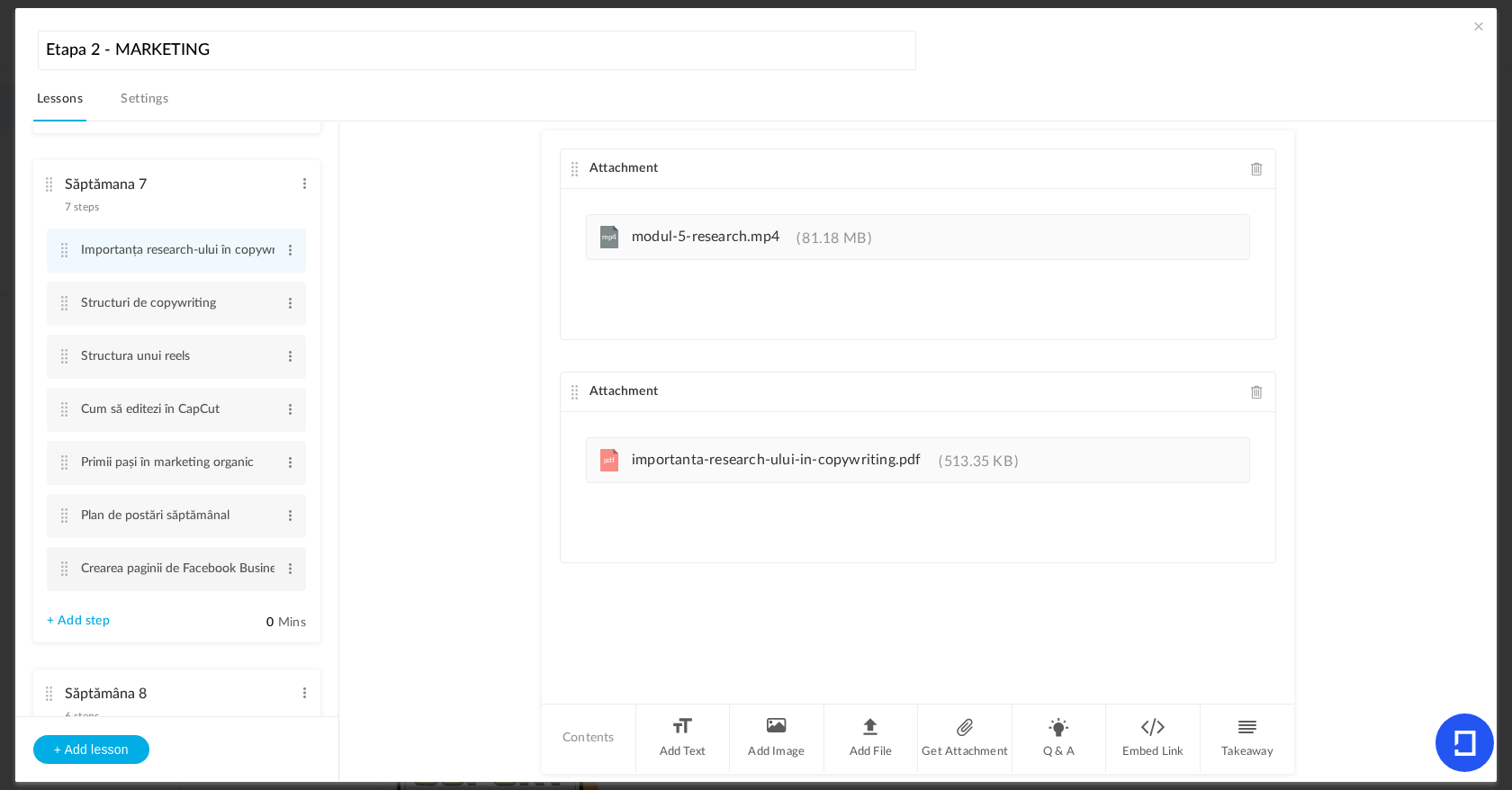
click at [297, 572] on li "Crearea paginii de Facebook Business Edit Delete" at bounding box center [176, 570] width 259 height 44
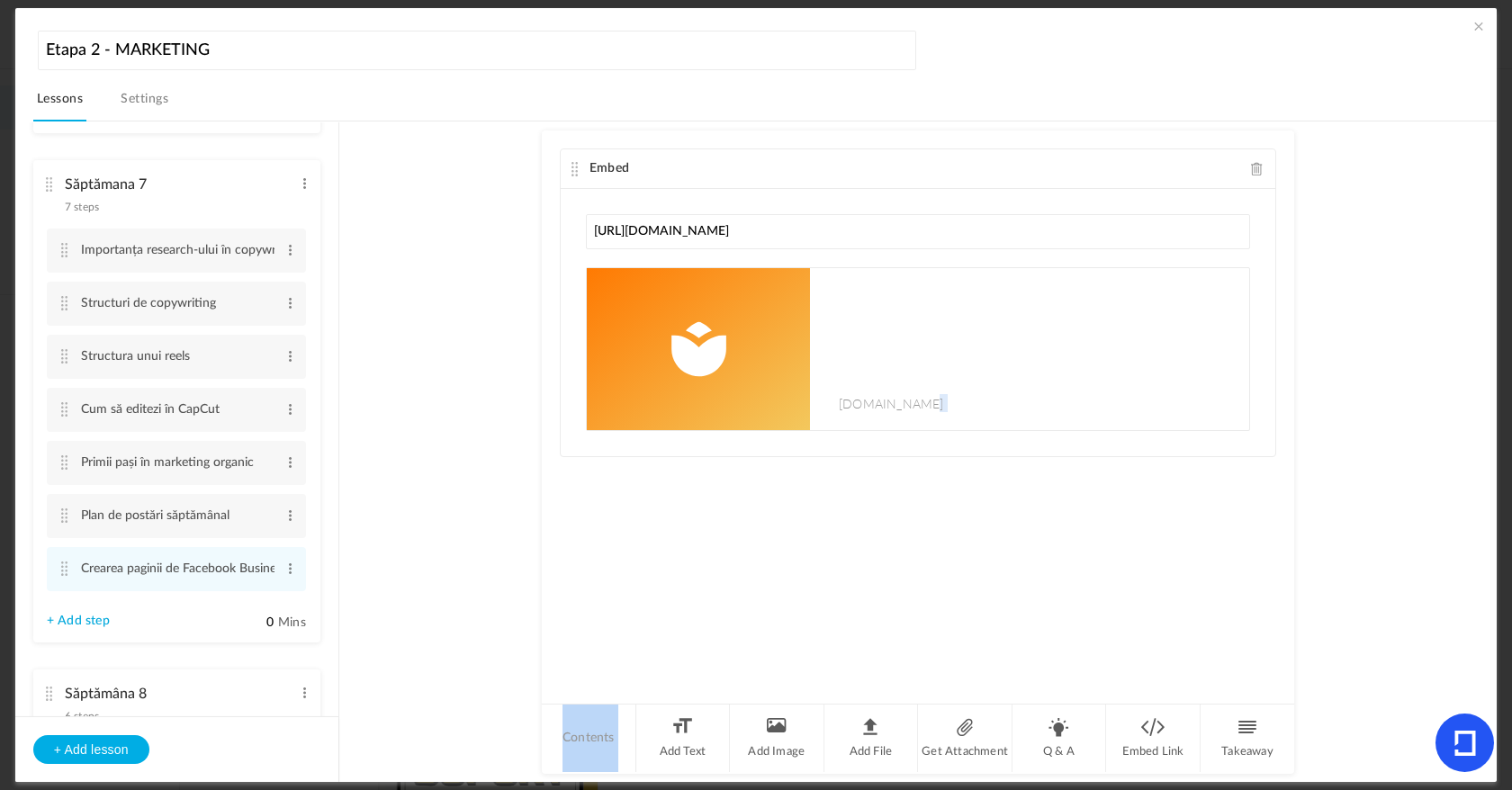
drag, startPoint x: 670, startPoint y: 731, endPoint x: 746, endPoint y: 489, distance: 253.7
click at [746, 489] on div "Embed [URL][DOMAIN_NAME] [DOMAIN_NAME] Sorry! The content that you are looking …" at bounding box center [918, 453] width 752 height 643
click at [687, 721] on li "Add Text" at bounding box center [683, 738] width 95 height 67
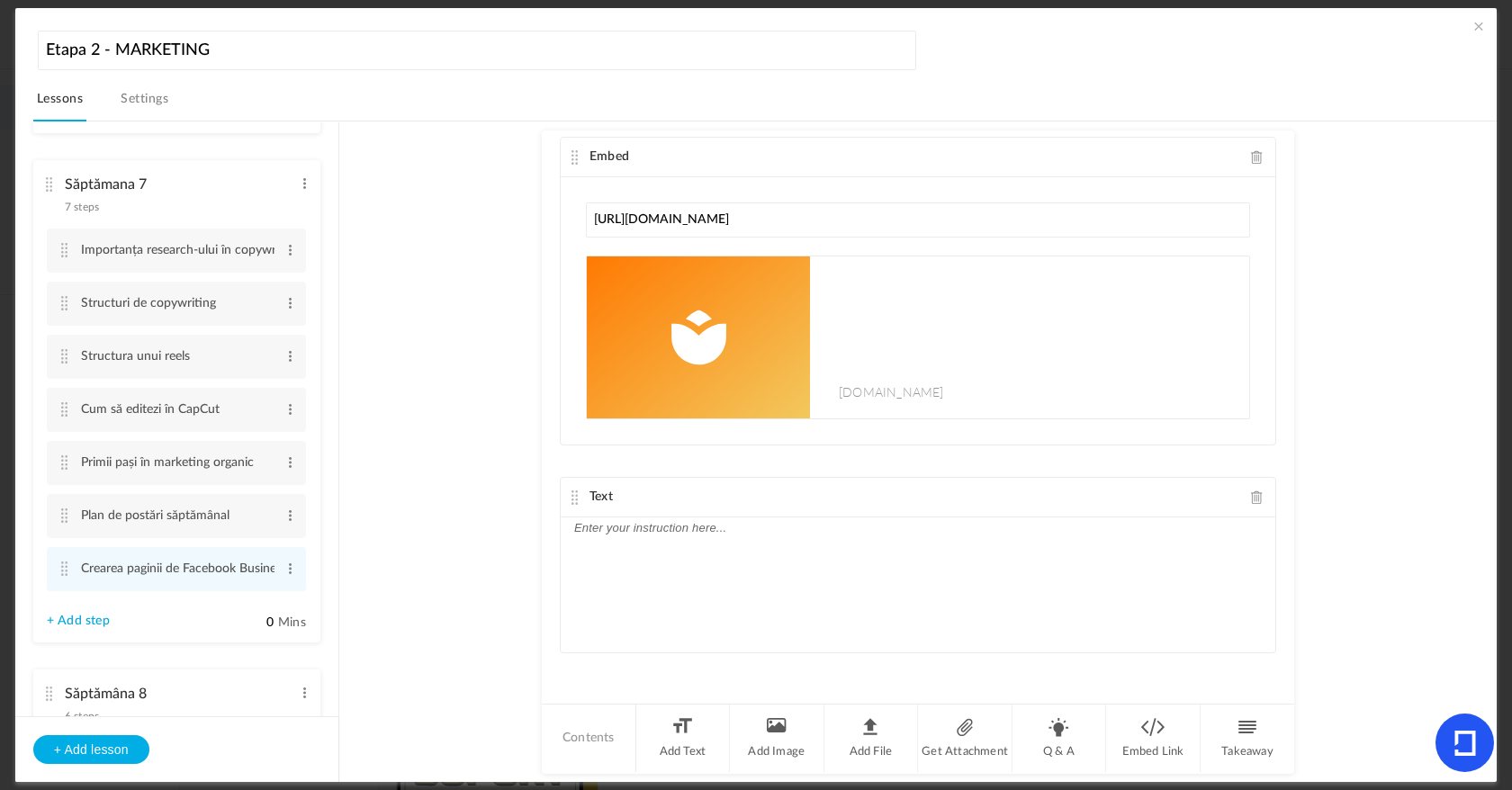
click at [727, 543] on div at bounding box center [917, 585] width 714 height 135
click at [537, 546] on au-course-substep "Embed [URL][DOMAIN_NAME] [DOMAIN_NAME] Sorry! The content that you are looking …" at bounding box center [918, 453] width 1114 height 662
click at [89, 611] on li "Săptămana 7 7 steps Edit Delete Importanța research-ului în copywriting Edit De…" at bounding box center [177, 401] width 287 height 482
click at [89, 619] on link "+ Add step" at bounding box center [78, 621] width 63 height 16
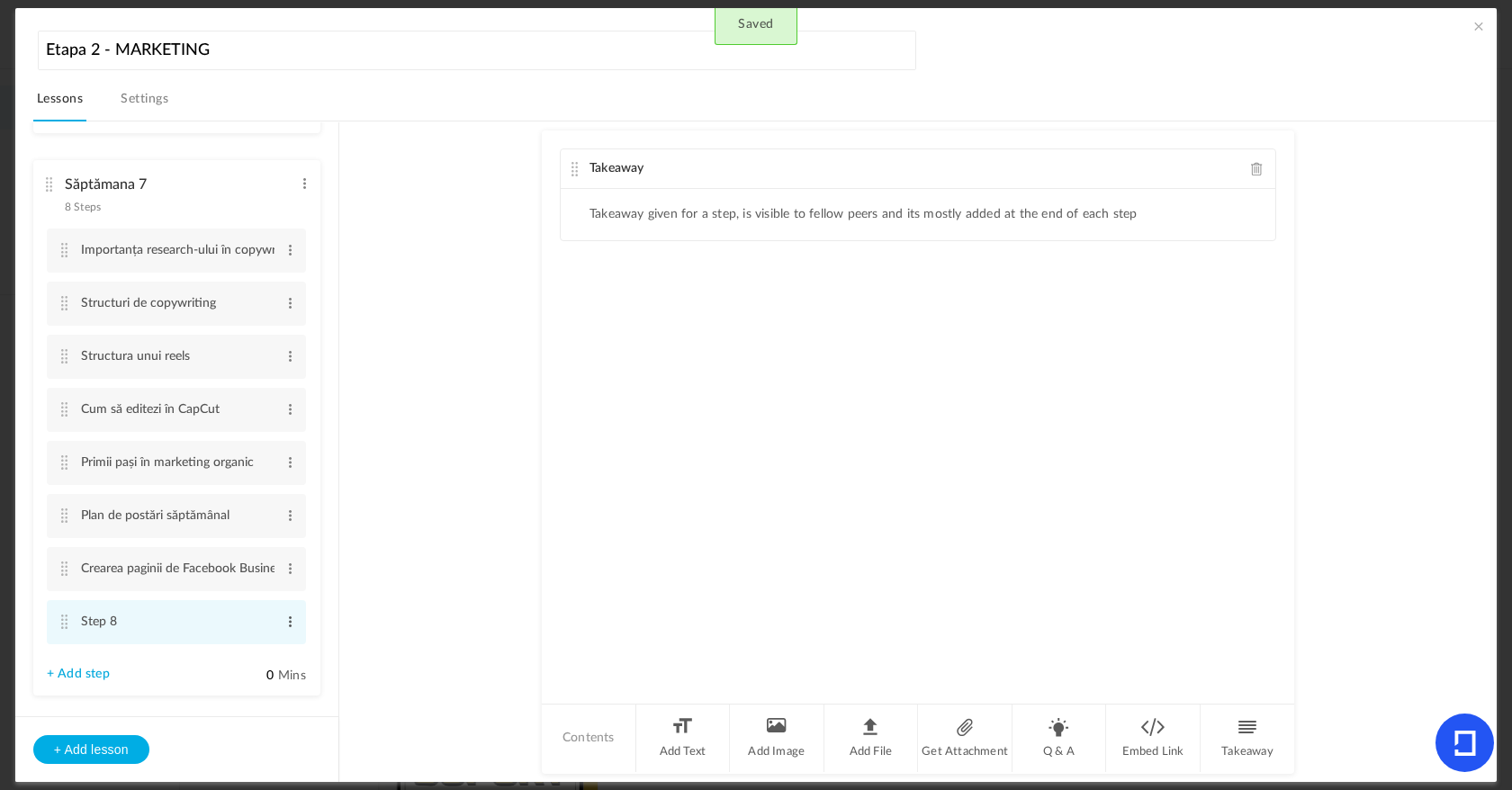
click at [288, 631] on span at bounding box center [290, 622] width 14 height 18
click at [312, 624] on li "Săptămana 7 8 Steps Edit Delete Importanța research-ului în copywriting Edit De…" at bounding box center [177, 428] width 287 height 536
click at [881, 732] on li "Add File" at bounding box center [872, 738] width 95 height 67
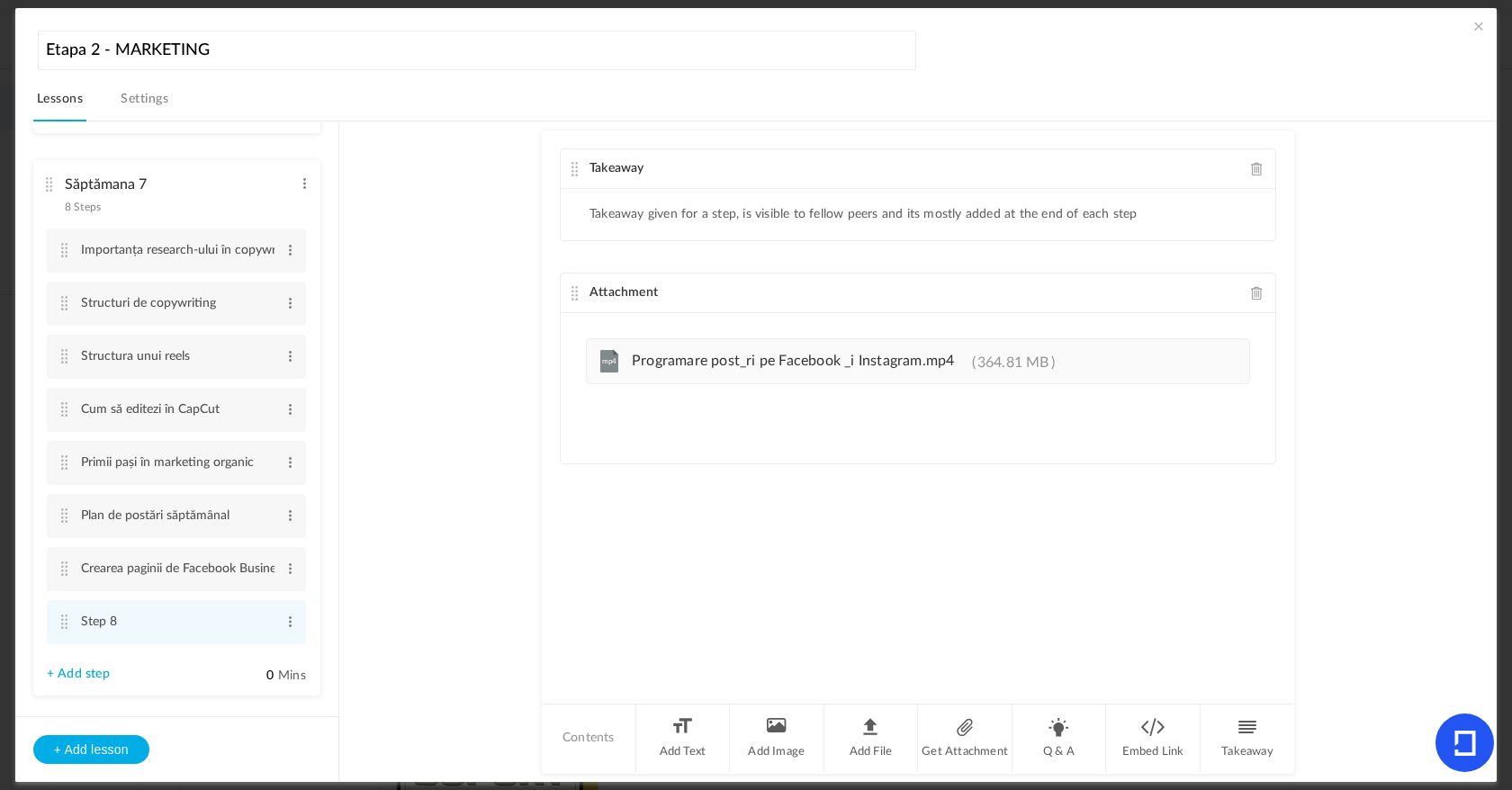
click at [1251, 168] on span at bounding box center [1258, 169] width 13 height 14
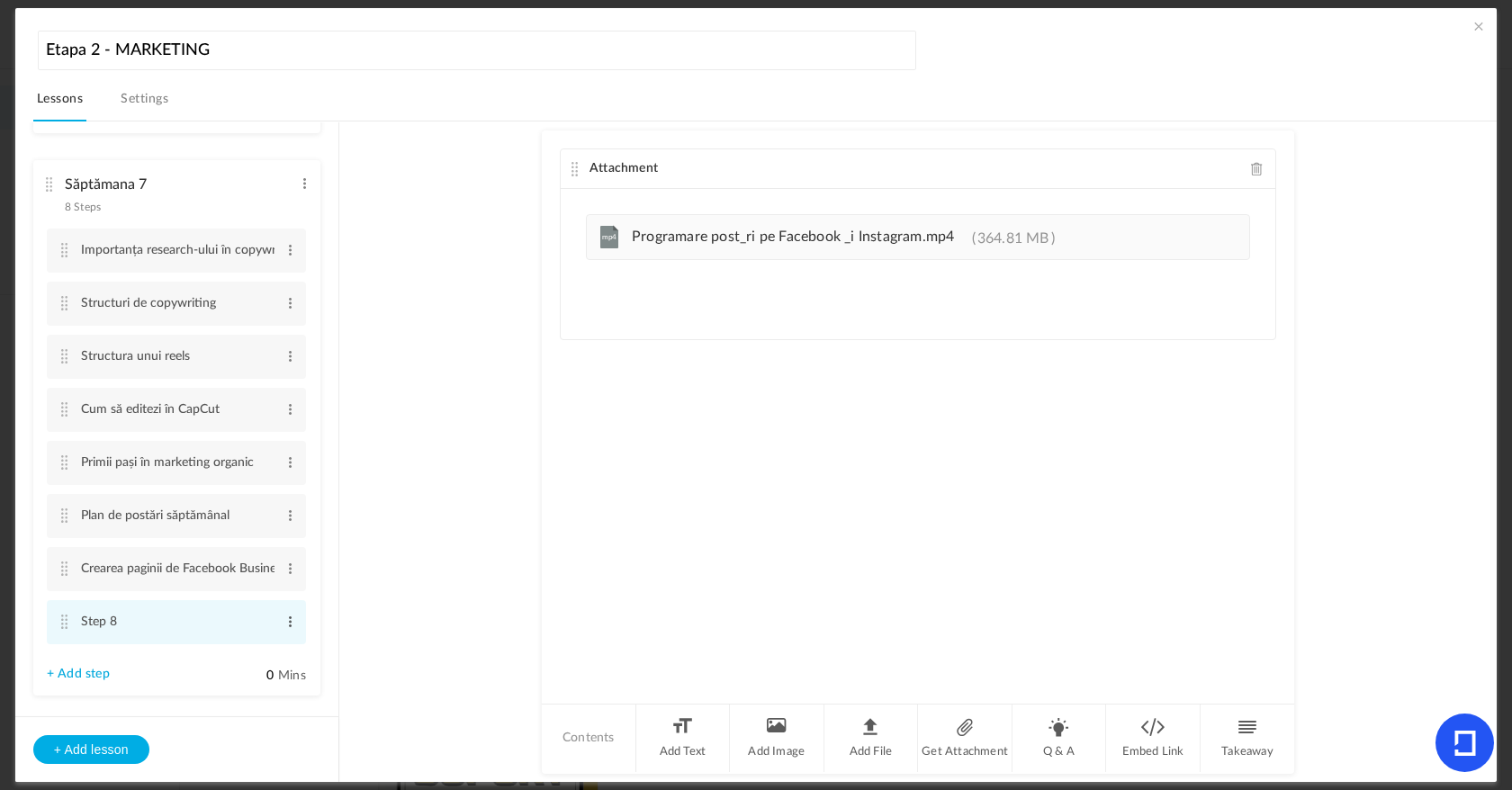
click at [284, 630] on span at bounding box center [290, 622] width 14 height 18
click at [277, 649] on link "Edit" at bounding box center [261, 651] width 70 height 21
click at [228, 624] on input "Step 8" at bounding box center [178, 623] width 193 height 35
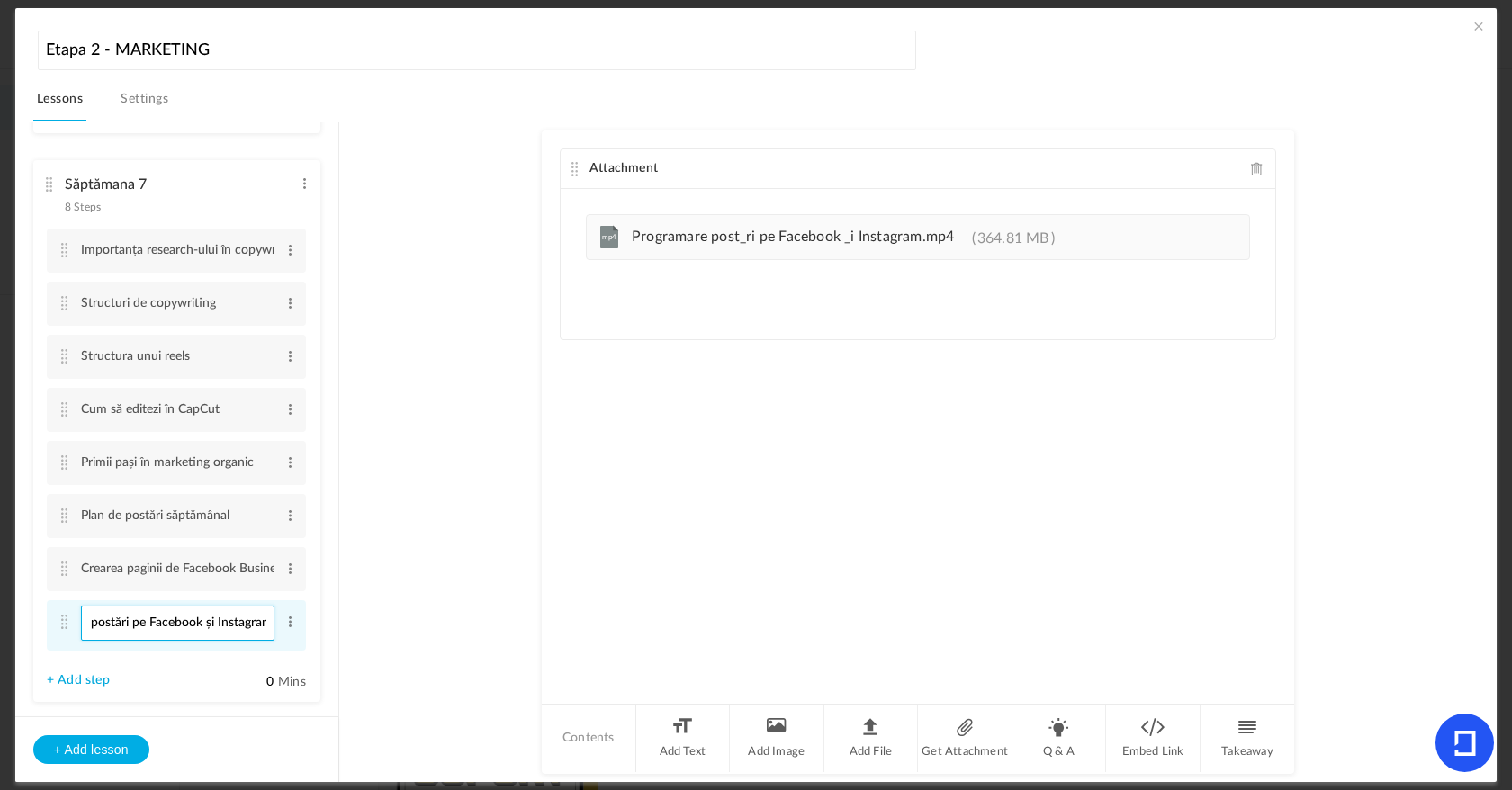
scroll to position [0, 76]
type input "Programare postări pe Facebook și Instagram"
click at [191, 673] on li "Săptămana 7 8 Steps Edit Delete Importanța research-ului în copywriting Edit De…" at bounding box center [177, 431] width 287 height 542
click at [1474, 26] on span at bounding box center [1479, 27] width 18 height 18
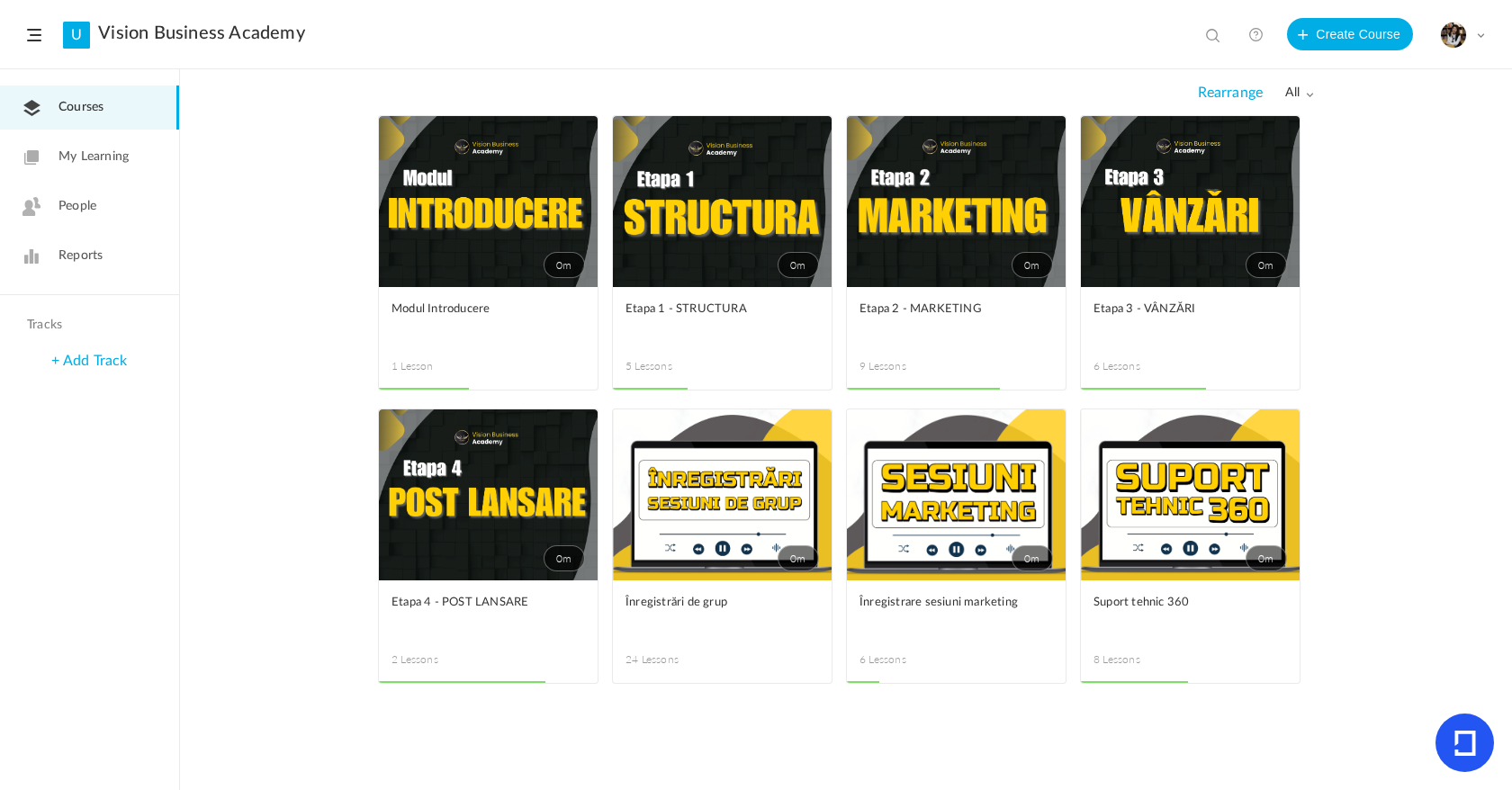
click at [951, 248] on link "0m" at bounding box center [955, 202] width 218 height 171
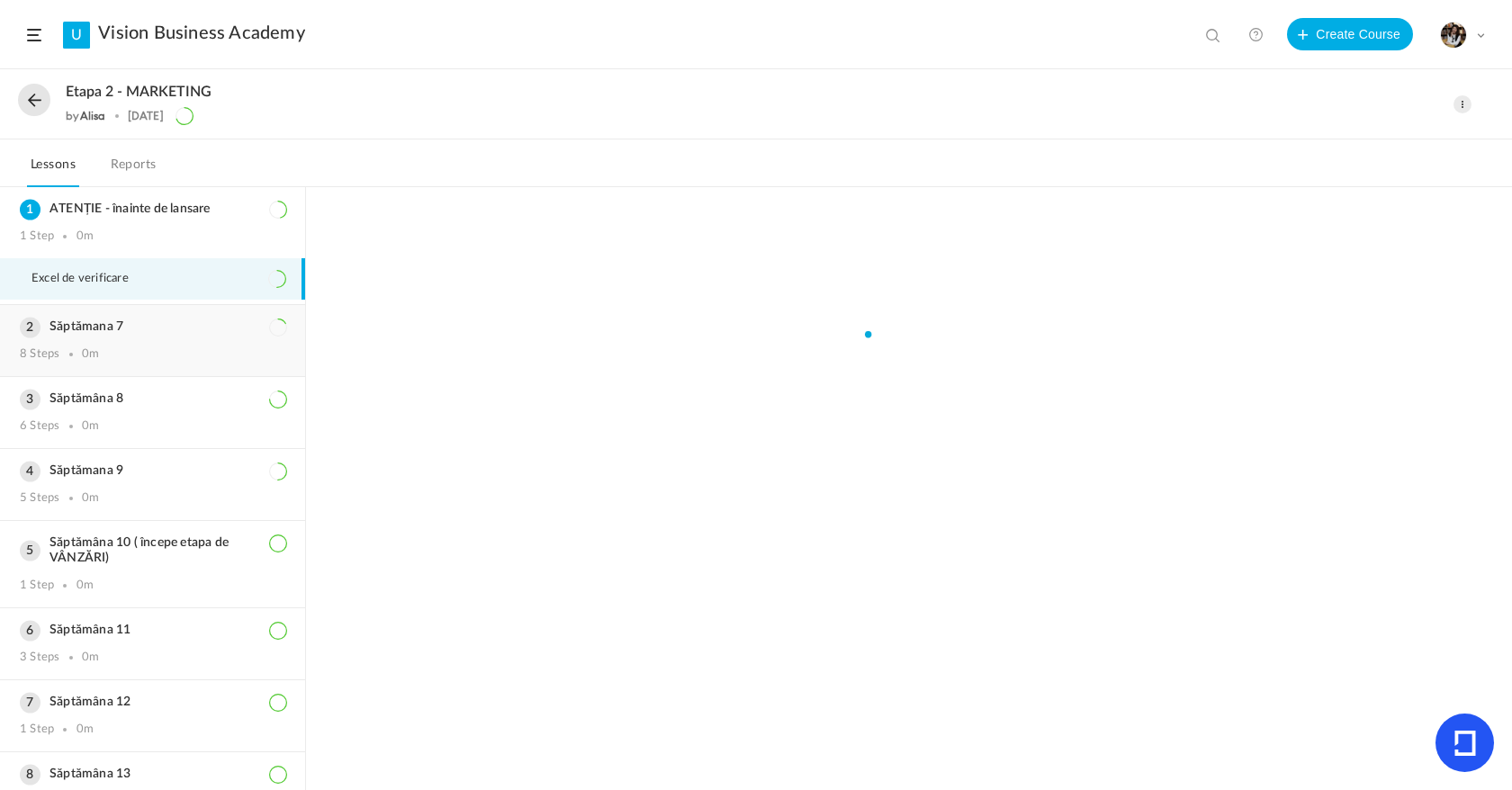
click at [115, 341] on div "Săptămana 7 8 Steps 0m" at bounding box center [152, 340] width 305 height 71
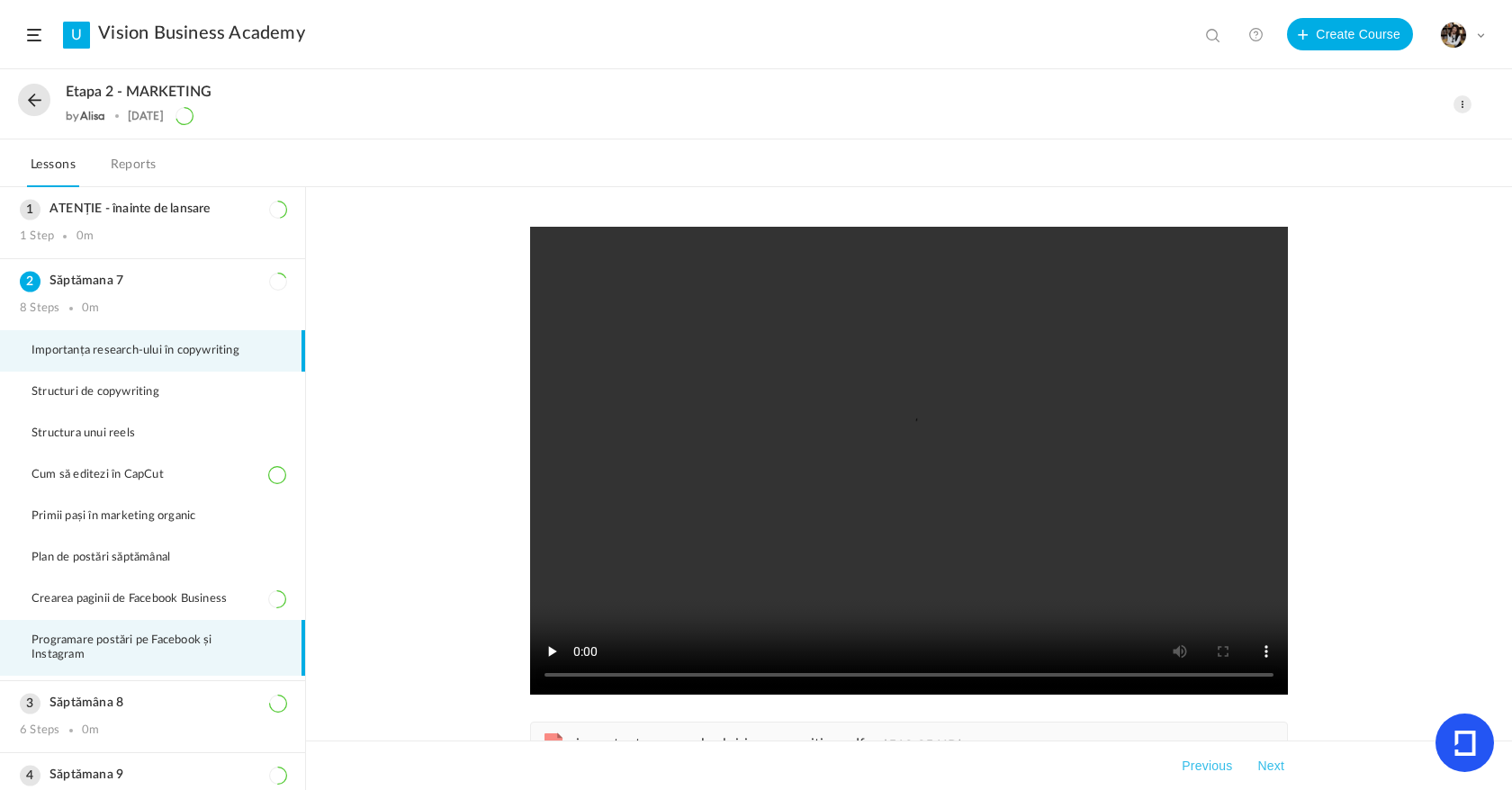
click at [113, 638] on span "Programare postări pe Facebook și Instagram" at bounding box center [158, 648] width 253 height 29
